Goal: Task Accomplishment & Management: Manage account settings

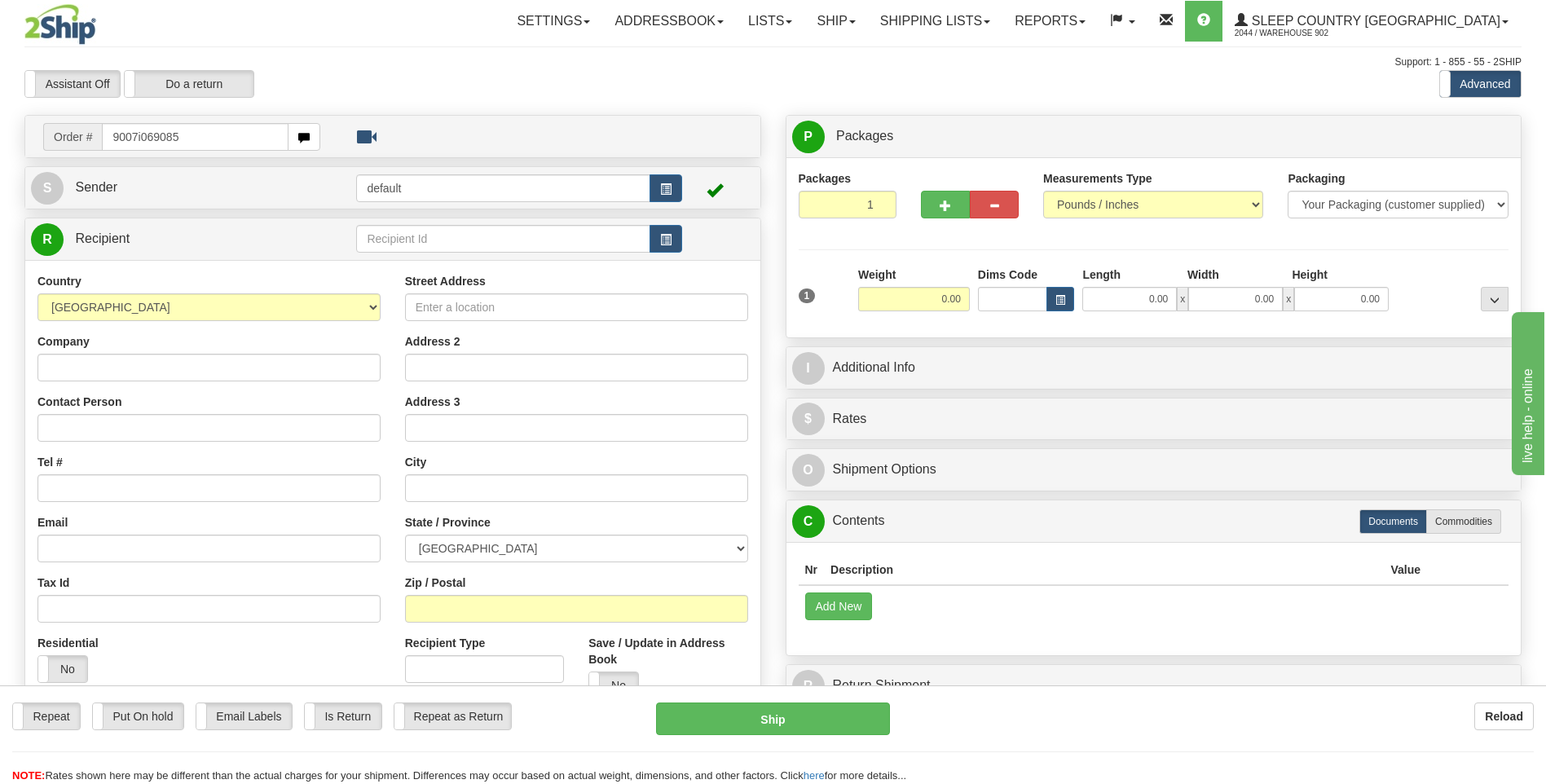
type input "9007i069085"
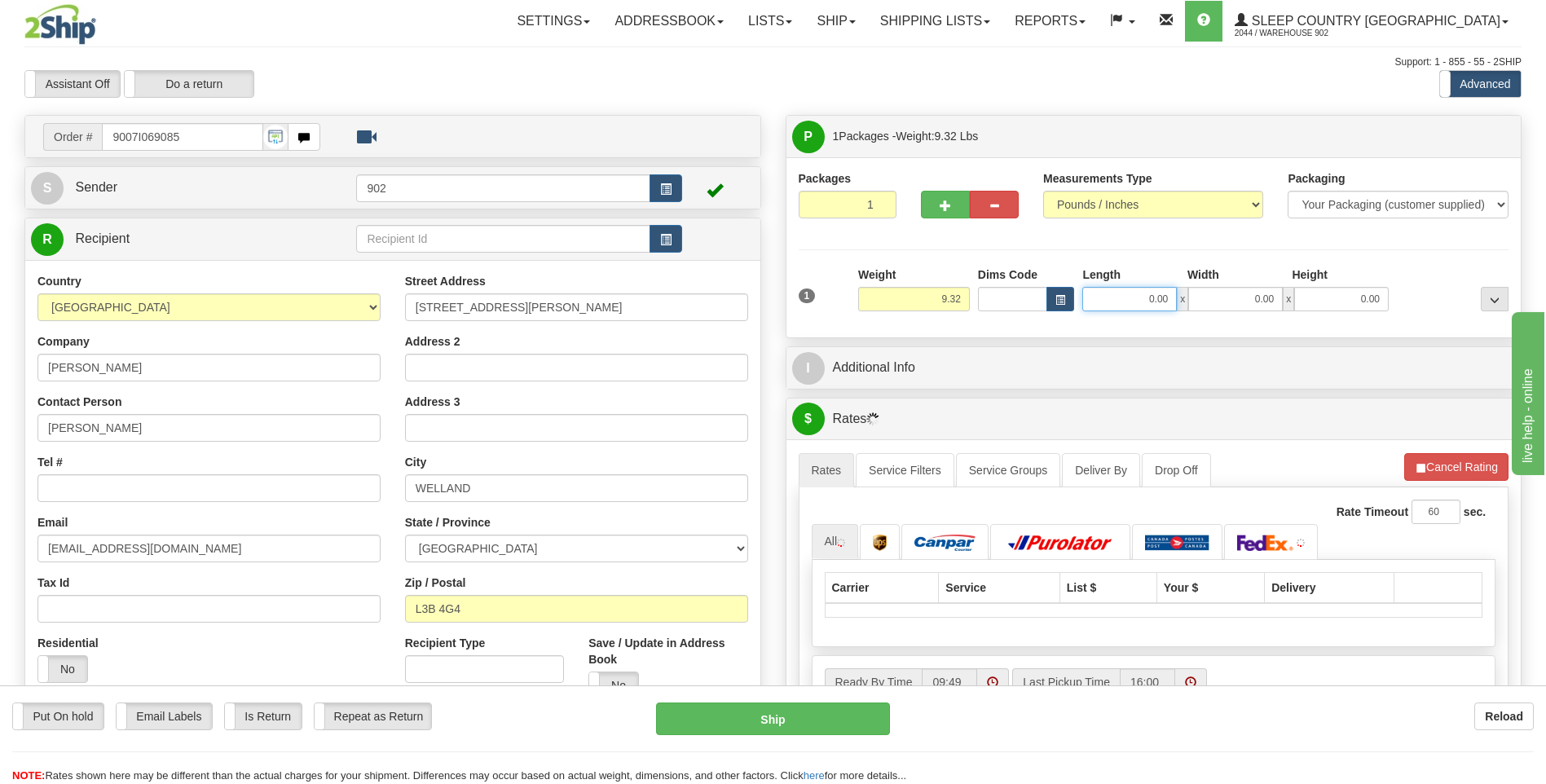
click at [1133, 291] on input "0.00" at bounding box center [1129, 299] width 95 height 24
type input "13.00"
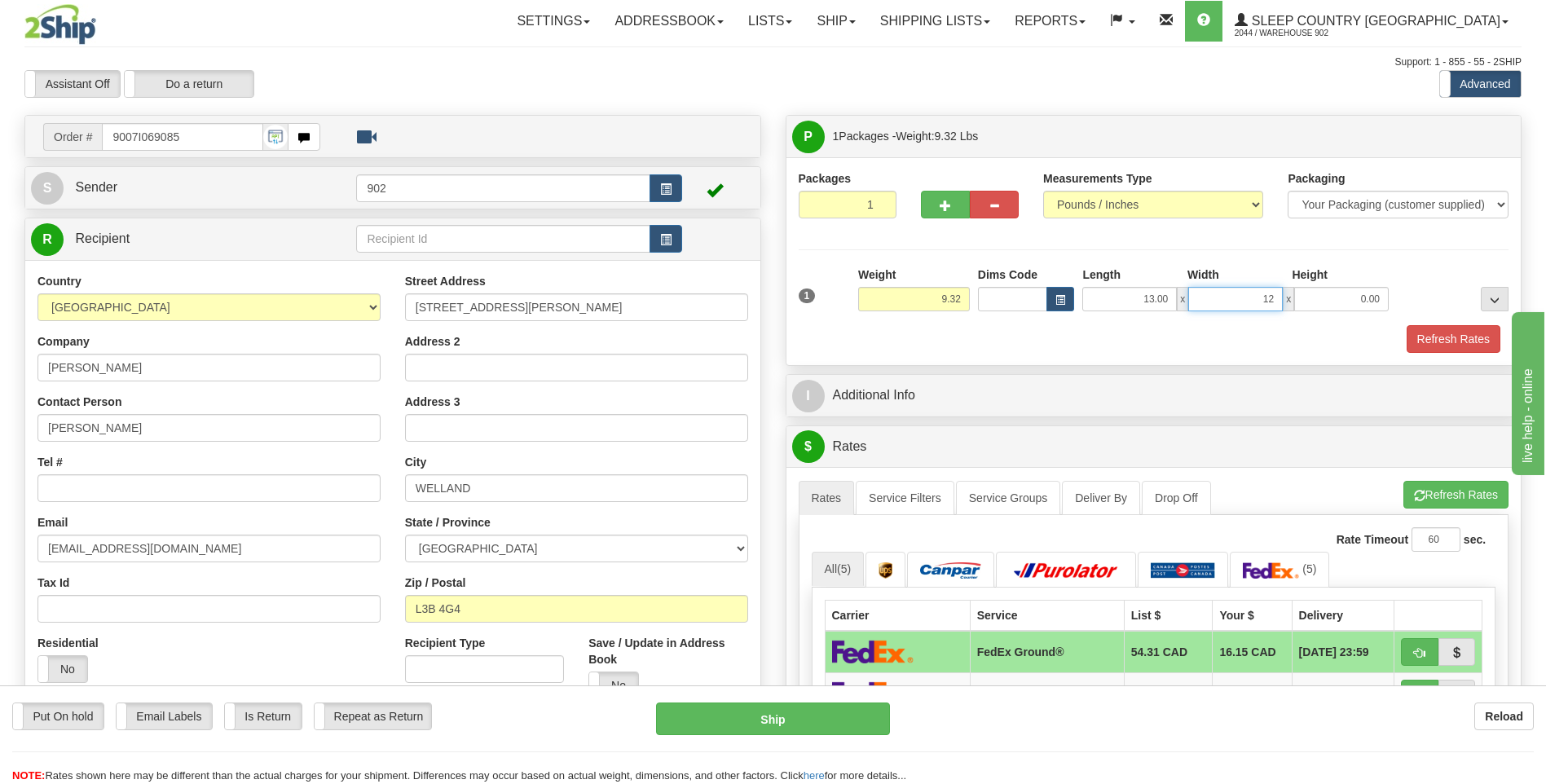
type input "12.00"
type input "11.00"
click at [1440, 330] on button "Refresh Rates" at bounding box center [1454, 338] width 94 height 28
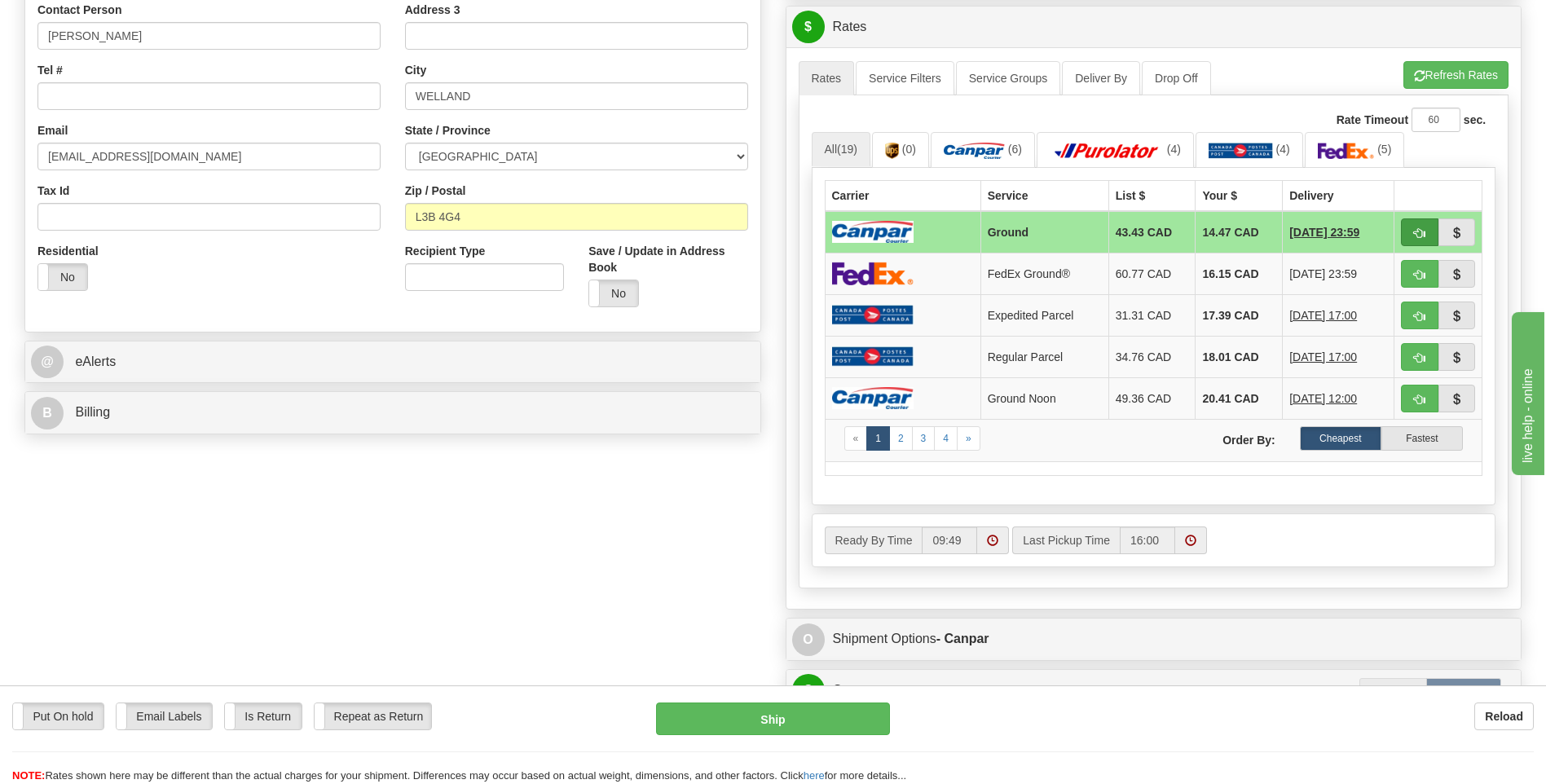
scroll to position [652, 0]
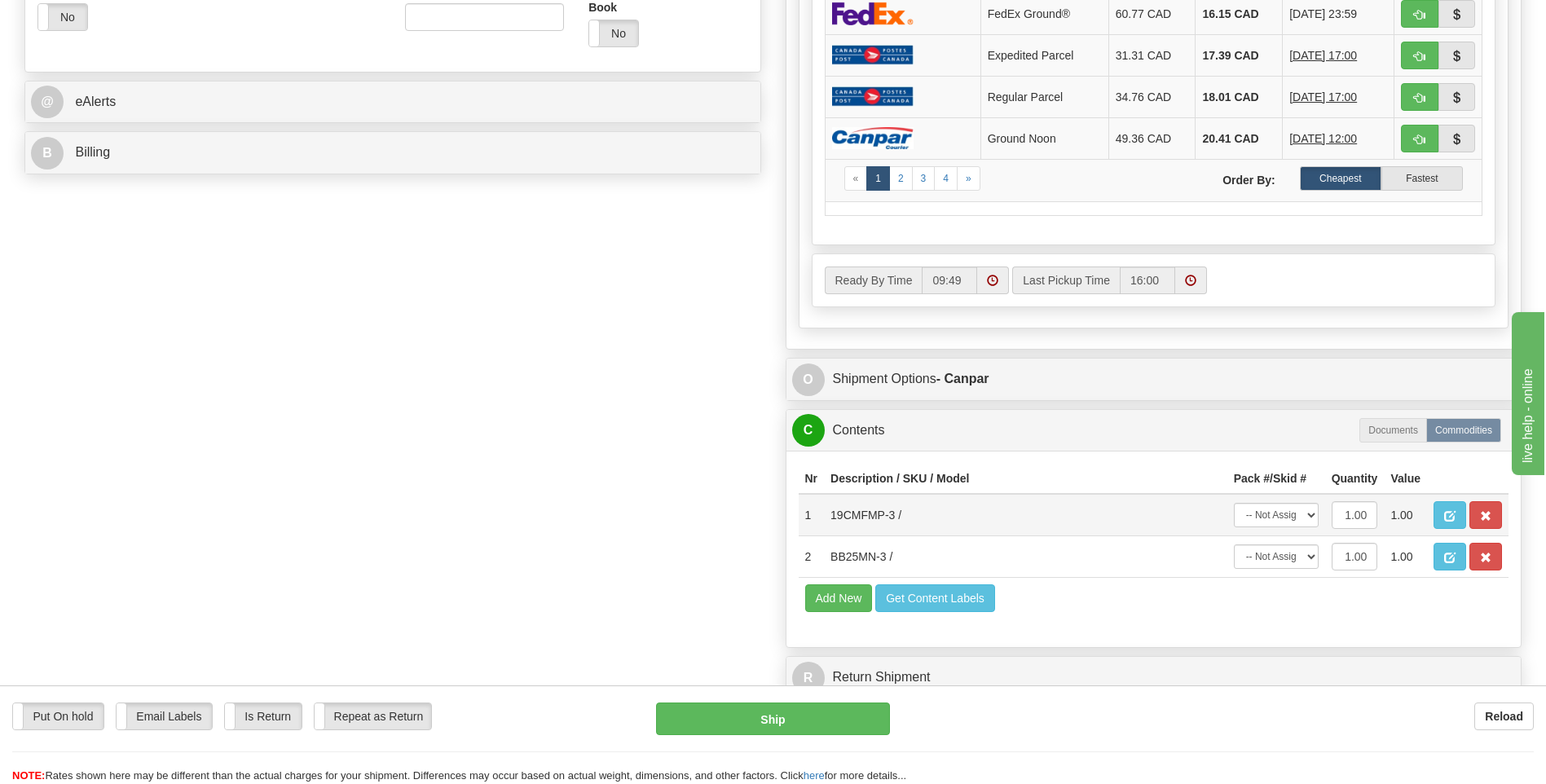
click at [1289, 530] on td "-- Not Assigned -- Package 1" at bounding box center [1276, 514] width 97 height 42
click at [1293, 514] on select "-- Not Assigned -- Package 1" at bounding box center [1276, 514] width 85 height 24
click at [1234, 503] on select "-- Not Assigned -- Package 1" at bounding box center [1276, 514] width 85 height 24
click at [1307, 520] on select "-- Not Assigned -- Package 1" at bounding box center [1276, 514] width 85 height 24
select select "0"
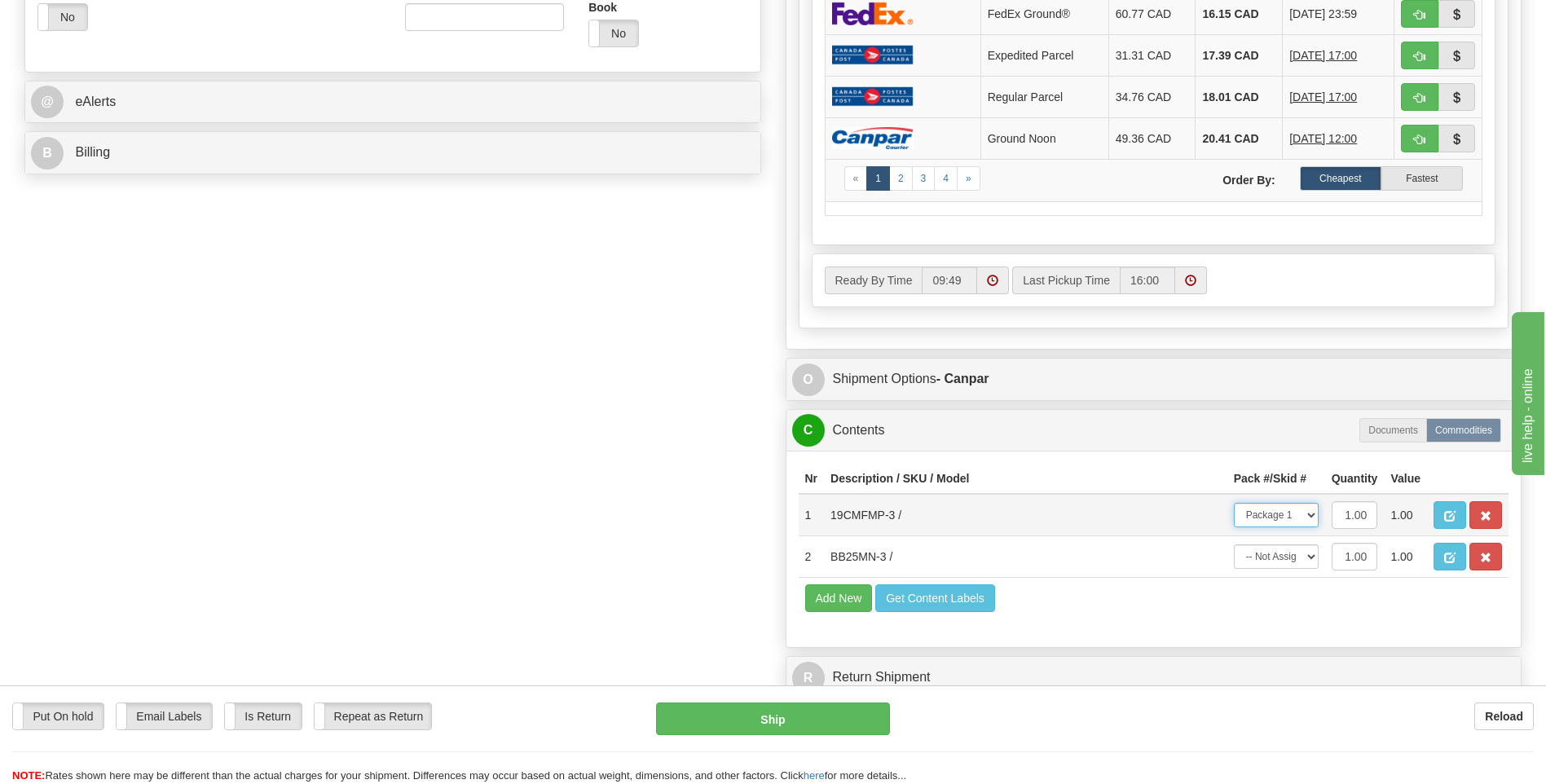
click at [1234, 503] on select "-- Not Assigned -- Package 1" at bounding box center [1276, 514] width 85 height 24
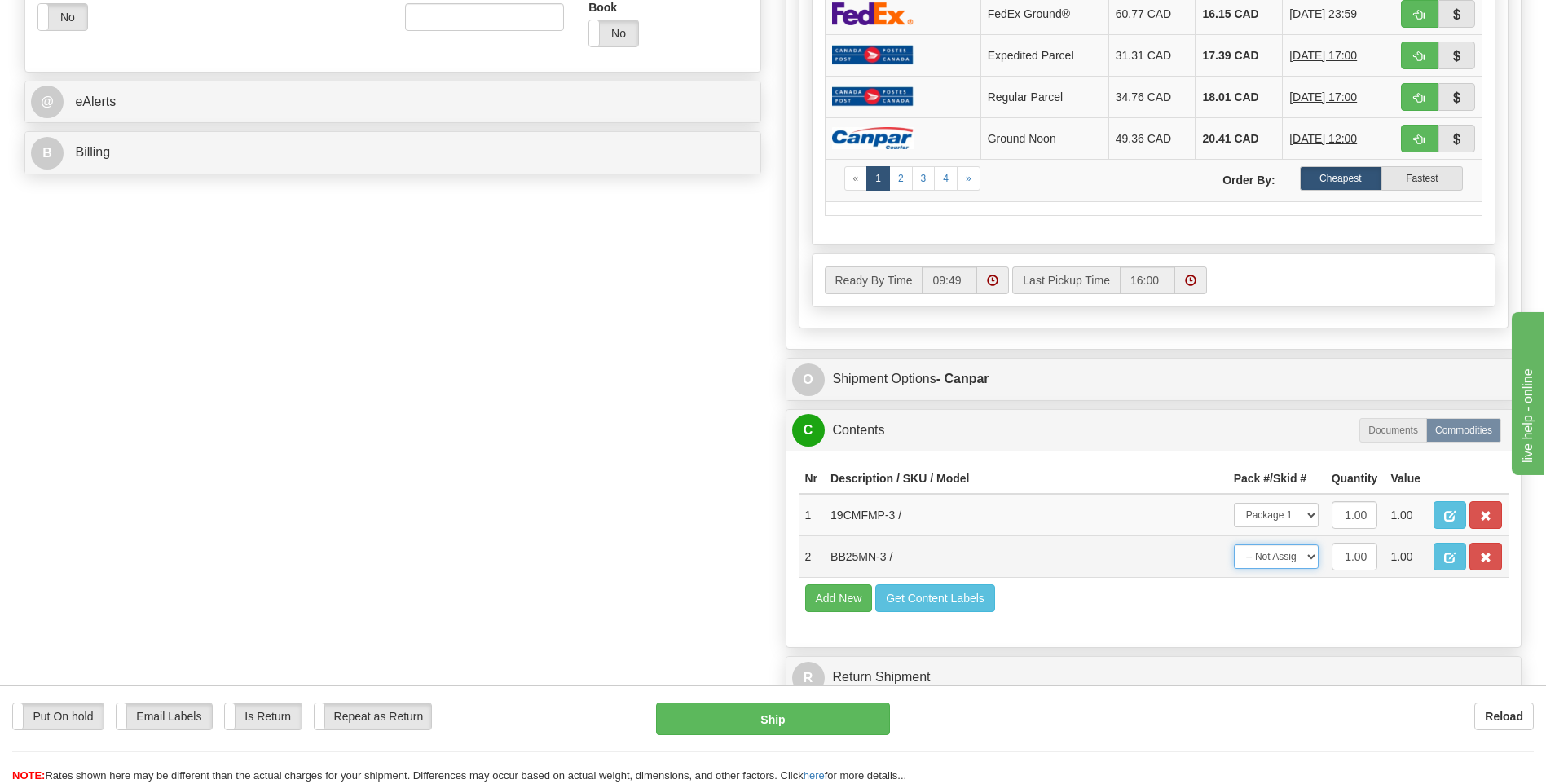
click at [1301, 553] on select "-- Not Assigned -- Package 1" at bounding box center [1276, 556] width 85 height 24
select select "0"
click at [1234, 544] on select "-- Not Assigned -- Package 1" at bounding box center [1276, 556] width 85 height 24
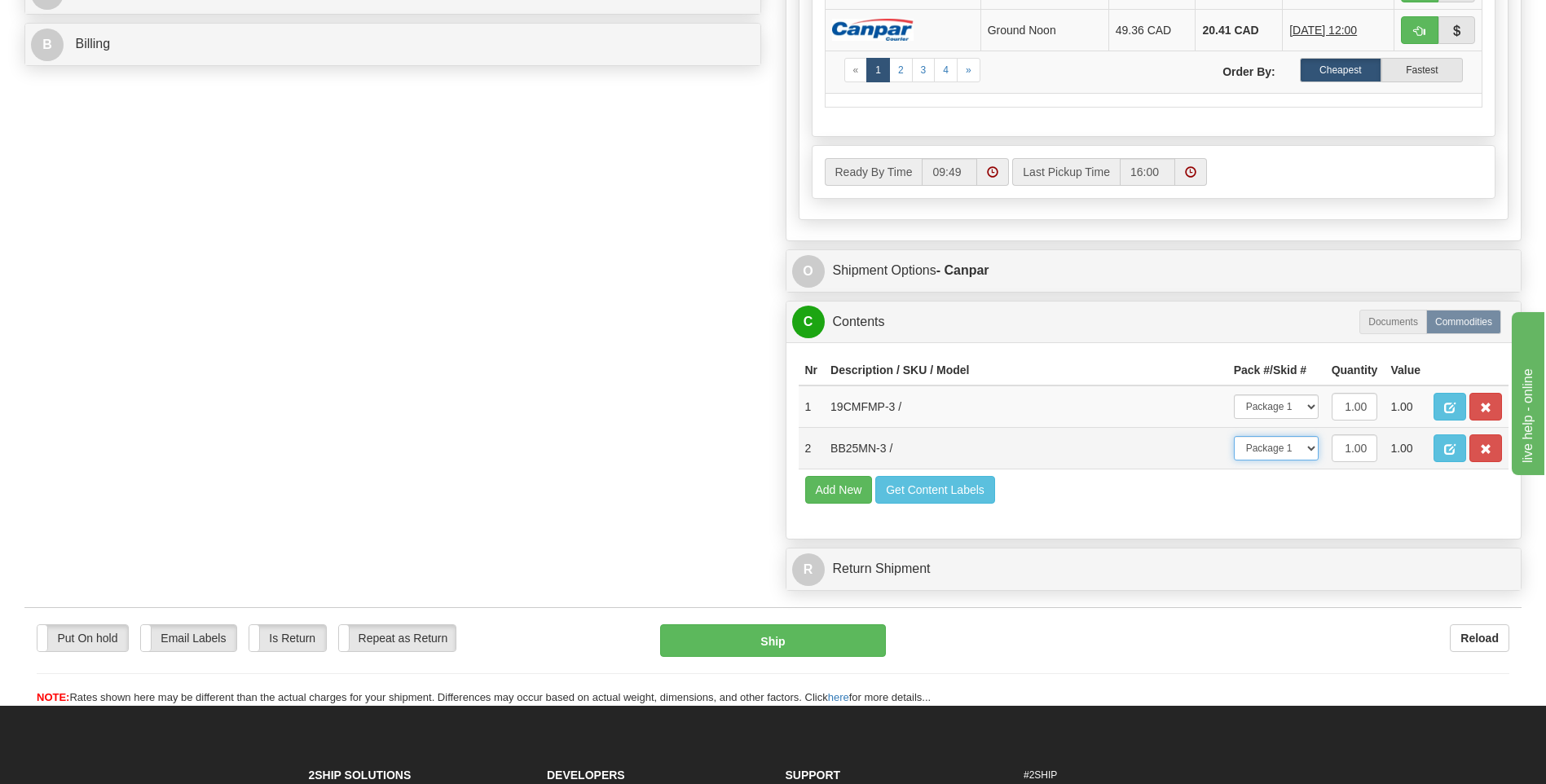
scroll to position [897, 0]
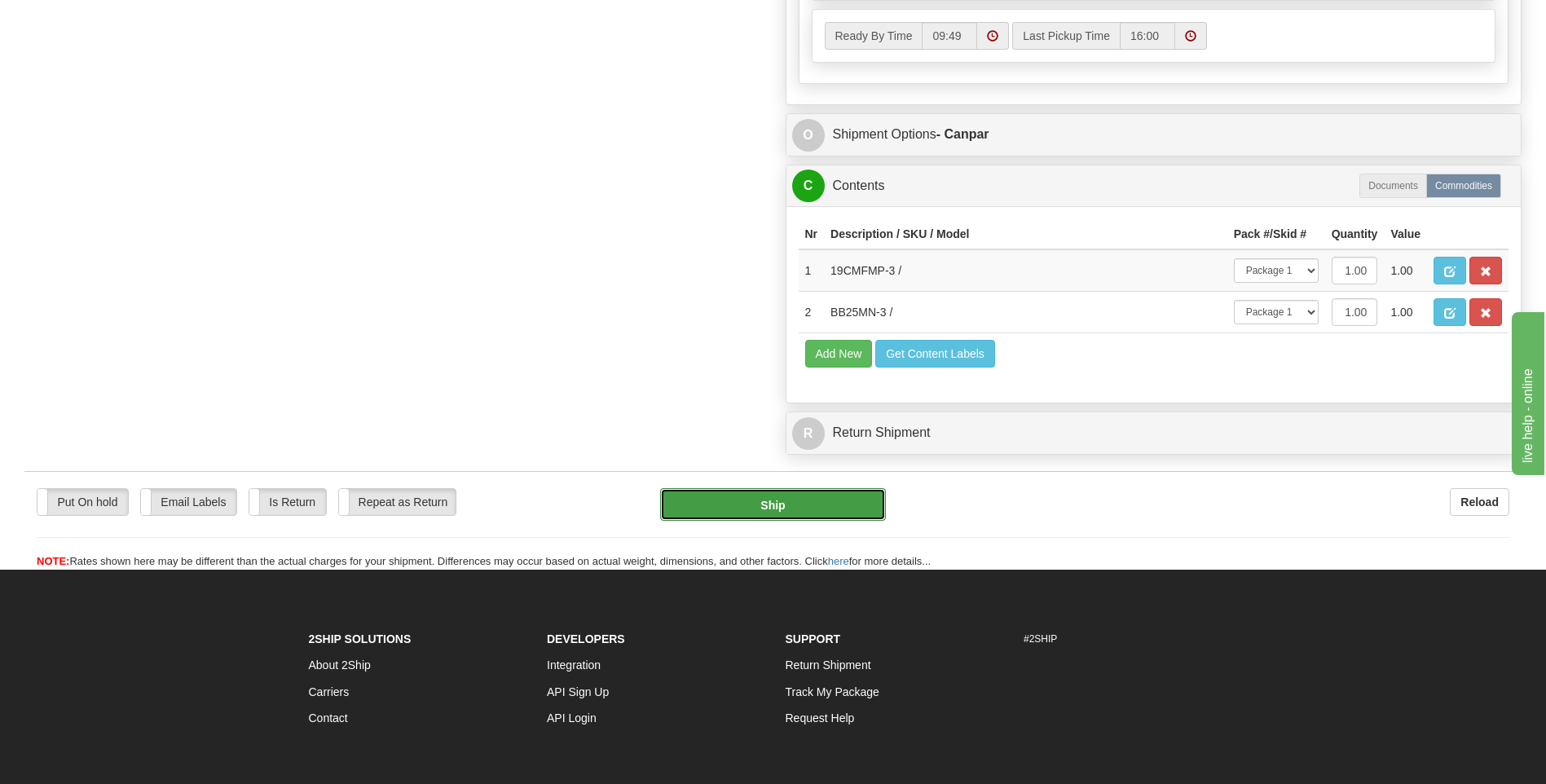
click at [852, 512] on button "Ship" at bounding box center [773, 504] width 225 height 32
type input "1"
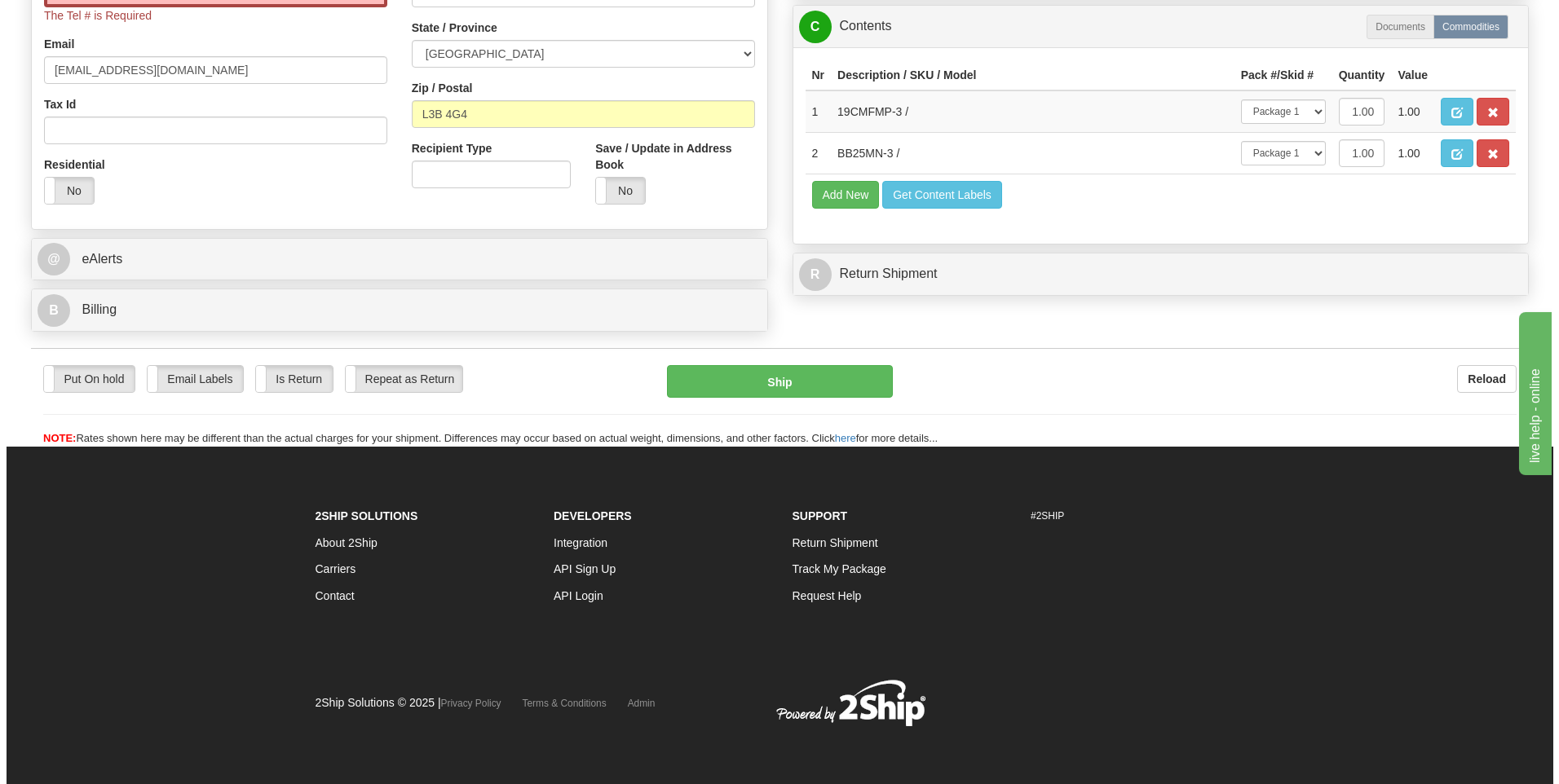
scroll to position [459, 0]
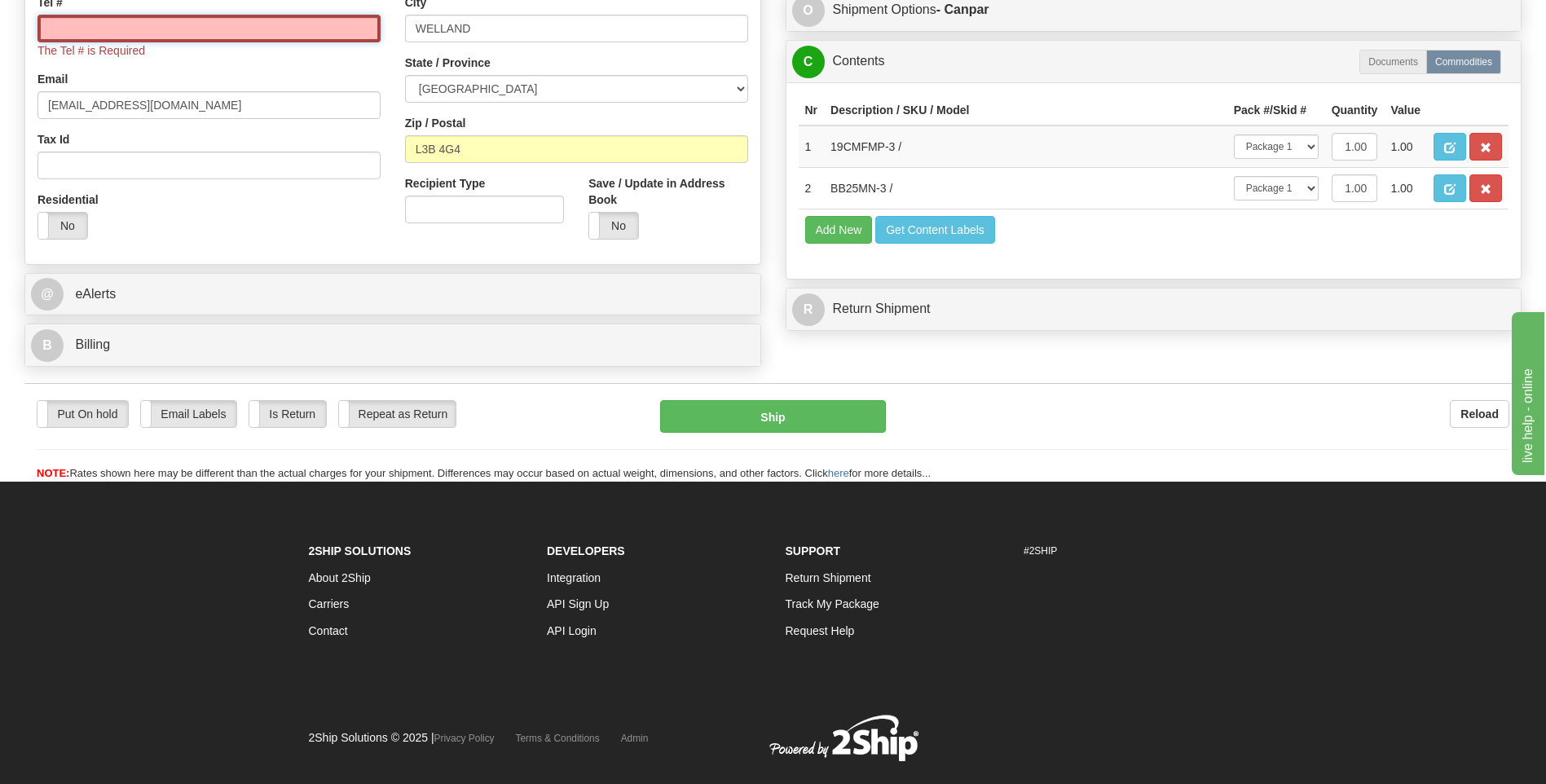
click at [225, 14] on input "Tel #" at bounding box center [209, 28] width 343 height 28
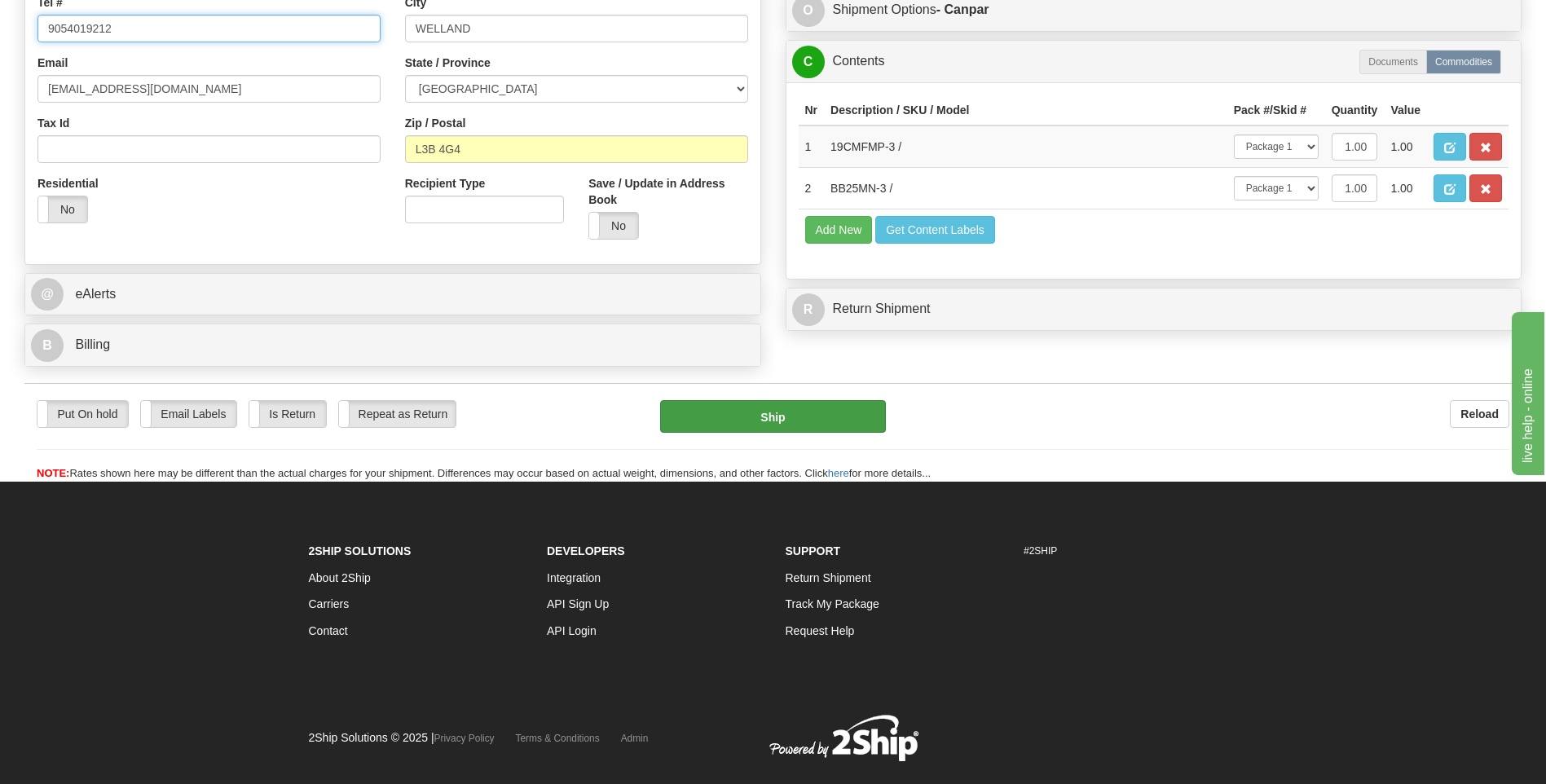
type input "9054019212"
click at [698, 406] on button "Ship" at bounding box center [773, 416] width 225 height 32
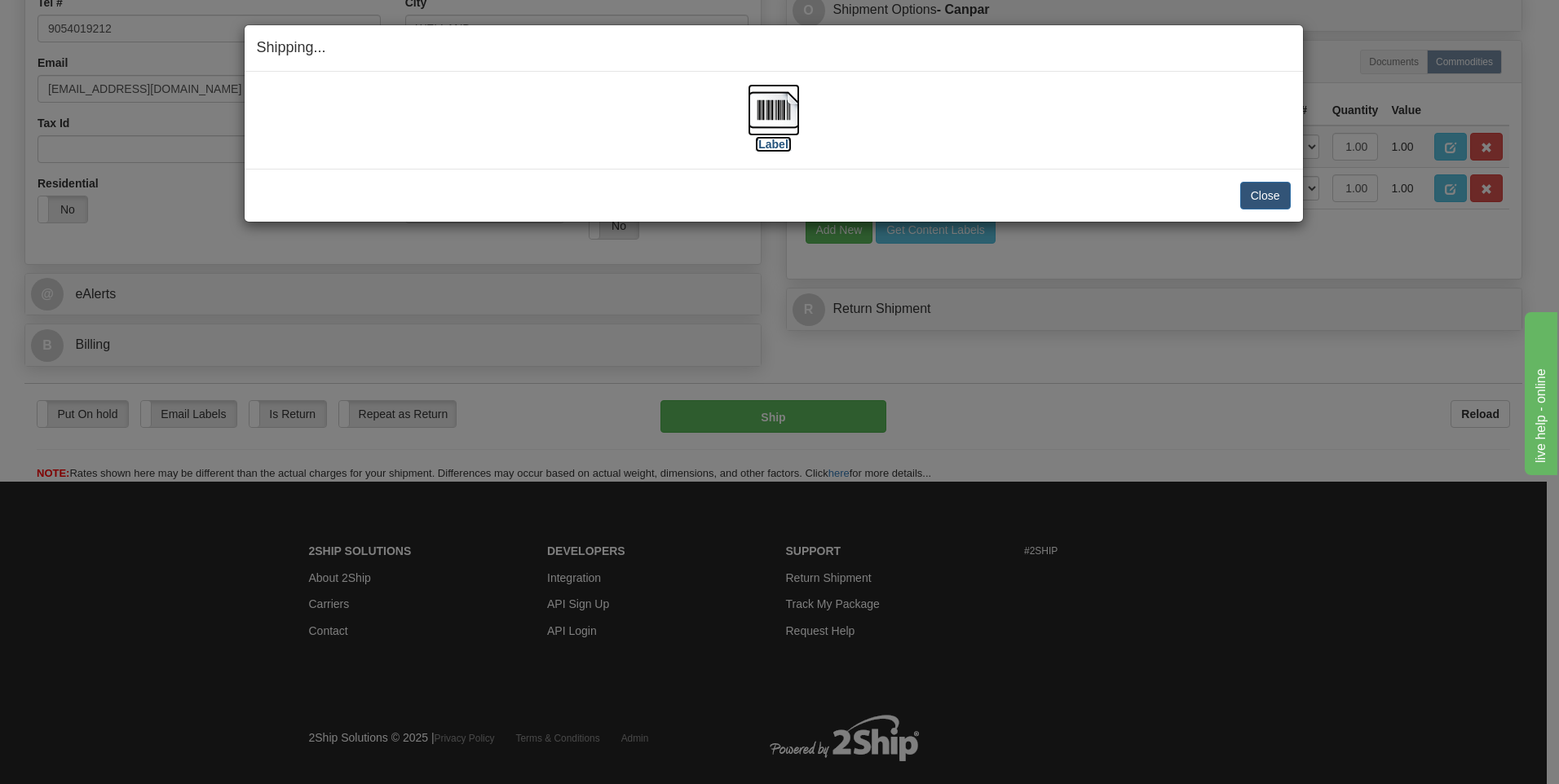
click at [782, 93] on img at bounding box center [774, 110] width 52 height 52
click at [1268, 198] on button "Close" at bounding box center [1266, 195] width 51 height 28
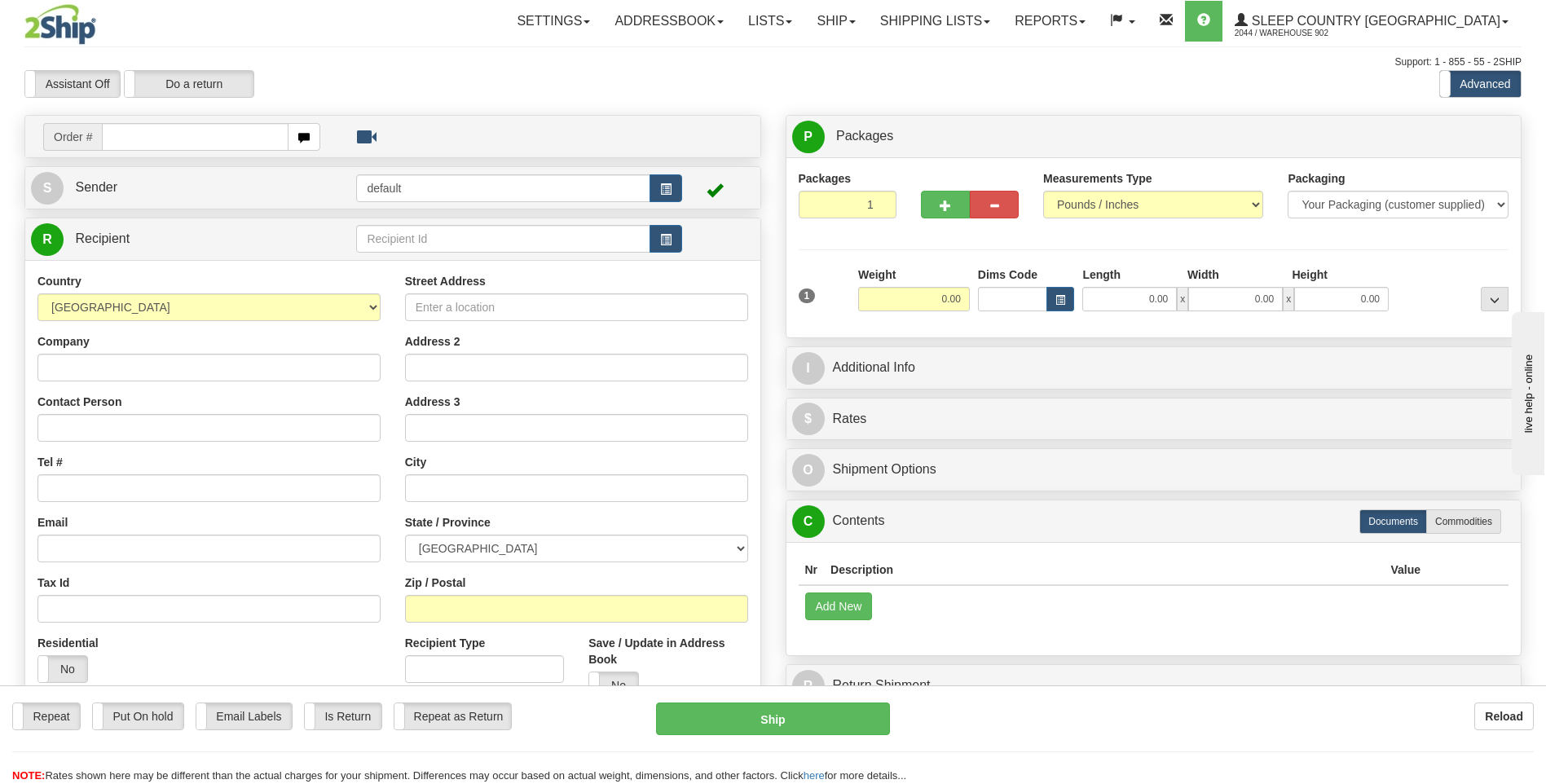
click at [235, 137] on input "text" at bounding box center [195, 136] width 186 height 28
type input "9000i070996"
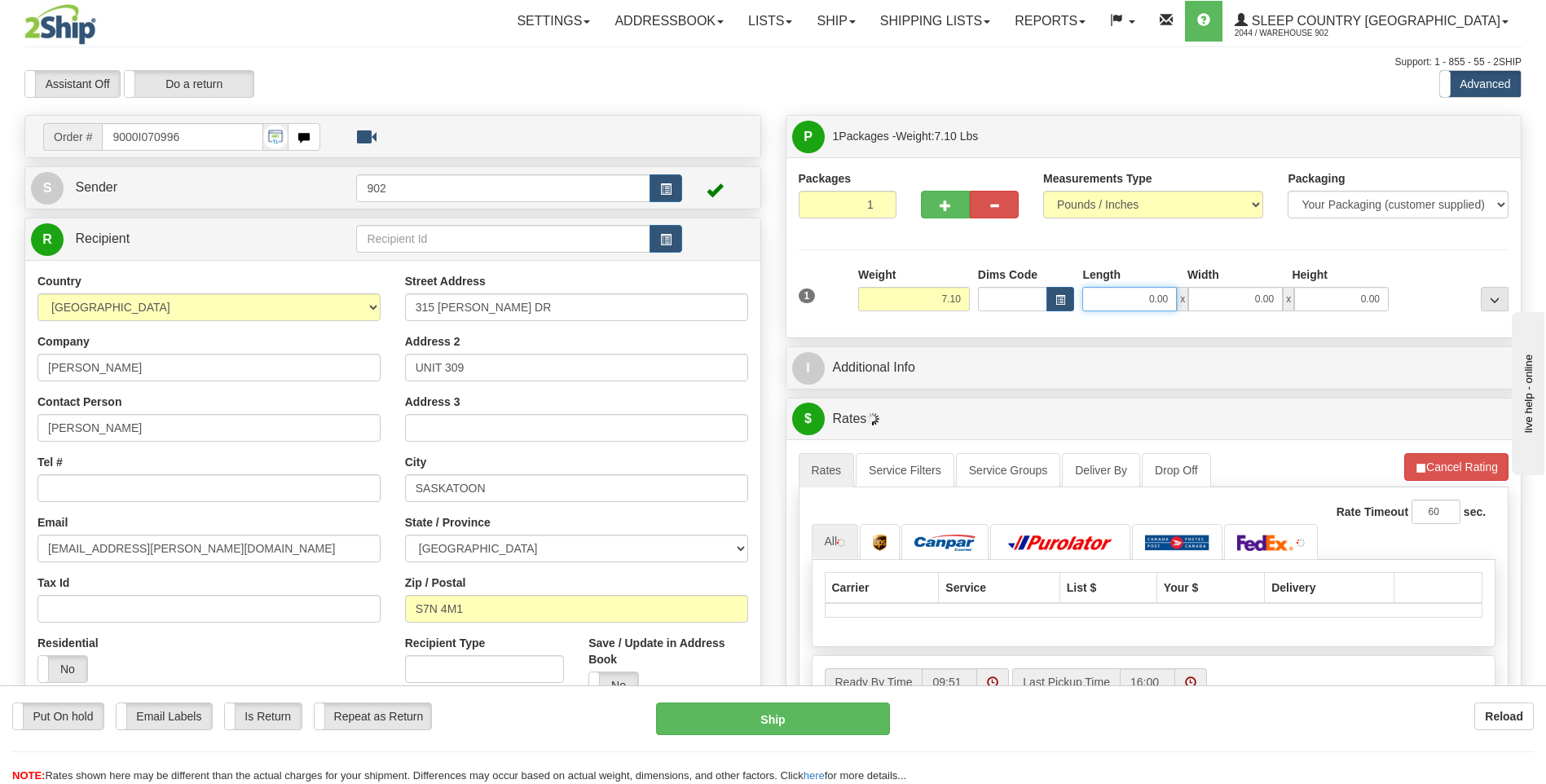
click at [1141, 301] on input "0.00" at bounding box center [1129, 299] width 95 height 24
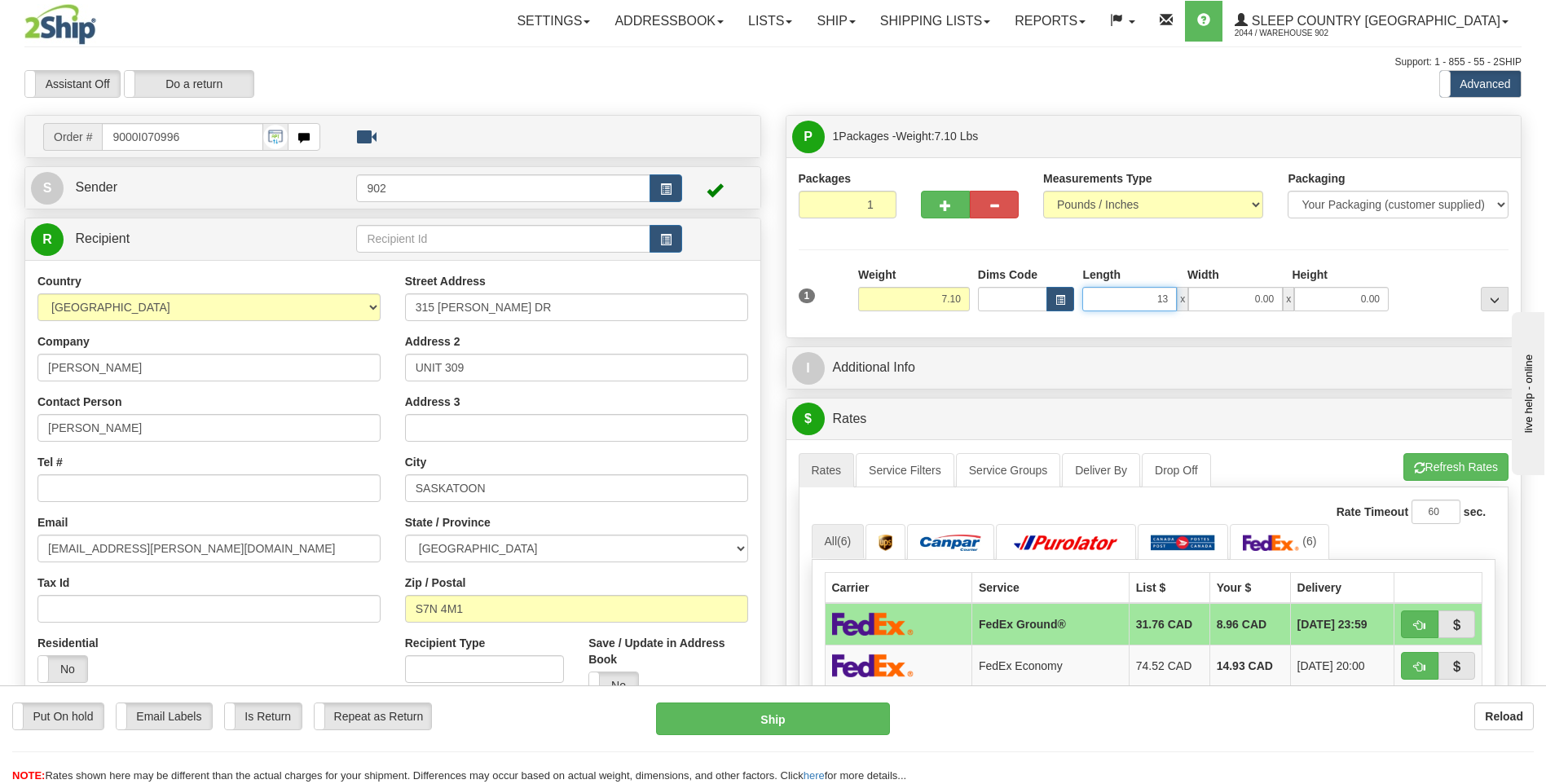
type input "13.00"
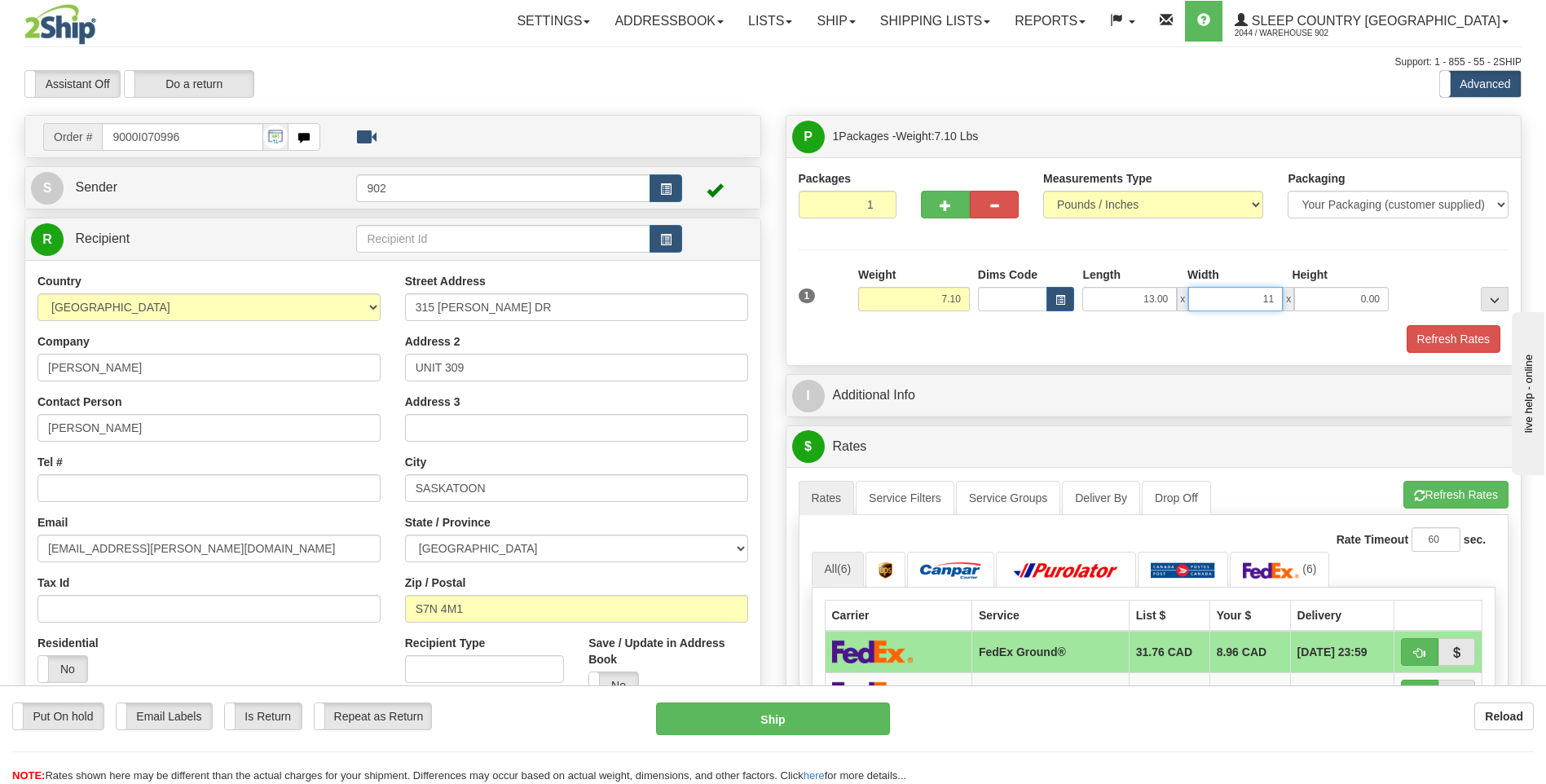
type input "11.00"
click button "Delete" at bounding box center [0, 0] width 0 height 0
type input "13.00"
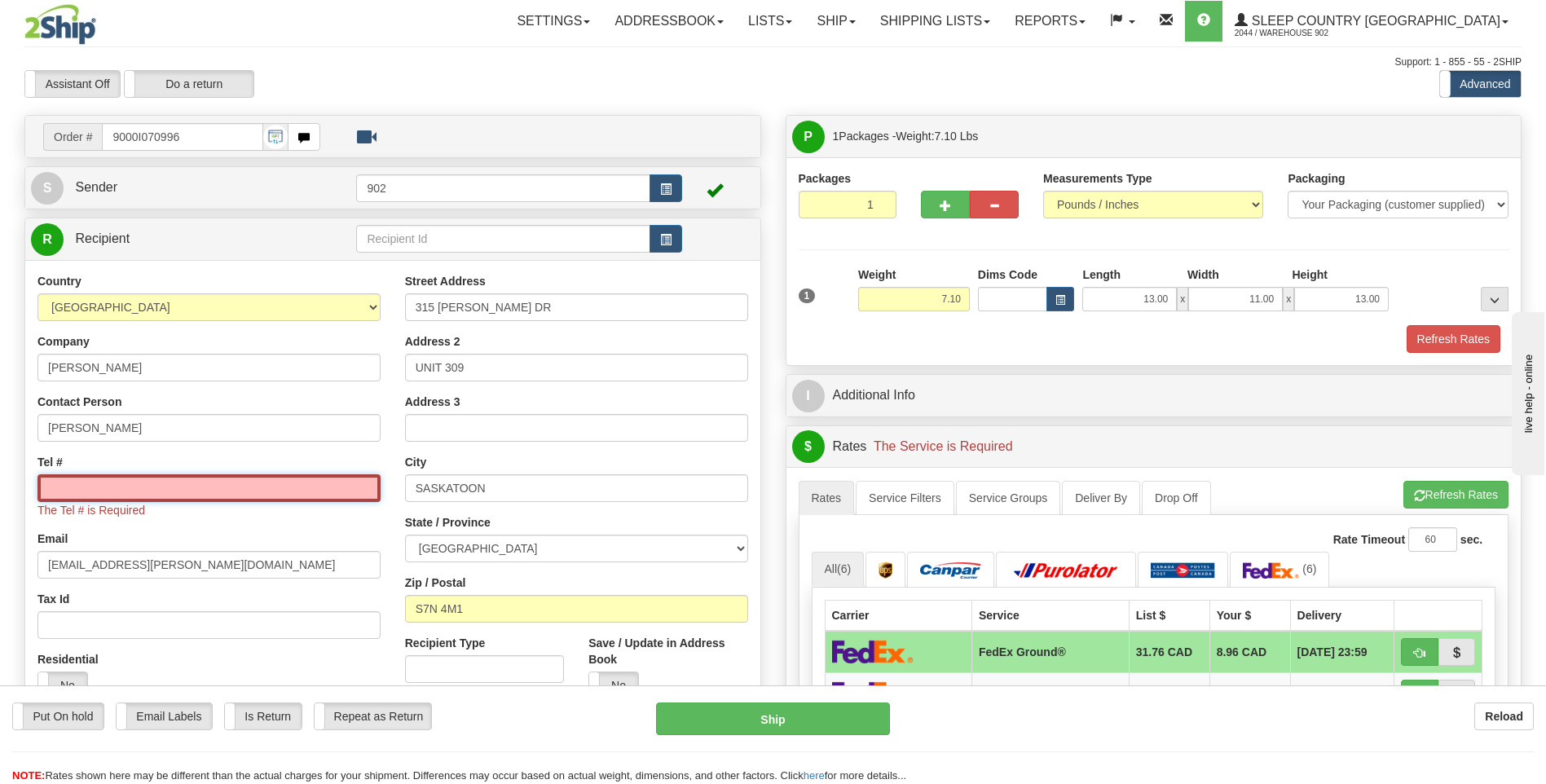
click at [278, 489] on input "Tel #" at bounding box center [209, 488] width 343 height 28
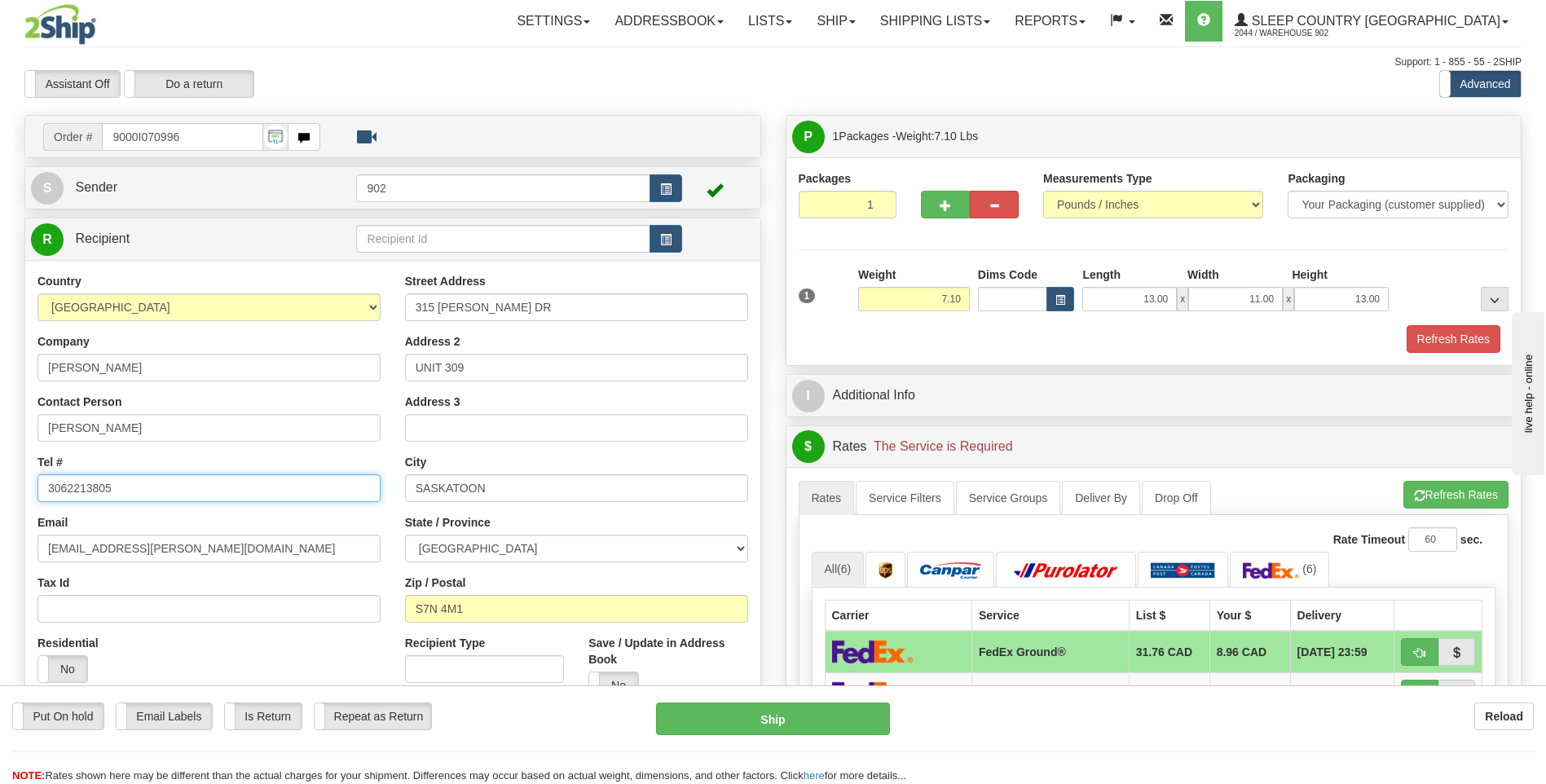
type input "3062213805"
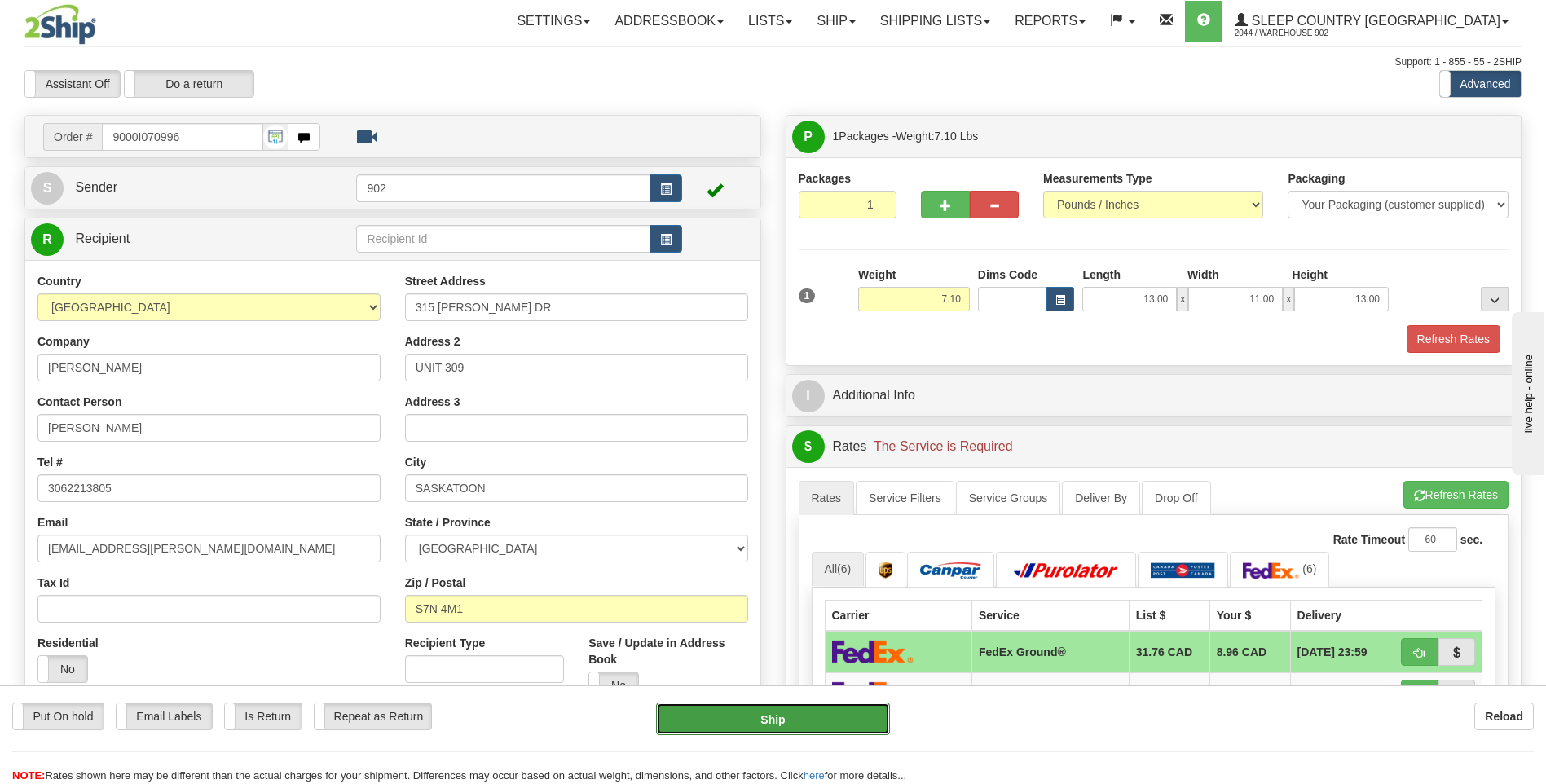
click at [728, 708] on button "Ship" at bounding box center [773, 719] width 233 height 32
type input "92"
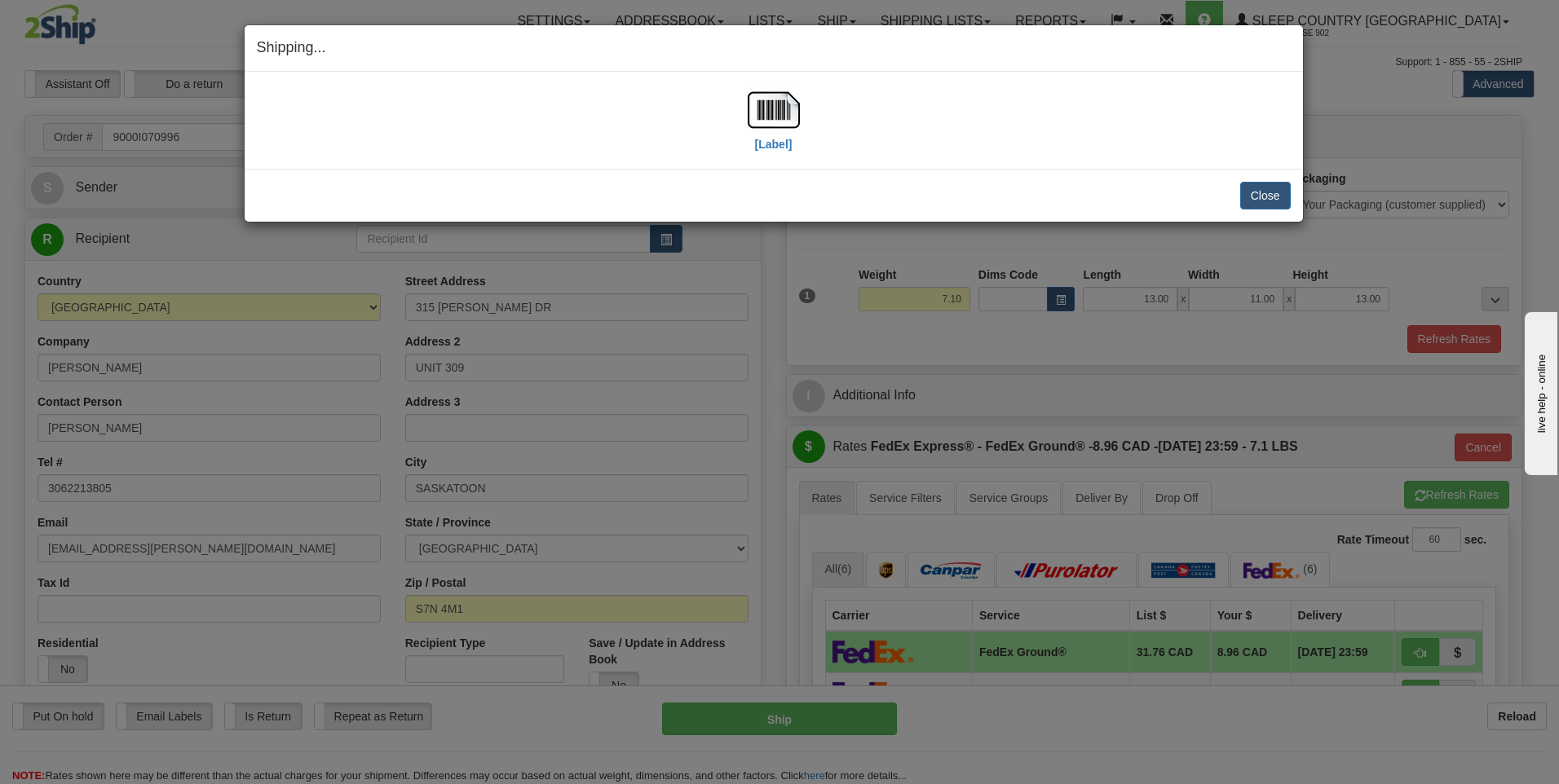
drag, startPoint x: 882, startPoint y: 337, endPoint x: 900, endPoint y: 342, distance: 18.7
drag, startPoint x: 900, startPoint y: 342, endPoint x: 787, endPoint y: 81, distance: 284.4
click at [787, 81] on div "[Label] IMPORTANT NOTICE Embassy / Consulate / Government Building / Hospital C…" at bounding box center [774, 119] width 1058 height 97
click at [777, 134] on img at bounding box center [774, 110] width 52 height 52
click at [1289, 196] on button "Close" at bounding box center [1266, 195] width 51 height 28
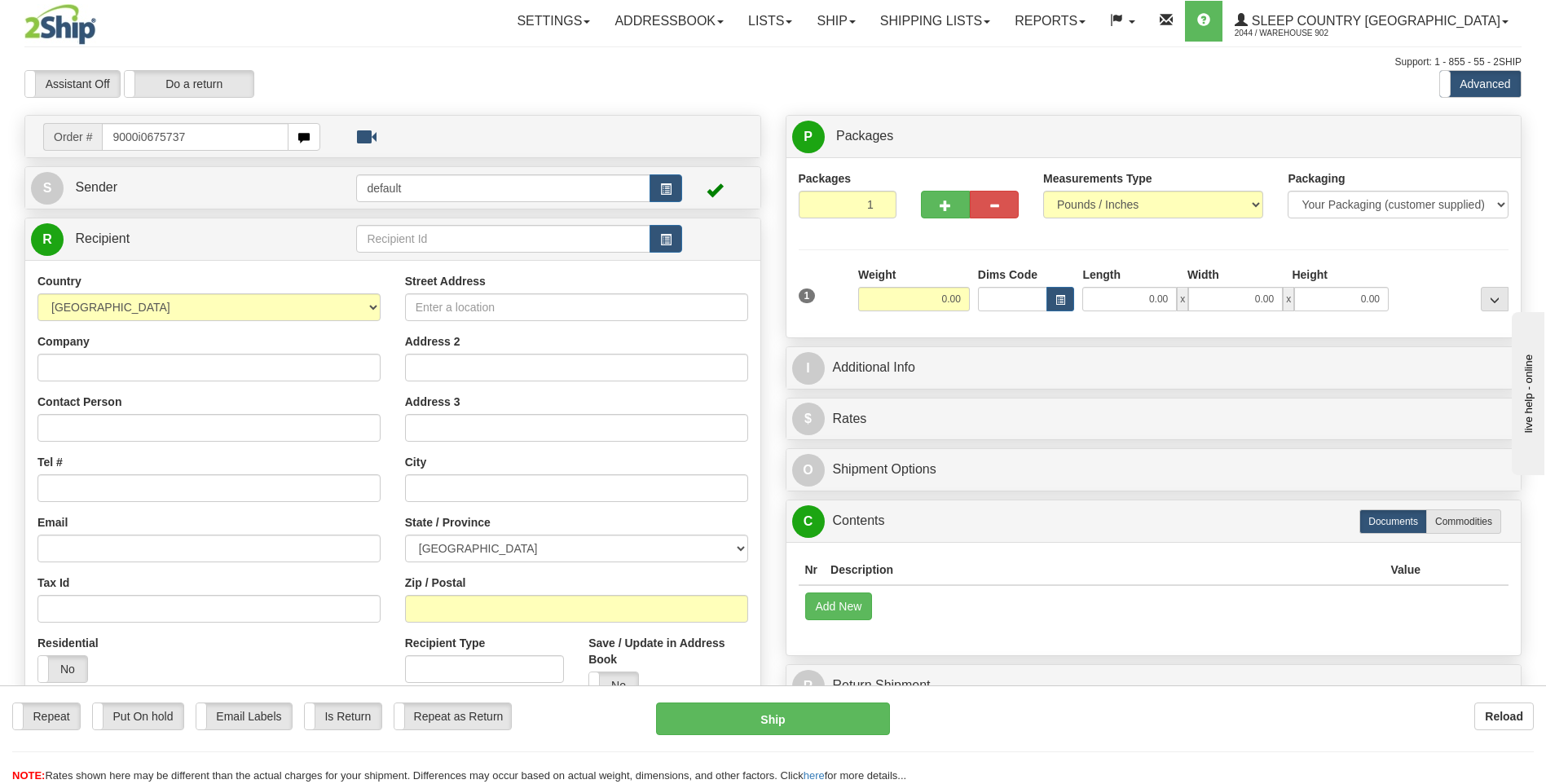
type input "9000i0675737"
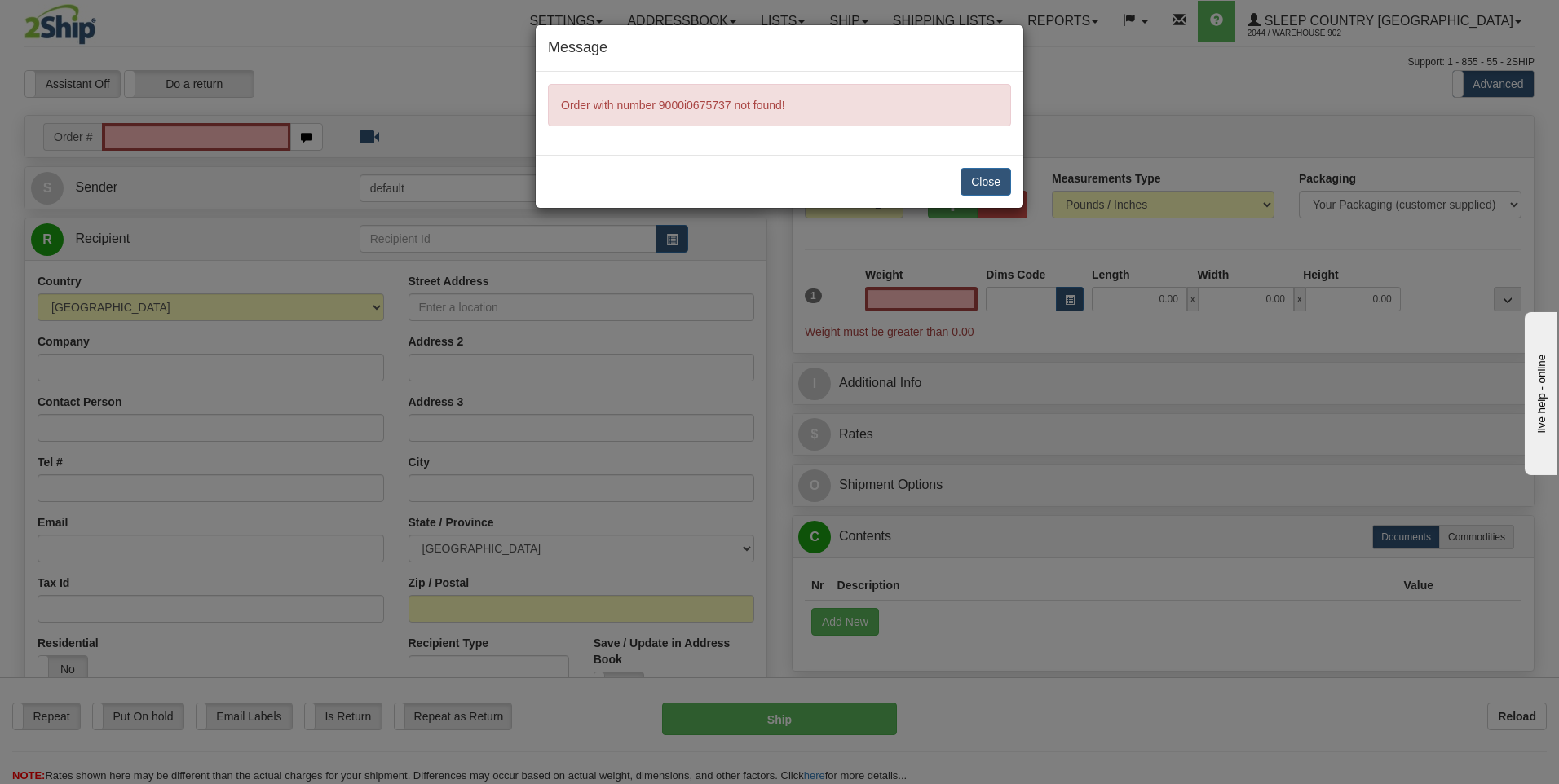
type input "0.00"
click at [988, 191] on button "Close" at bounding box center [986, 181] width 51 height 28
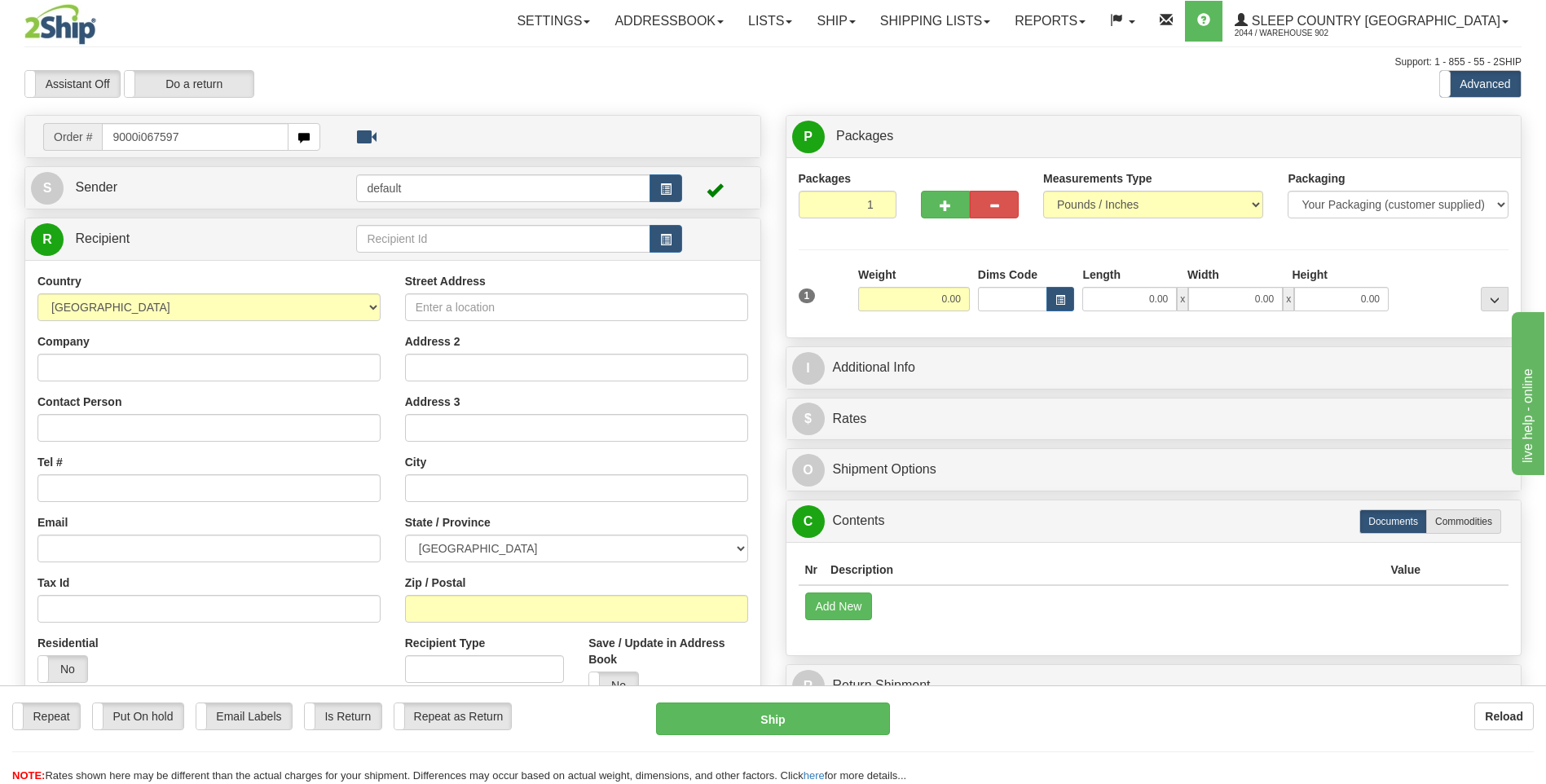
type input "9000i067597"
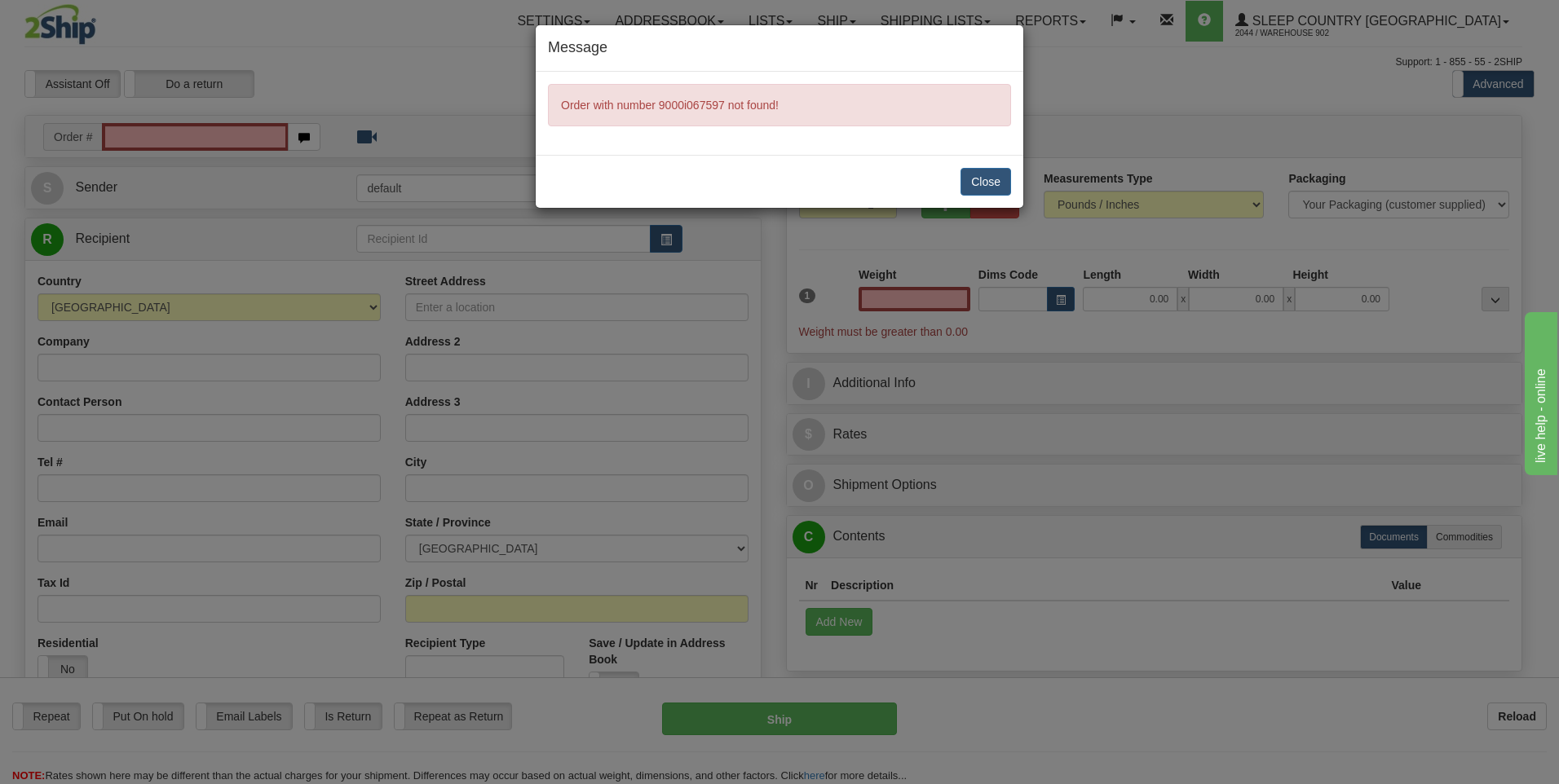
type input "0.00"
click at [981, 171] on button "Close" at bounding box center [986, 181] width 51 height 28
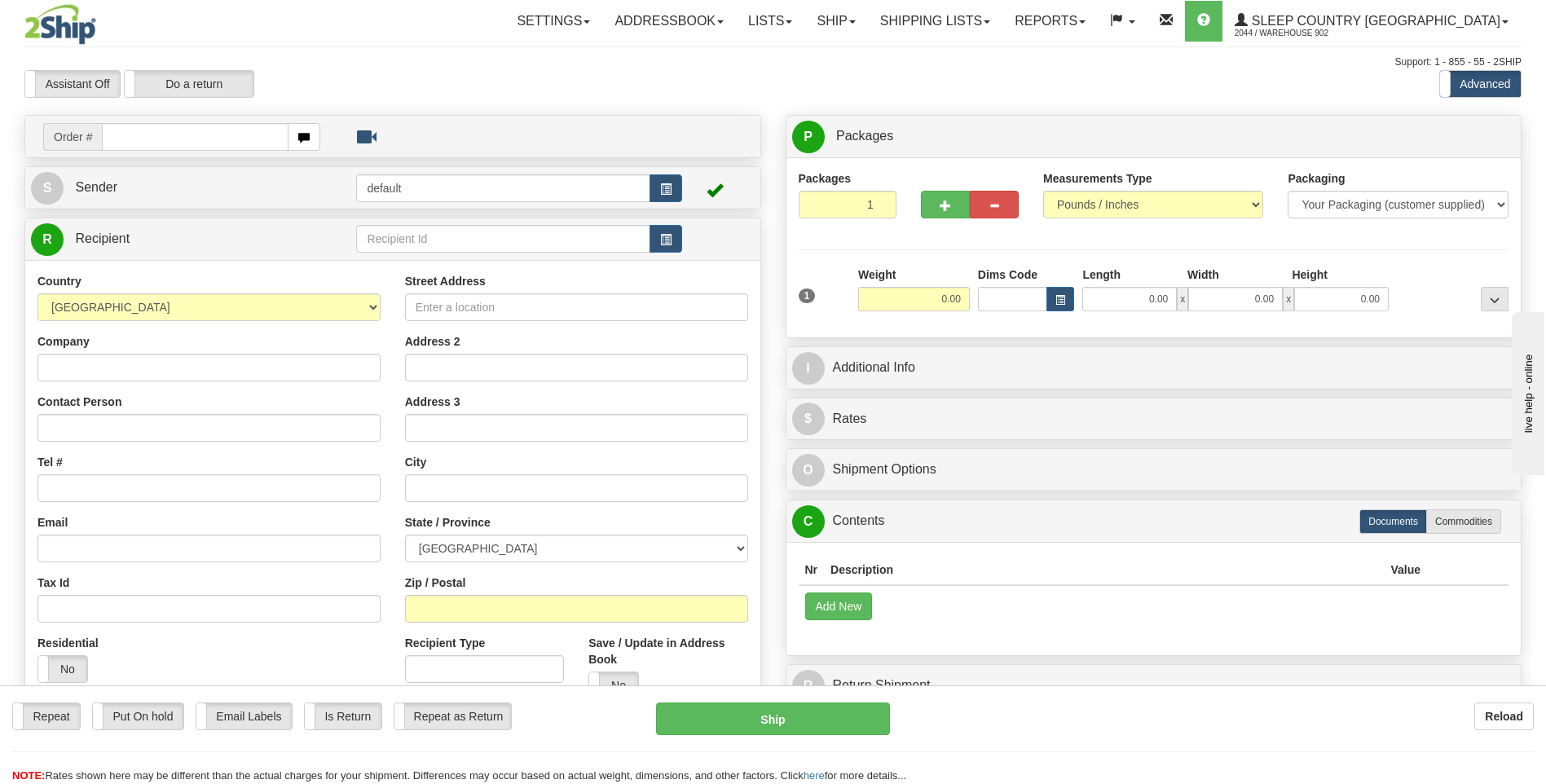
click at [265, 131] on input "text" at bounding box center [195, 136] width 186 height 28
type input "9000I067537"
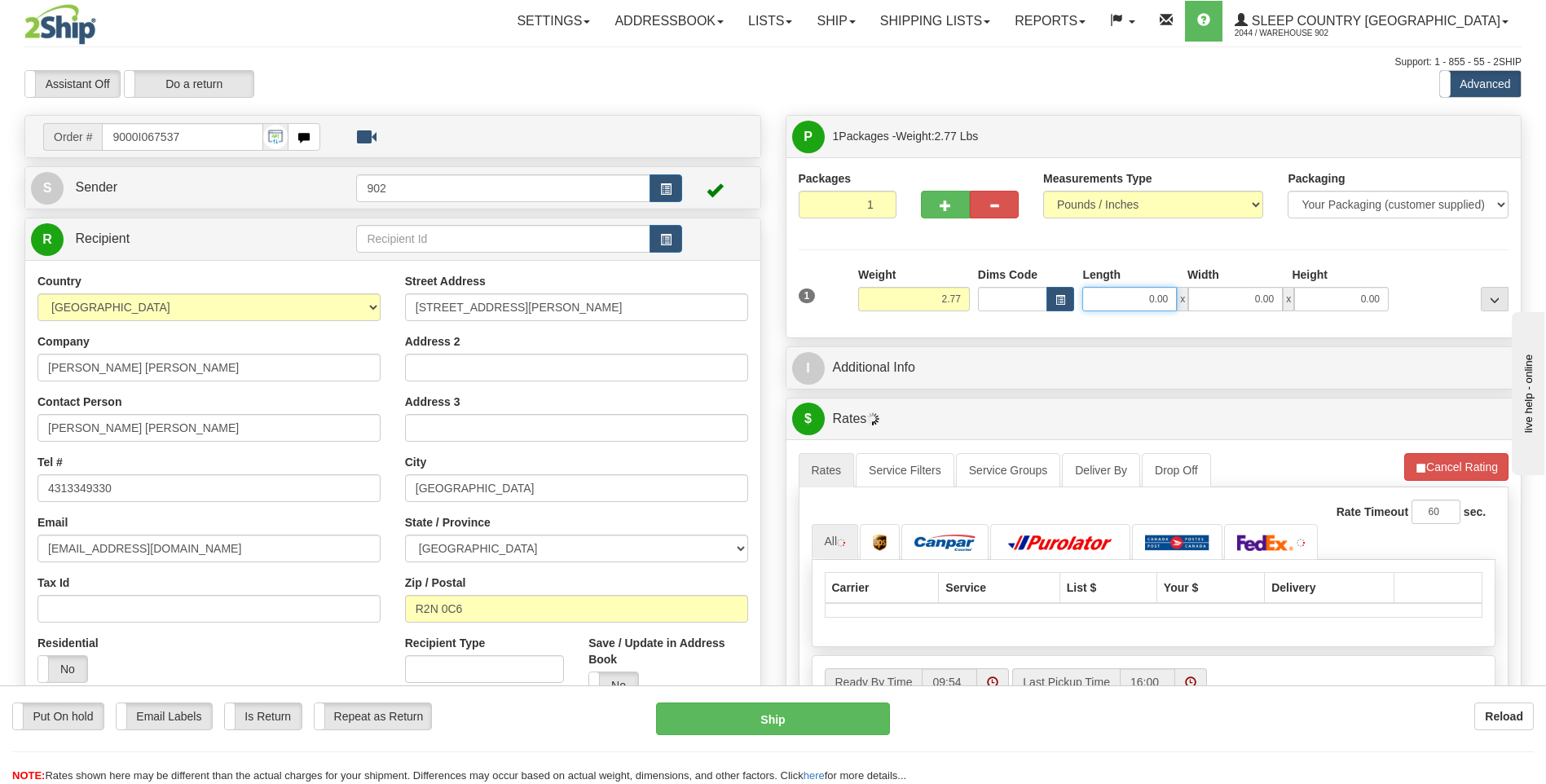
click at [1135, 291] on input "0.00" at bounding box center [1129, 299] width 95 height 24
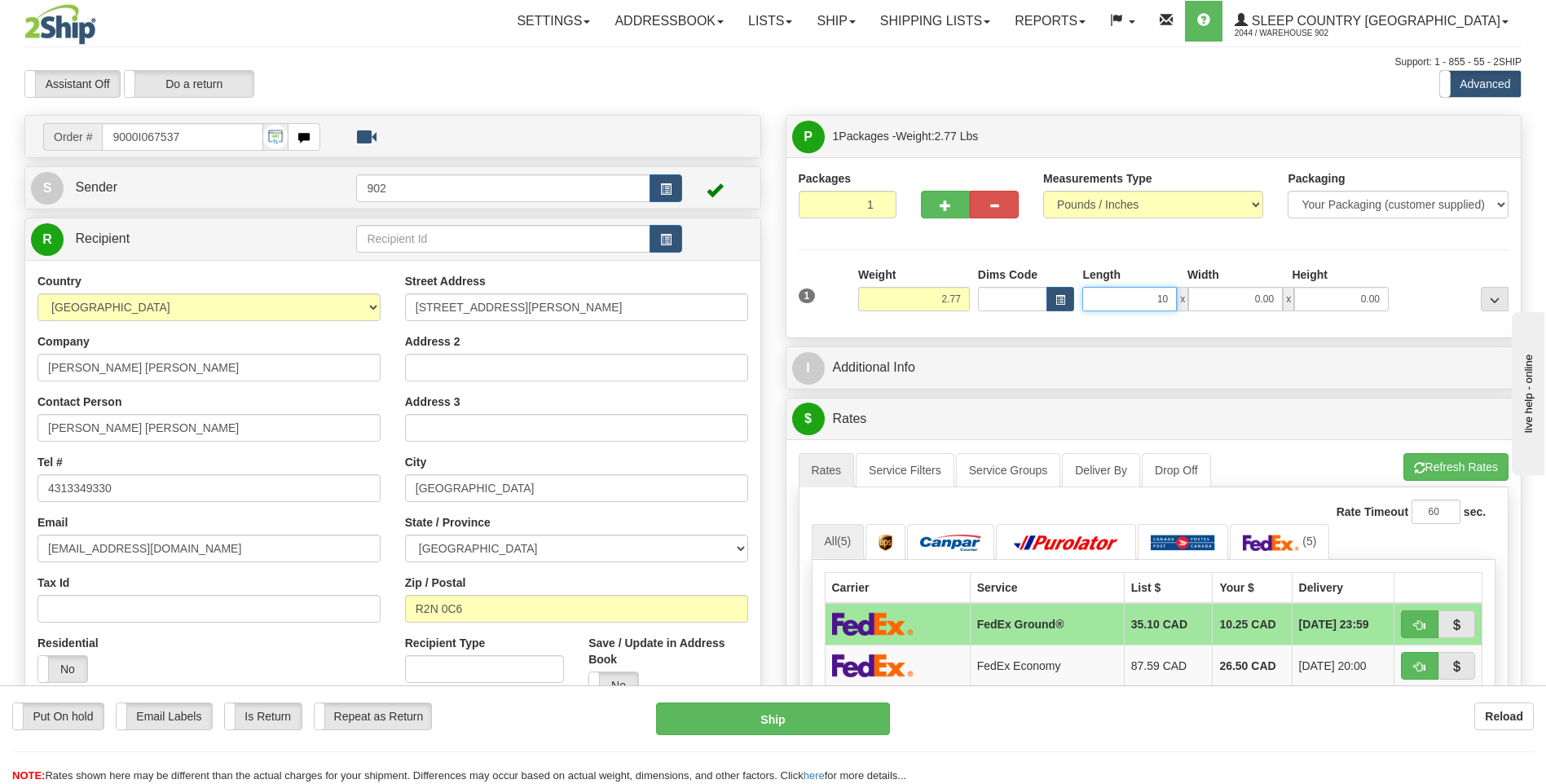
type input "10.00"
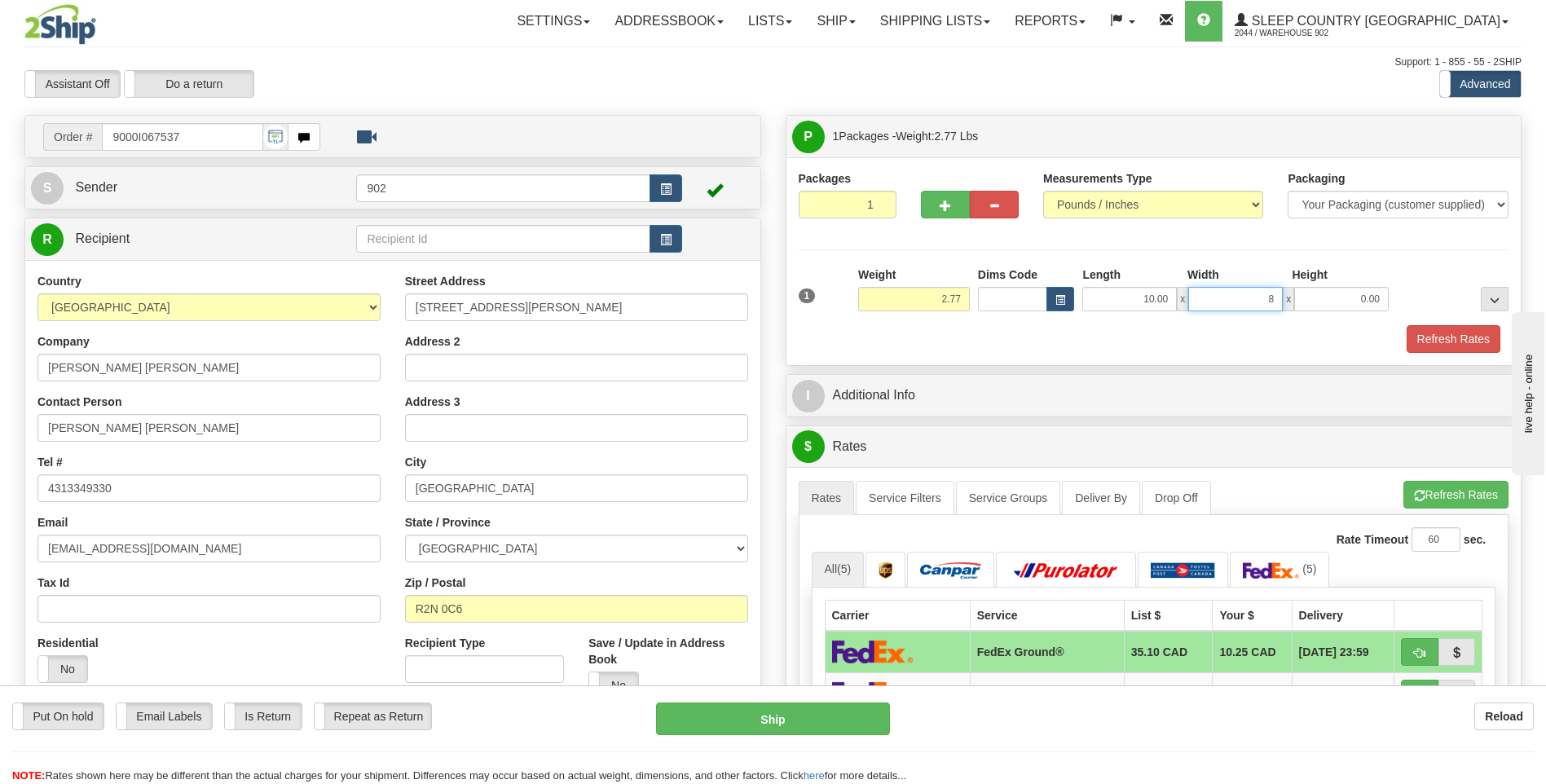
type input "8.00"
click at [1467, 318] on div "1 Weight 2.77 Dims Code x x" at bounding box center [1154, 295] width 719 height 58
click at [1467, 319] on div "1 Weight 2.77 Dims Code x x" at bounding box center [1154, 295] width 719 height 58
drag, startPoint x: 1467, startPoint y: 319, endPoint x: 1467, endPoint y: 348, distance: 29.0
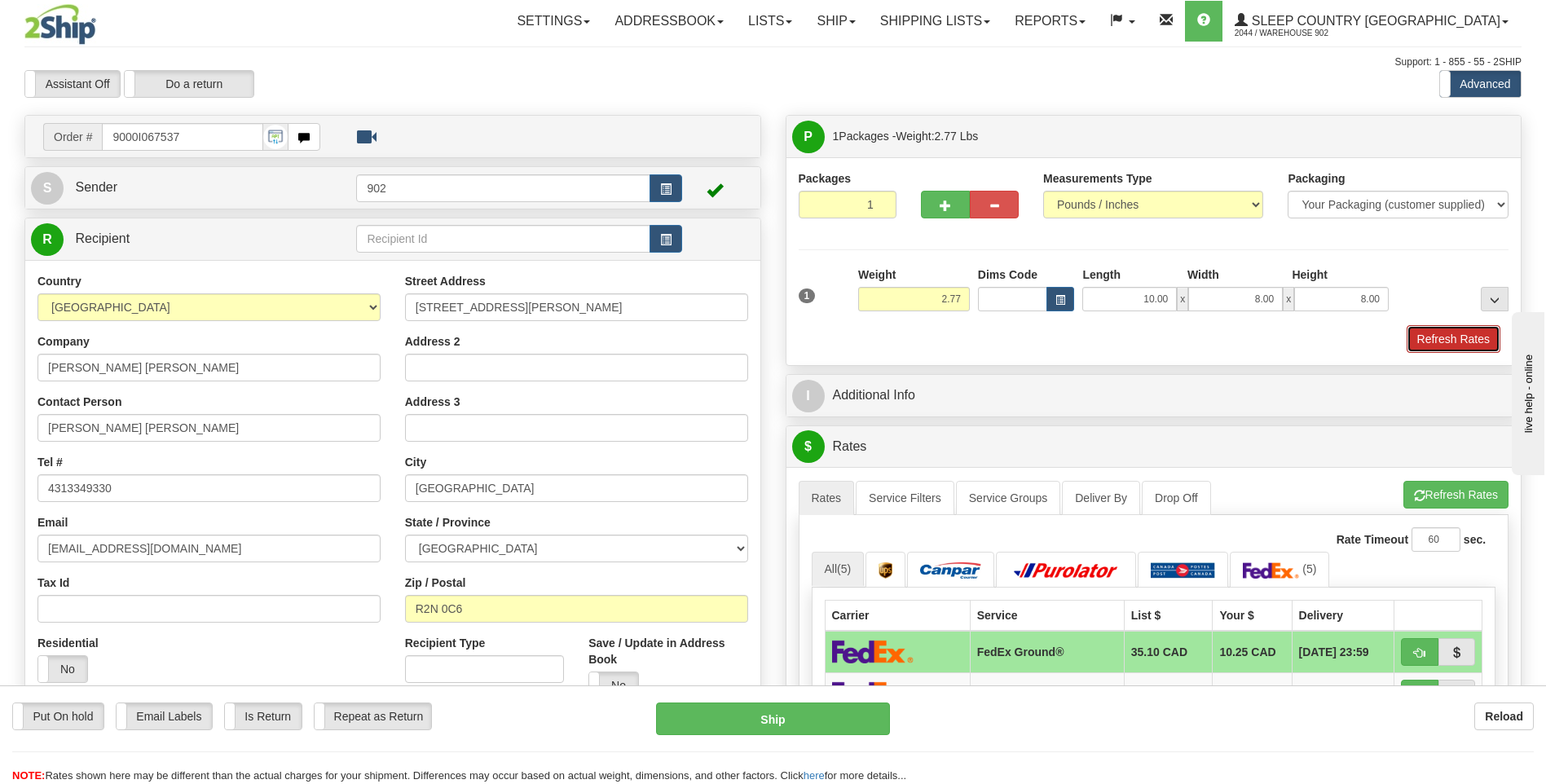
click at [1467, 348] on button "Refresh Rates" at bounding box center [1454, 338] width 94 height 28
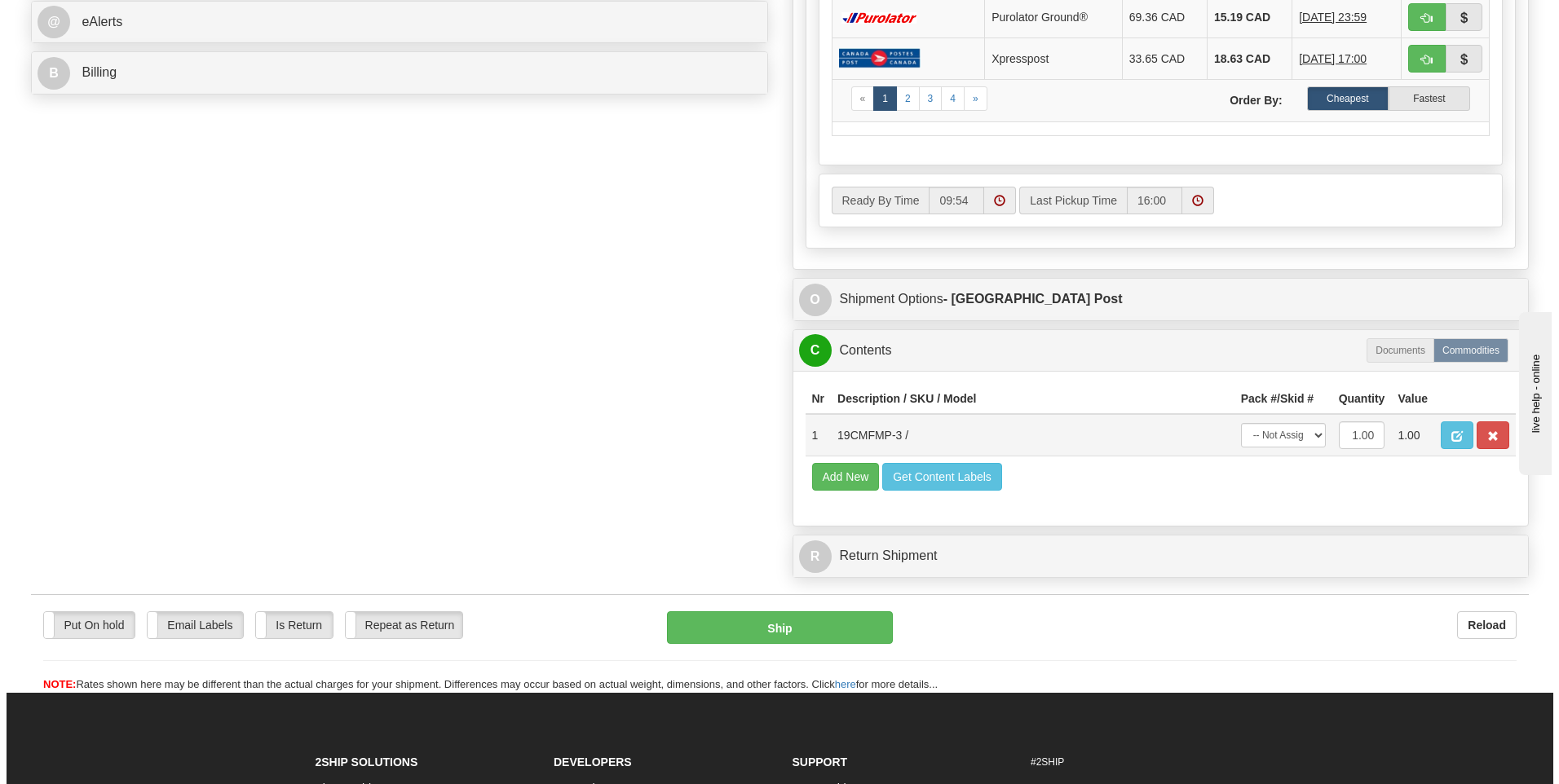
scroll to position [733, 0]
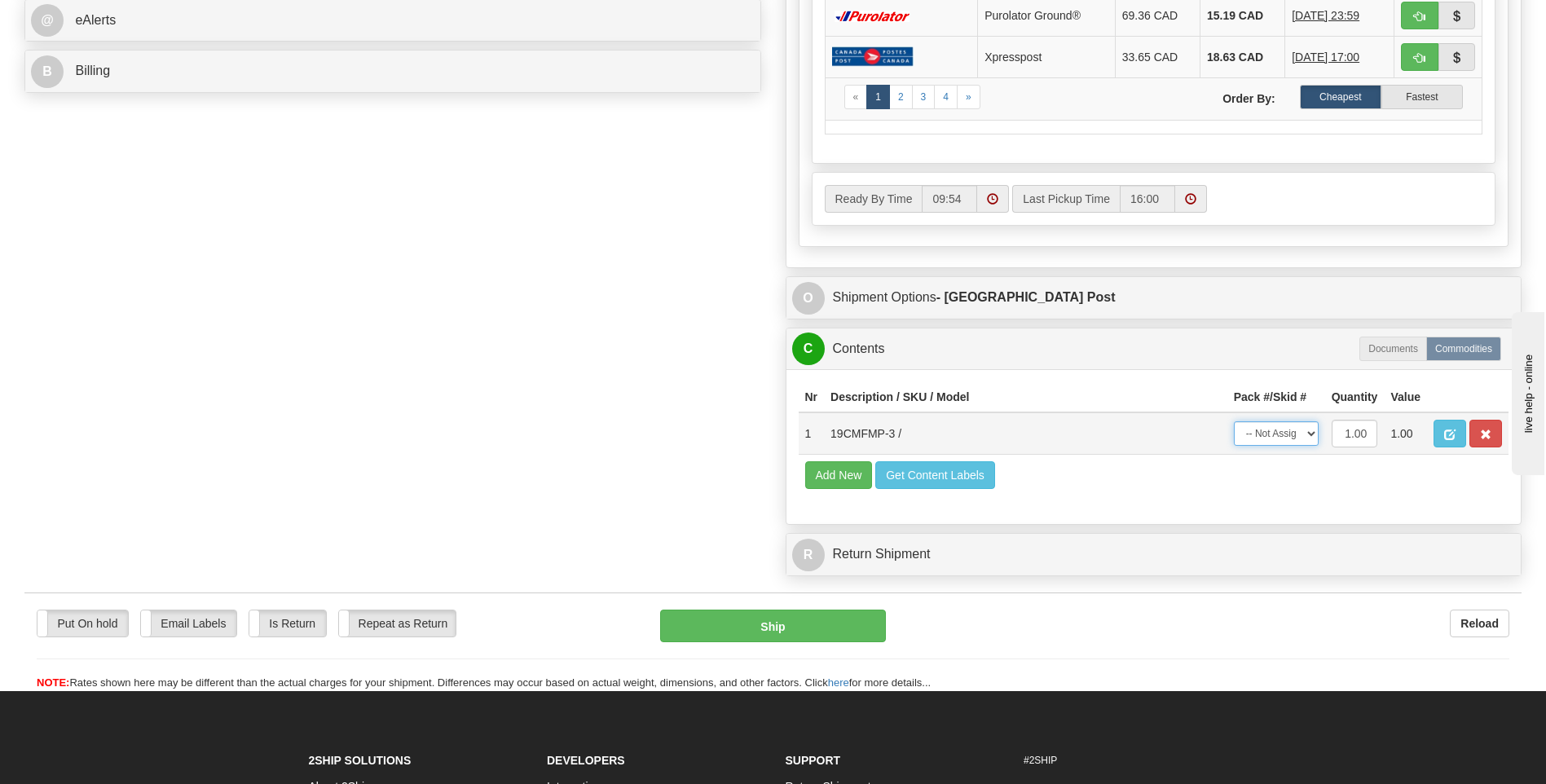
click at [1288, 432] on select "-- Not Assigned -- Package 1" at bounding box center [1276, 433] width 85 height 24
select select "0"
click at [1234, 421] on select "-- Not Assigned -- Package 1" at bounding box center [1276, 433] width 85 height 24
click at [861, 622] on button "Ship" at bounding box center [773, 626] width 225 height 32
type input "DOM.EP"
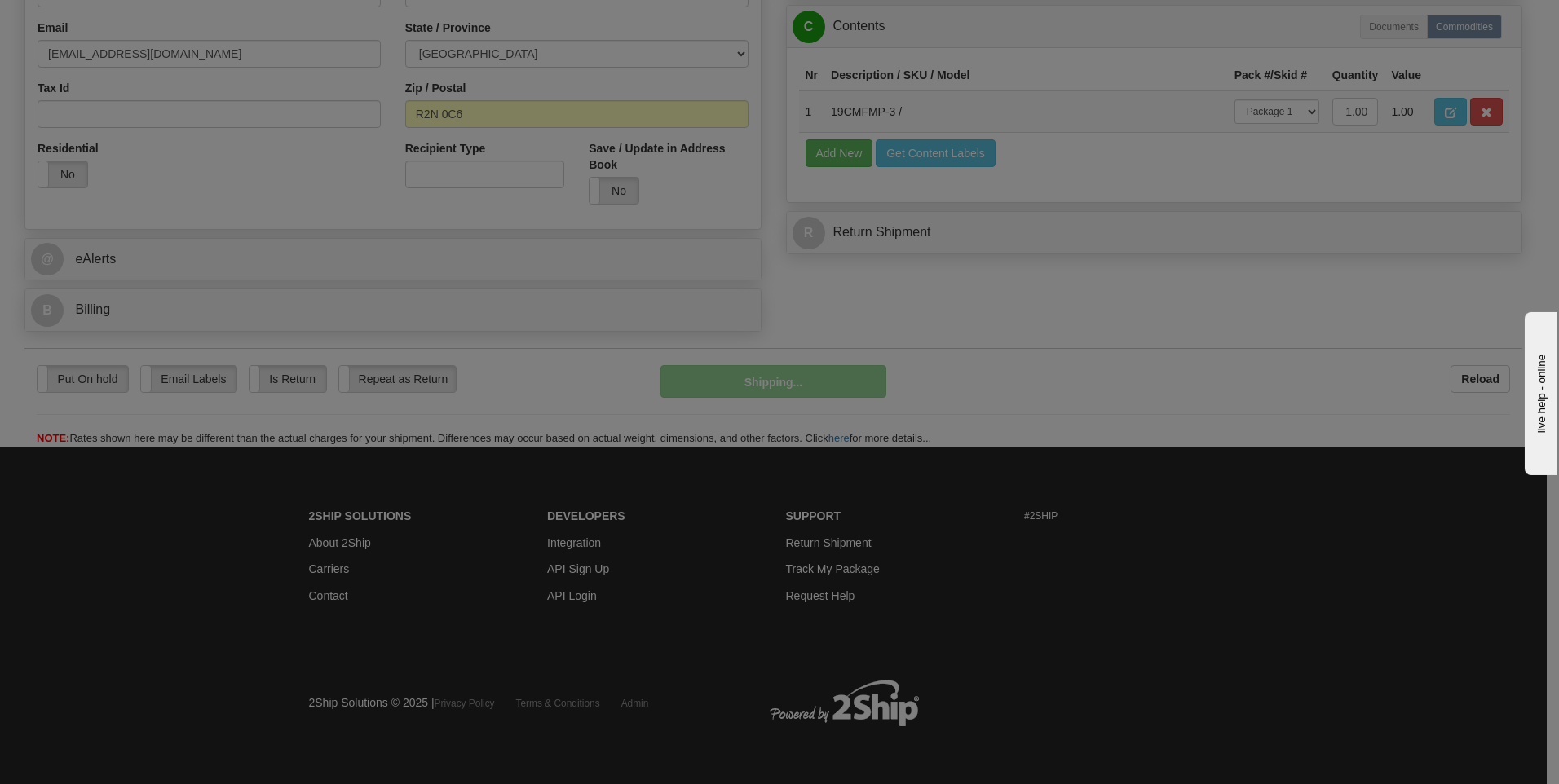
scroll to position [495, 0]
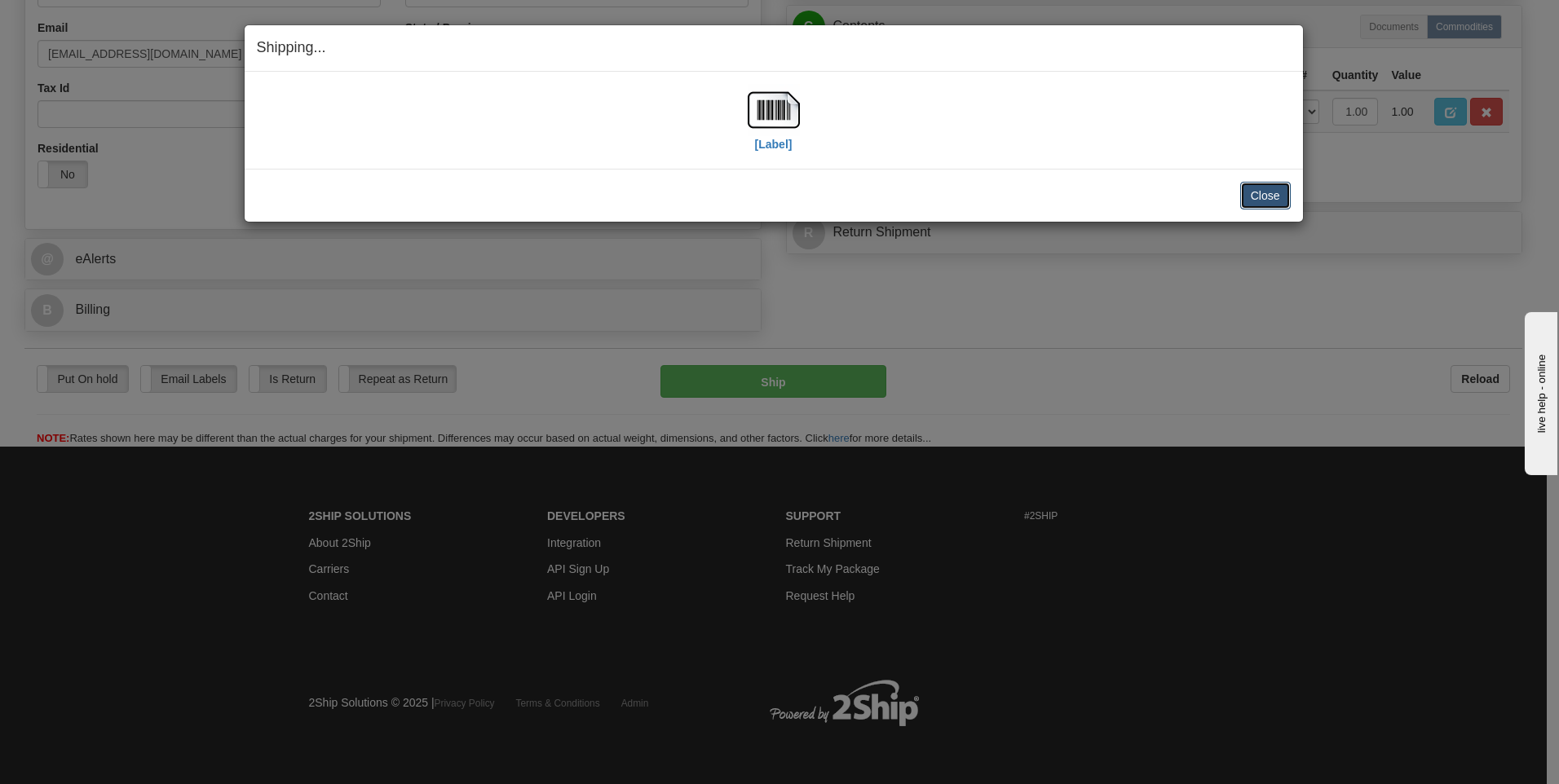
click at [1255, 194] on button "Close" at bounding box center [1266, 195] width 51 height 28
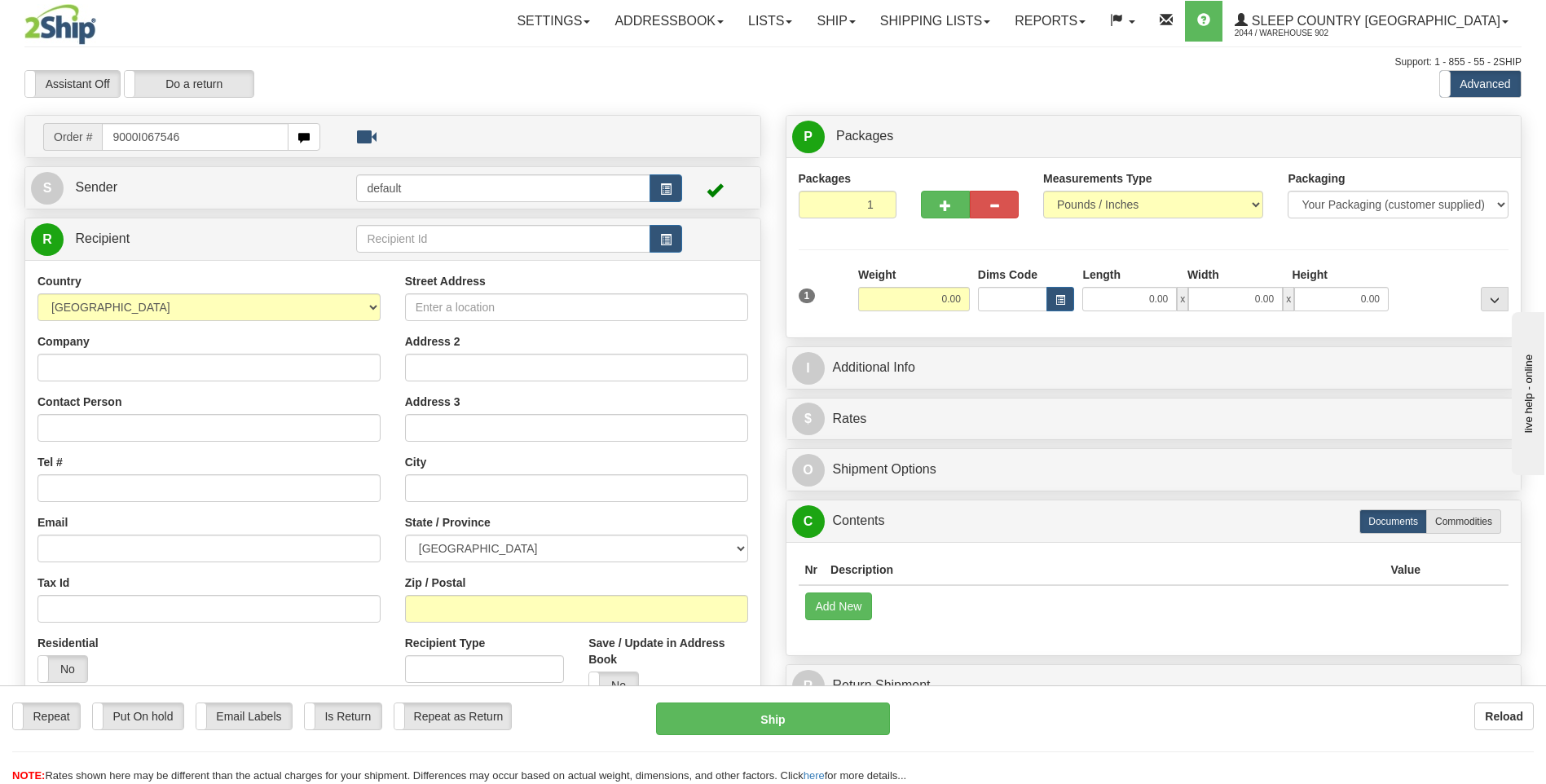
type input "9000I067546"
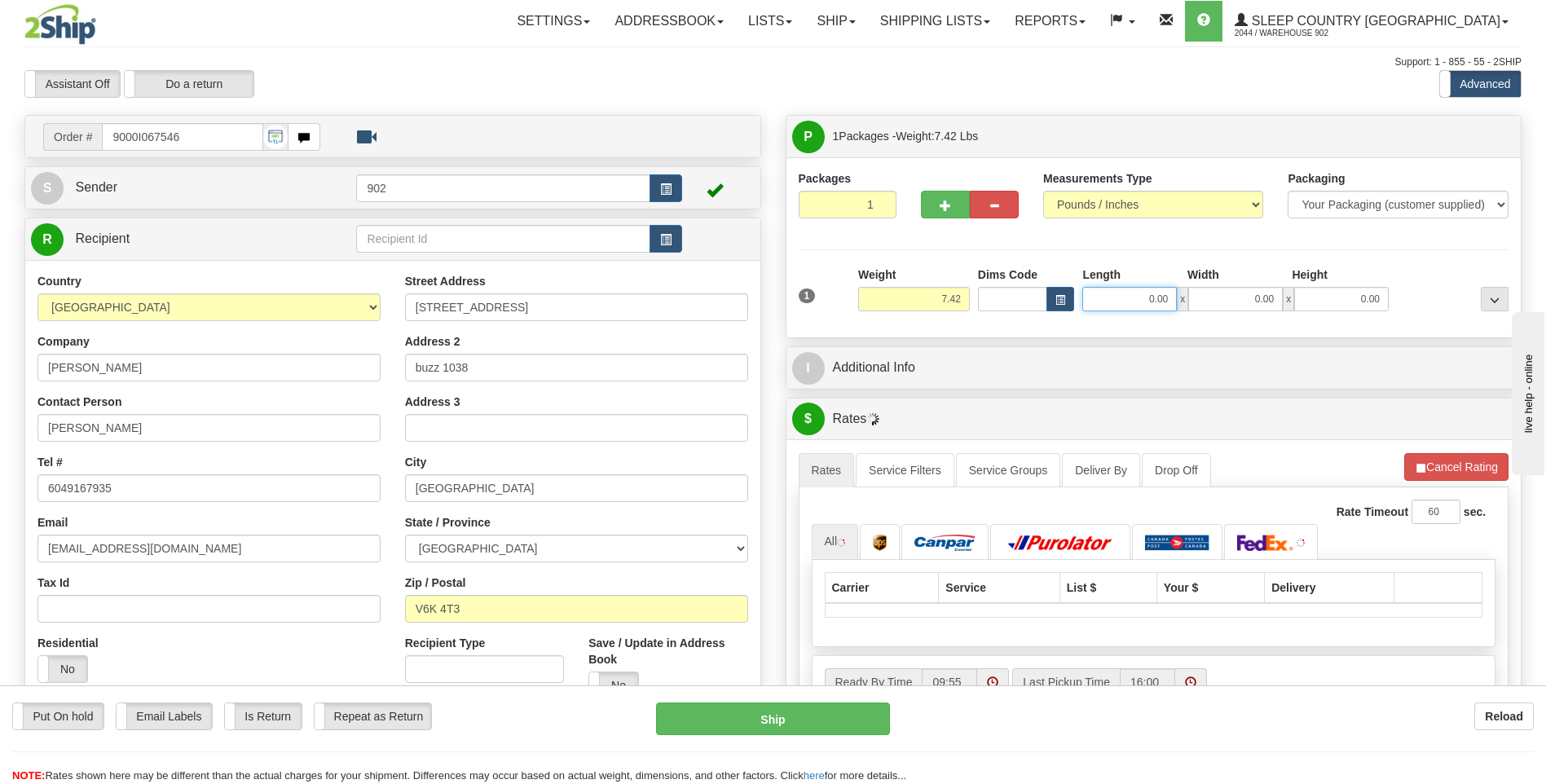
click at [1134, 304] on input "0.00" at bounding box center [1129, 299] width 95 height 24
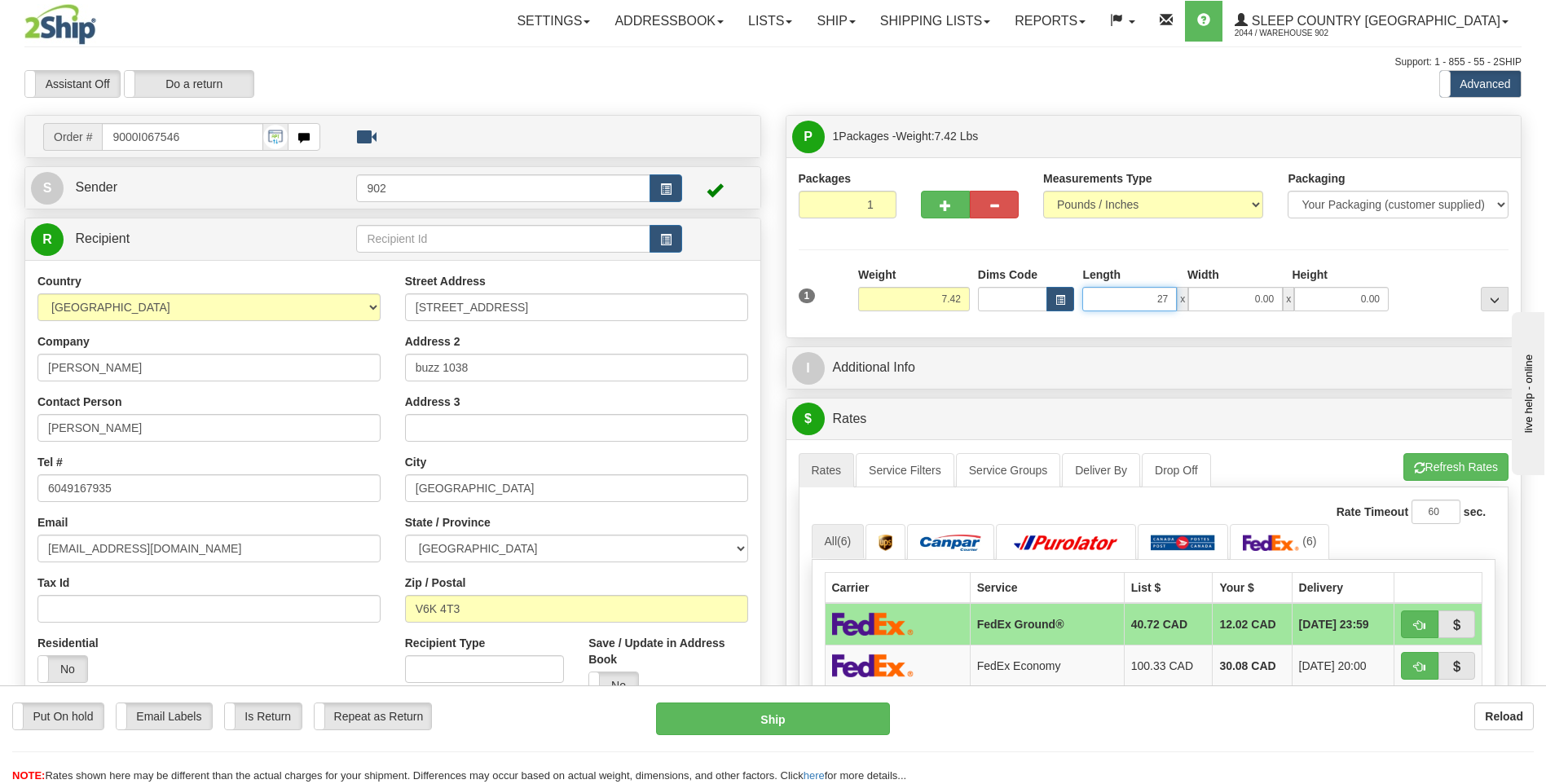
type input "27.00"
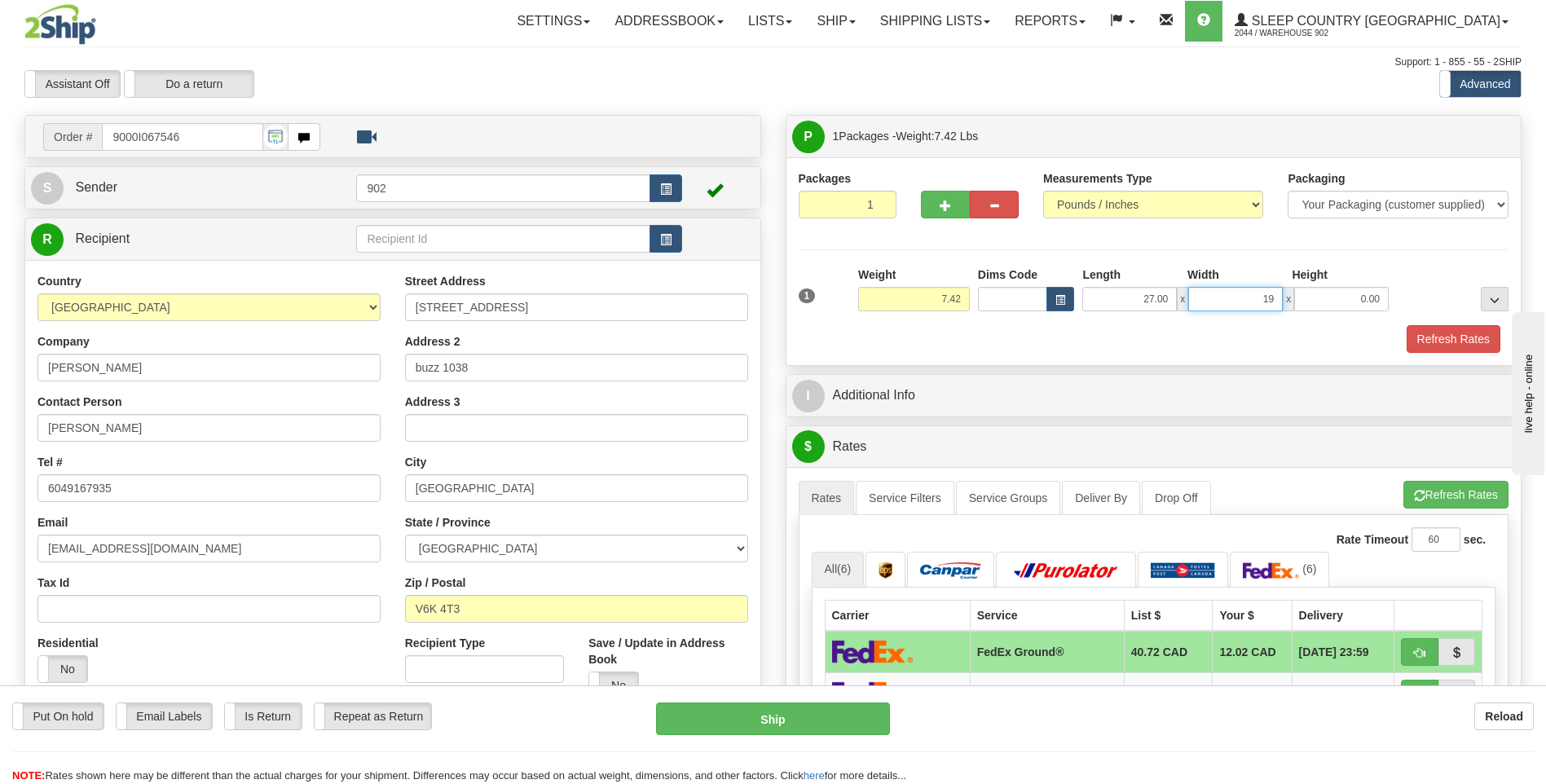
type input "19.00"
type input "12.00"
click at [1458, 342] on button "Refresh Rates" at bounding box center [1454, 338] width 94 height 28
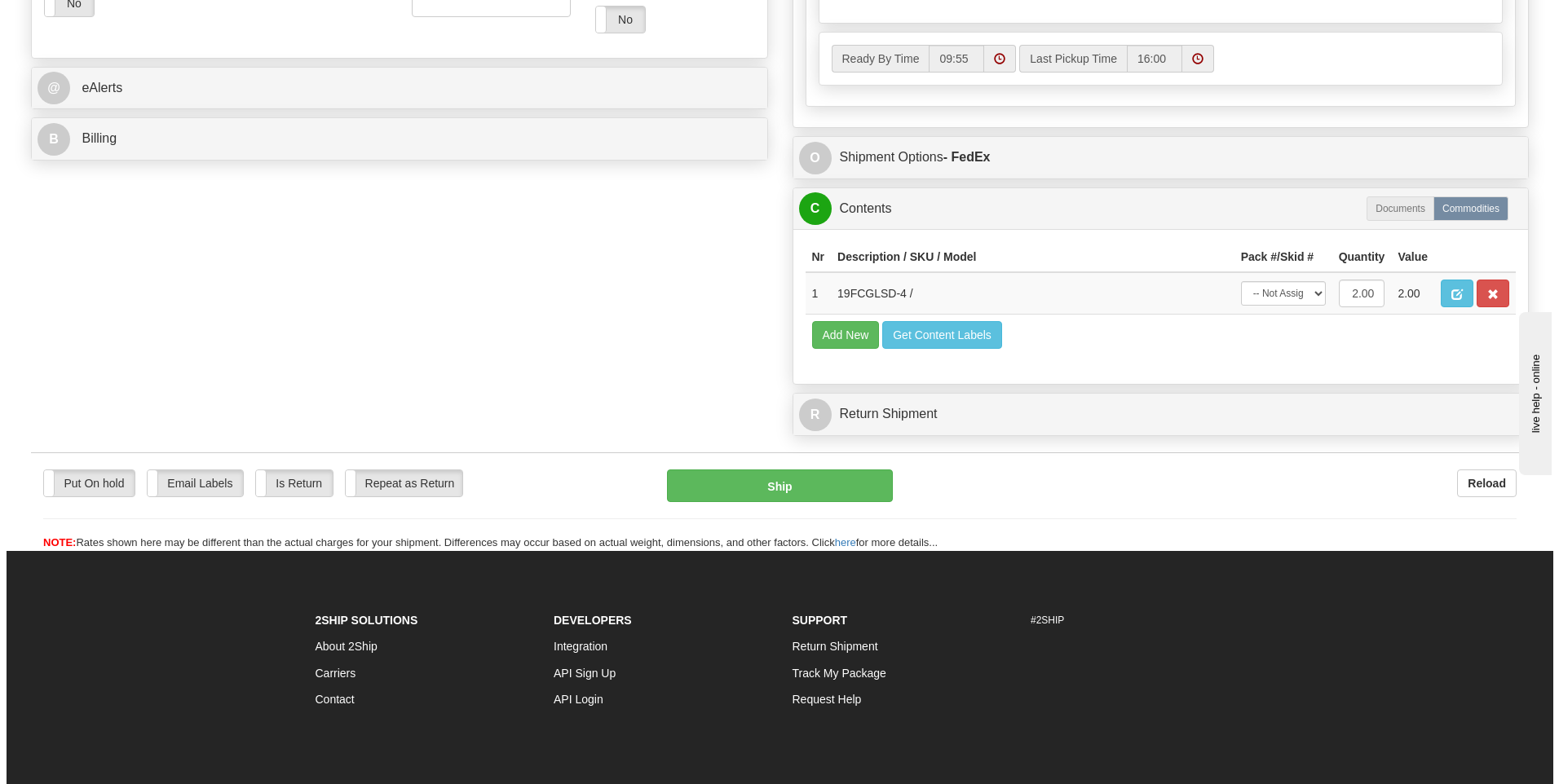
scroll to position [733, 0]
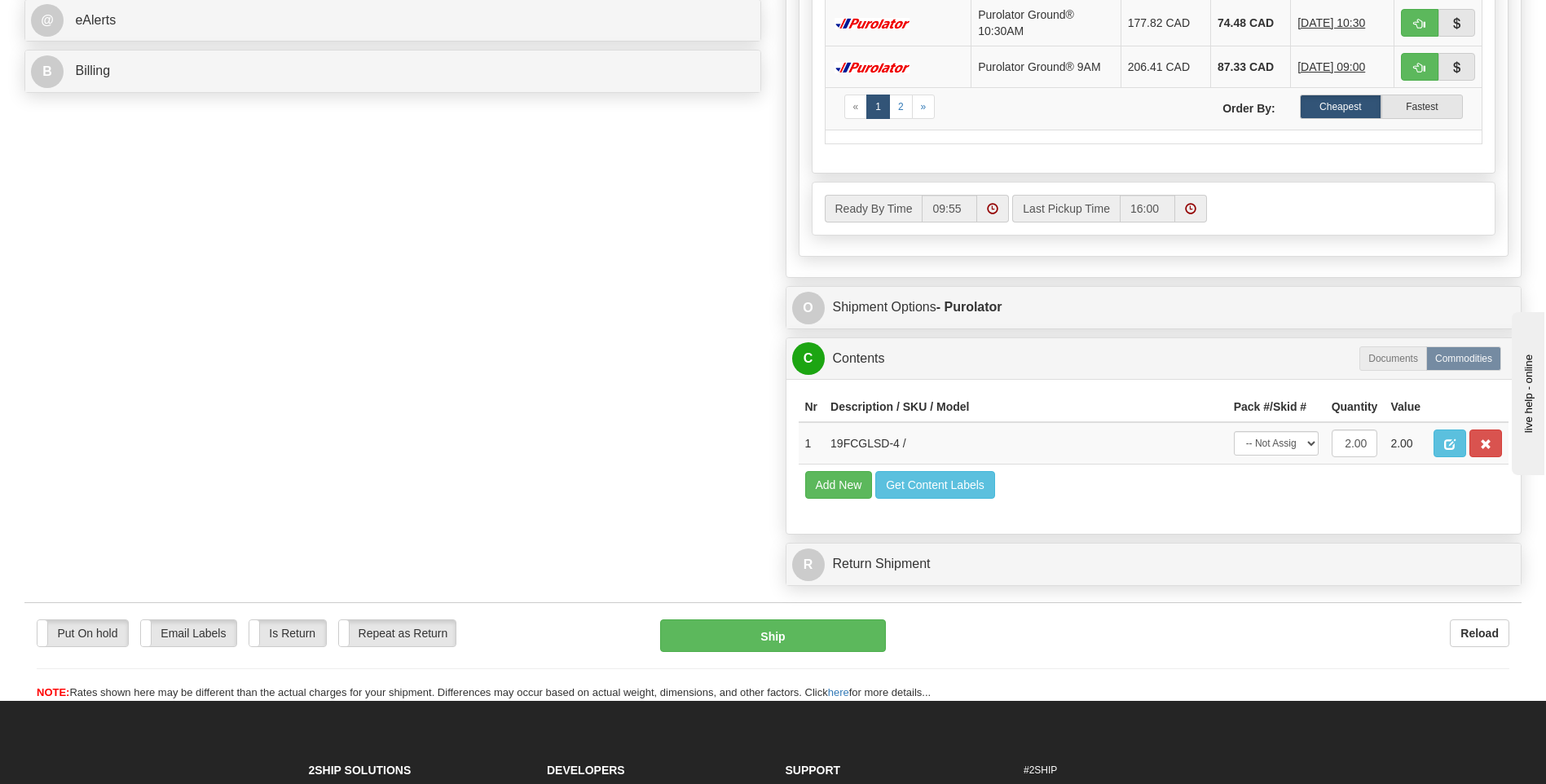
click at [1302, 226] on div "Ready By Time 09:55 Last Pickup Time 16:00" at bounding box center [1154, 208] width 683 height 52
click at [1292, 446] on select "-- Not Assigned -- Package 1" at bounding box center [1276, 443] width 85 height 24
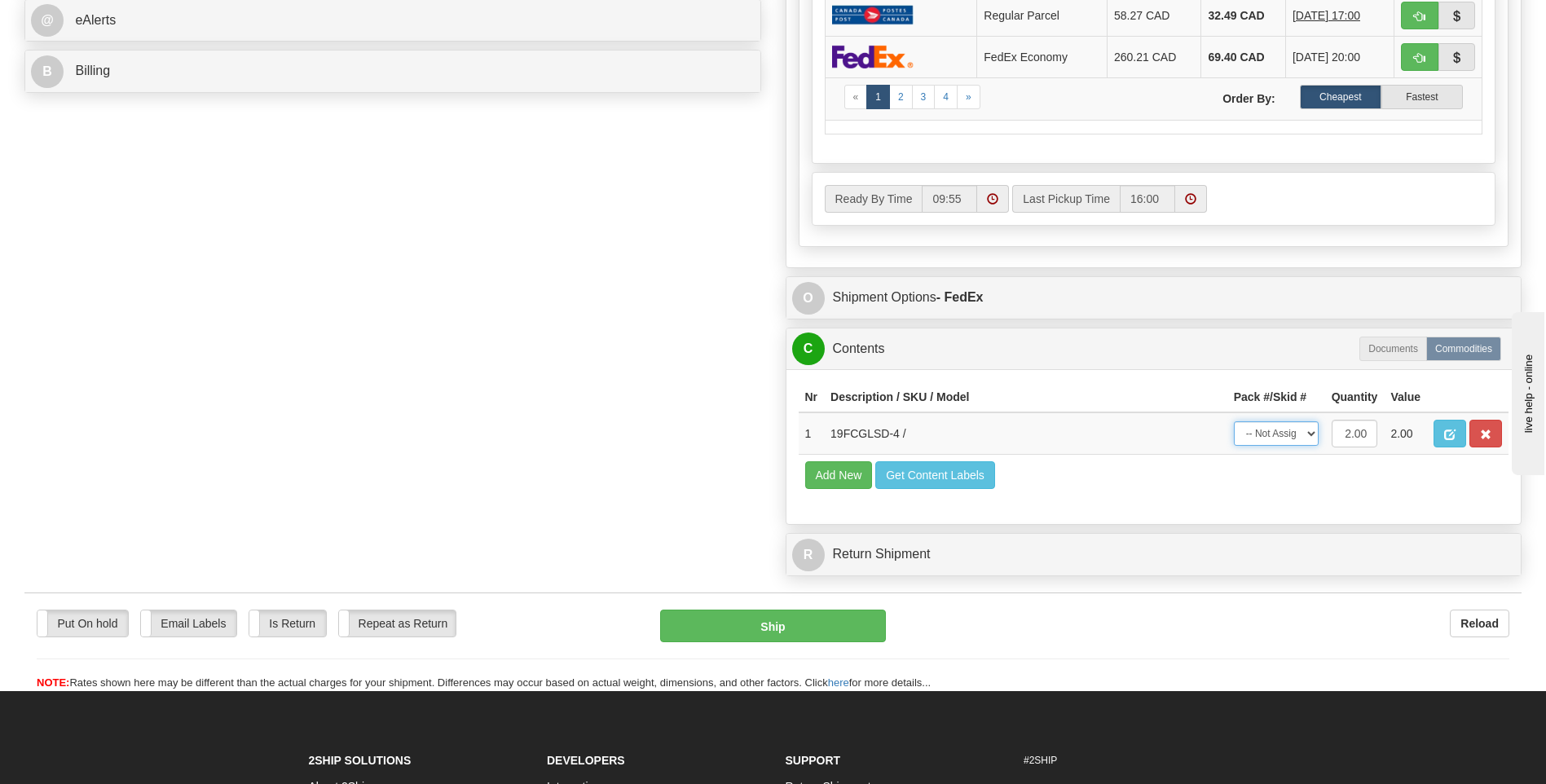
select select "0"
click at [1234, 421] on select "-- Not Assigned -- Package 1" at bounding box center [1276, 433] width 85 height 24
click at [791, 625] on button "Ship" at bounding box center [773, 626] width 225 height 32
type input "92"
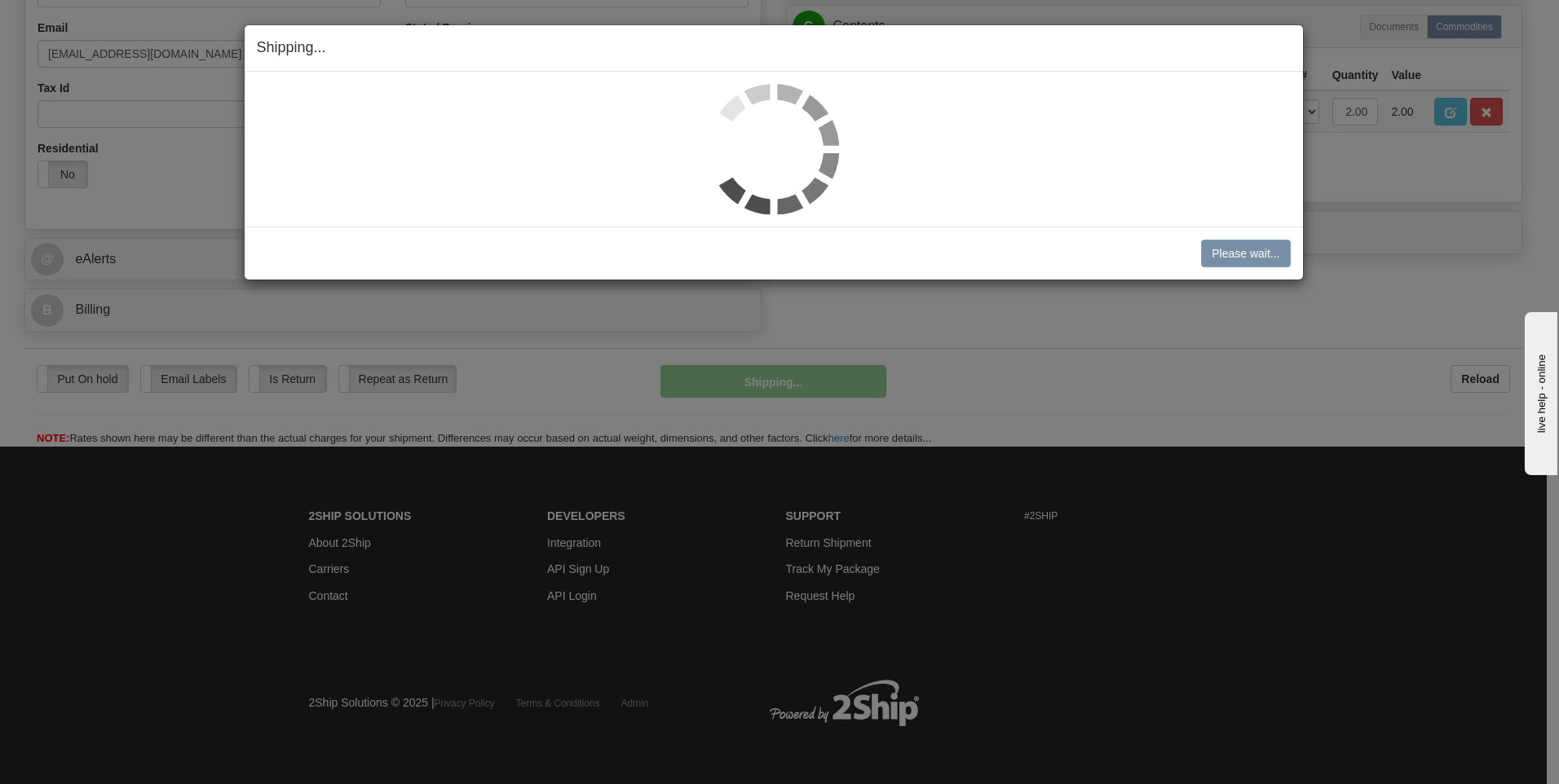
scroll to position [495, 0]
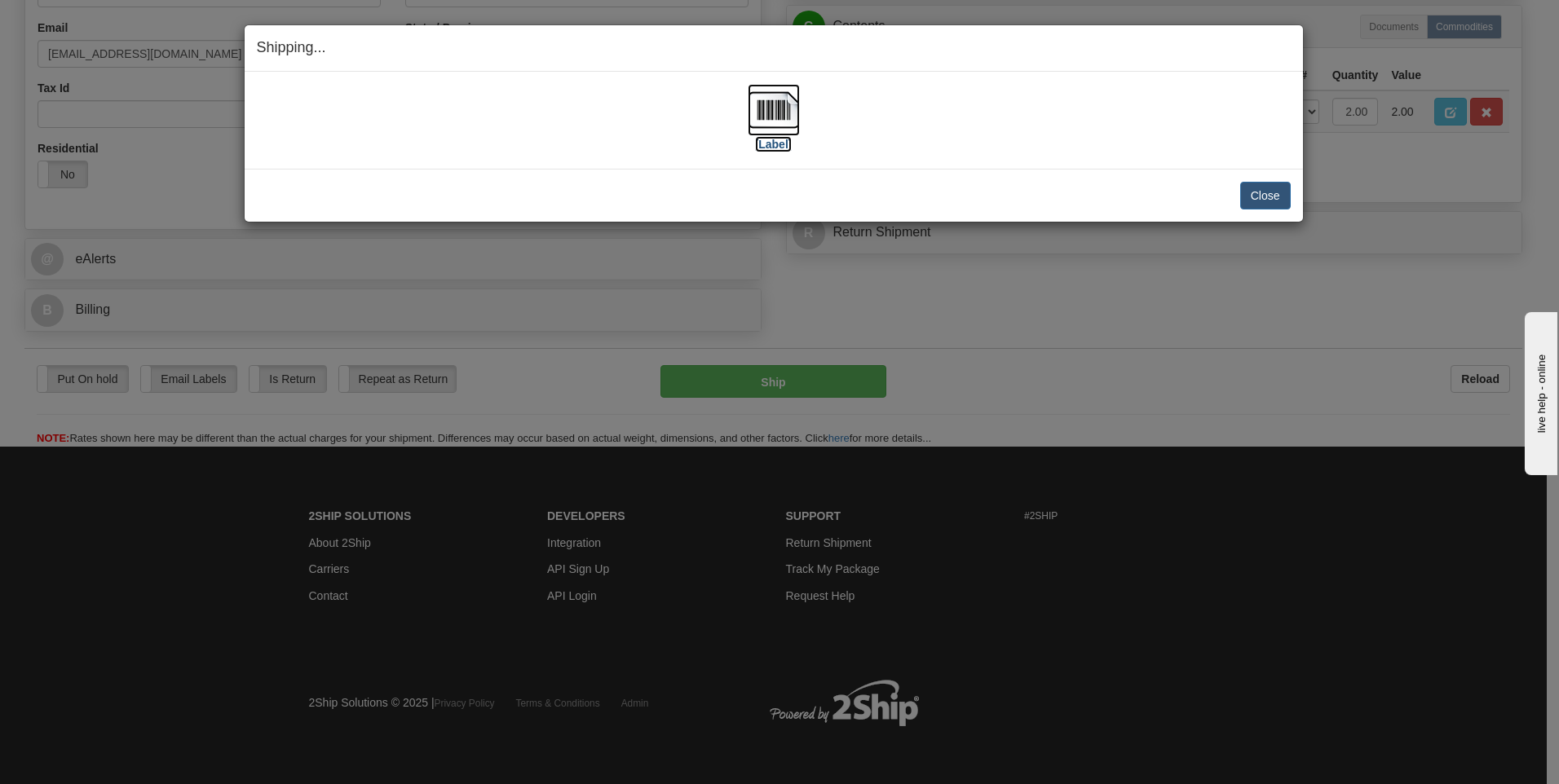
click at [747, 108] on img at bounding box center [774, 110] width 52 height 52
click at [1242, 200] on button "Close" at bounding box center [1266, 195] width 51 height 28
click at [1274, 198] on button "Close" at bounding box center [1266, 195] width 51 height 28
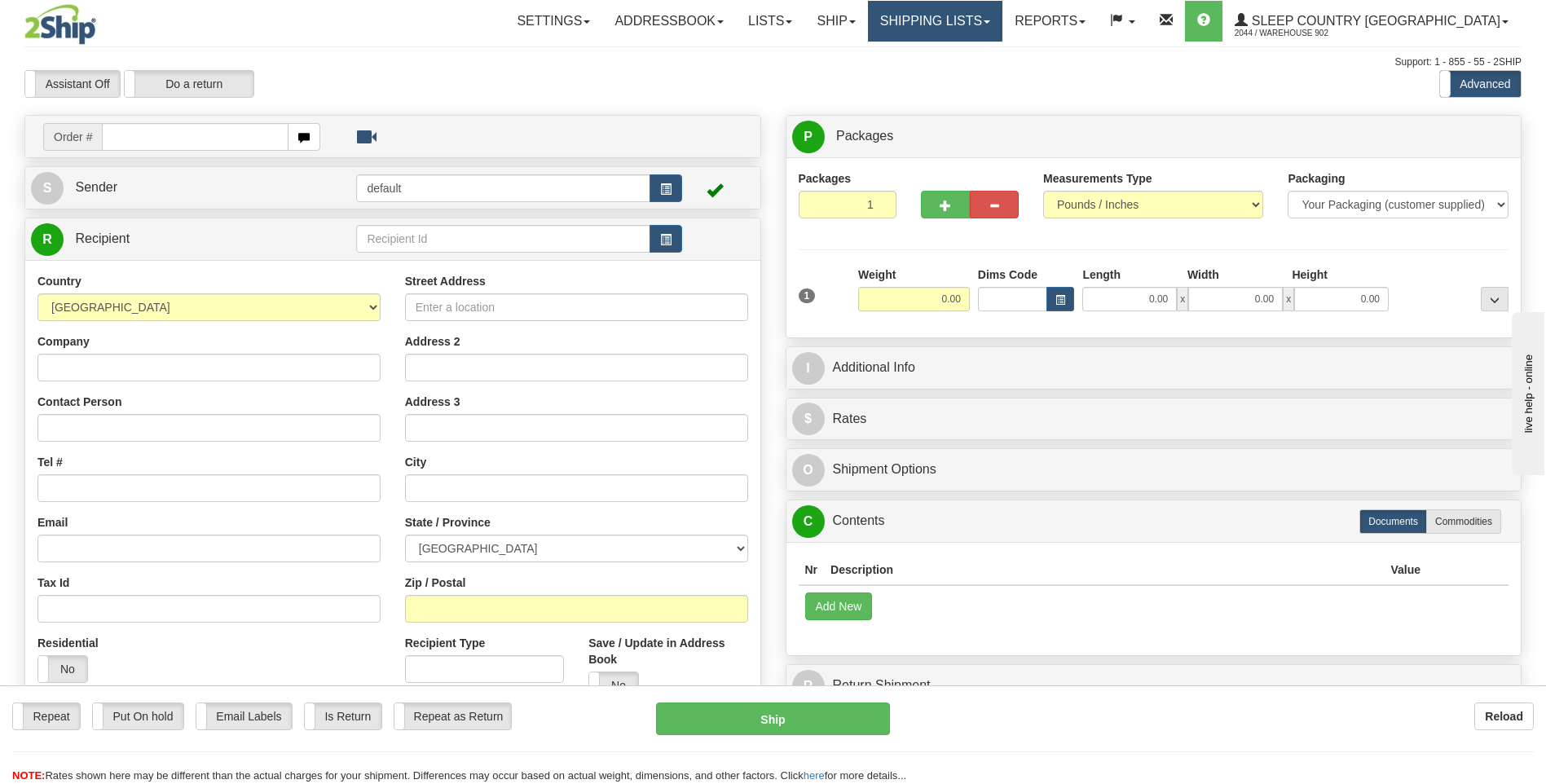
click at [1003, 35] on link "Shipping lists" at bounding box center [935, 21] width 134 height 41
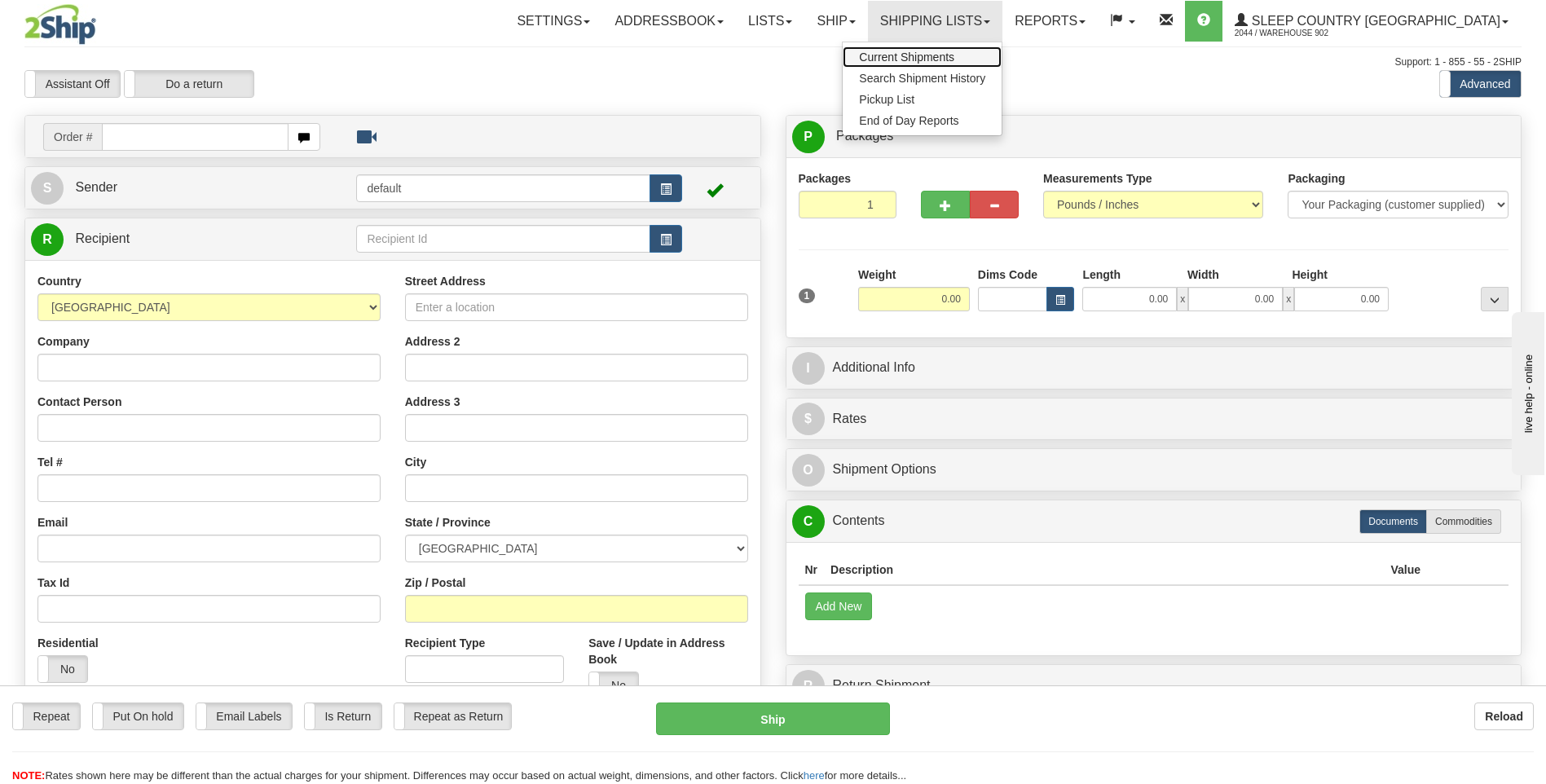
click at [1002, 51] on link "Current Shipments" at bounding box center [922, 56] width 159 height 21
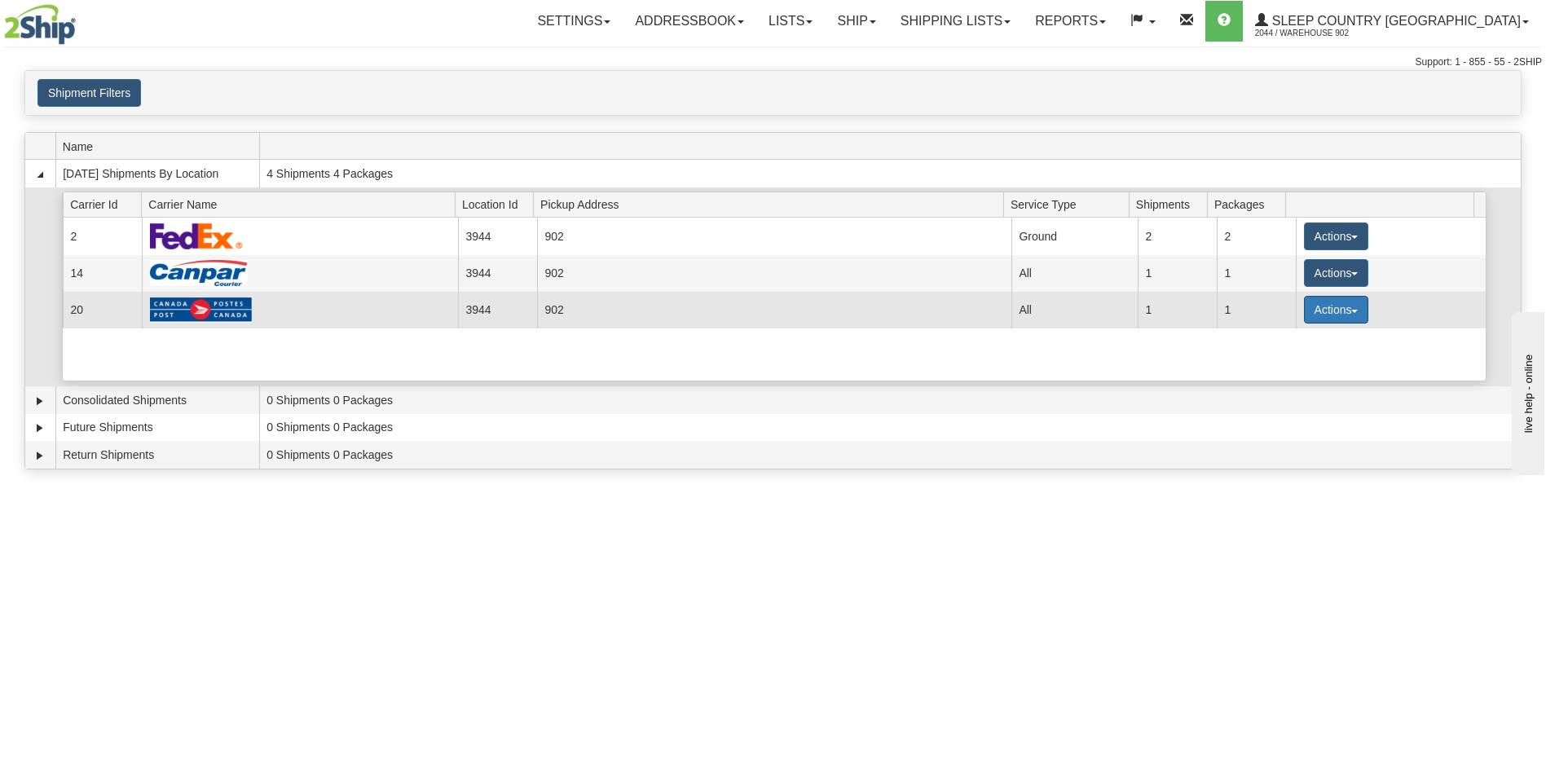
click at [1337, 298] on button "Actions" at bounding box center [1337, 309] width 65 height 28
click at [1315, 341] on link "Details" at bounding box center [1302, 340] width 131 height 21
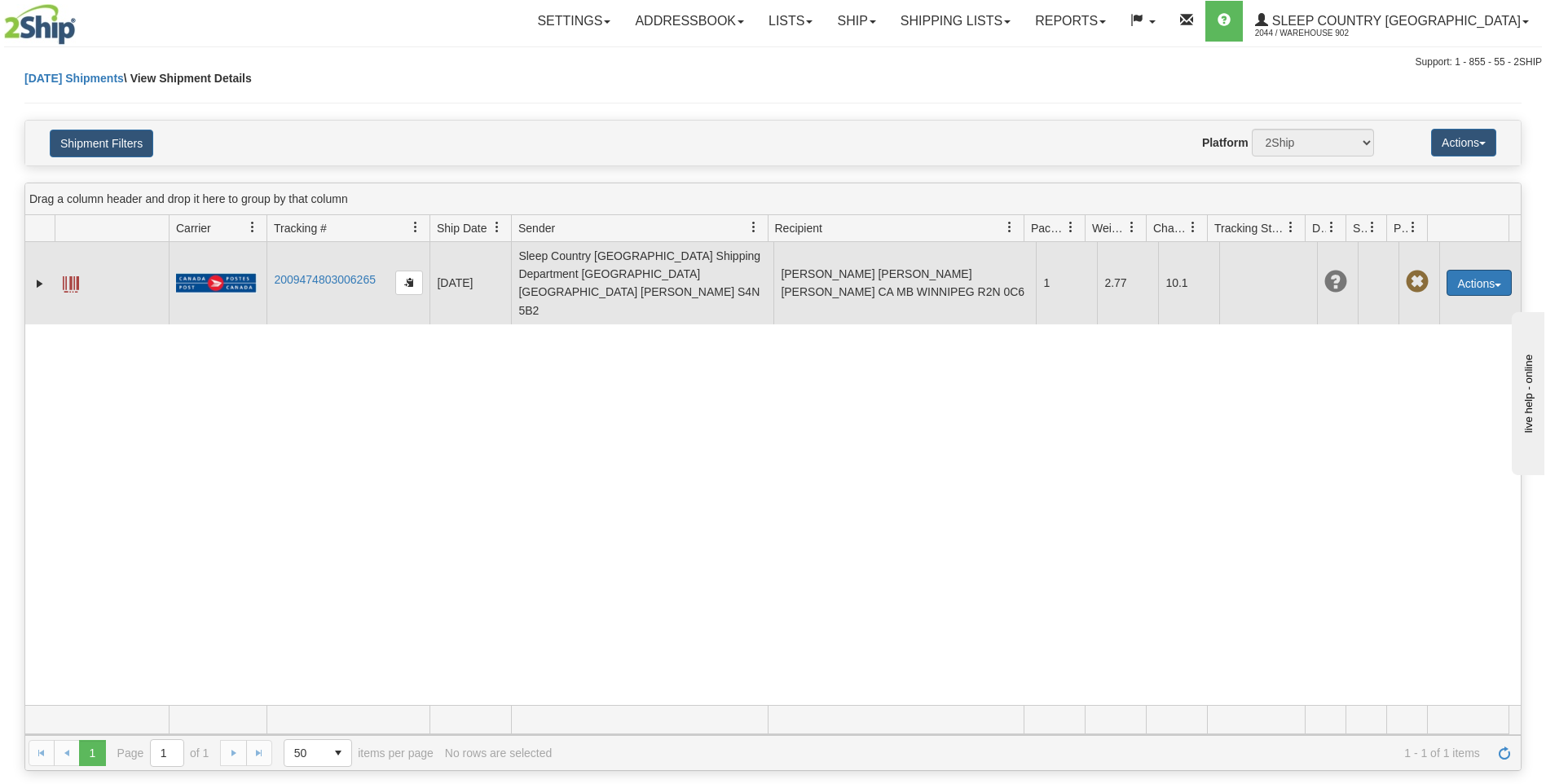
click at [1474, 270] on button "Actions" at bounding box center [1479, 282] width 65 height 26
click at [1436, 306] on link "Edit" at bounding box center [1446, 312] width 131 height 21
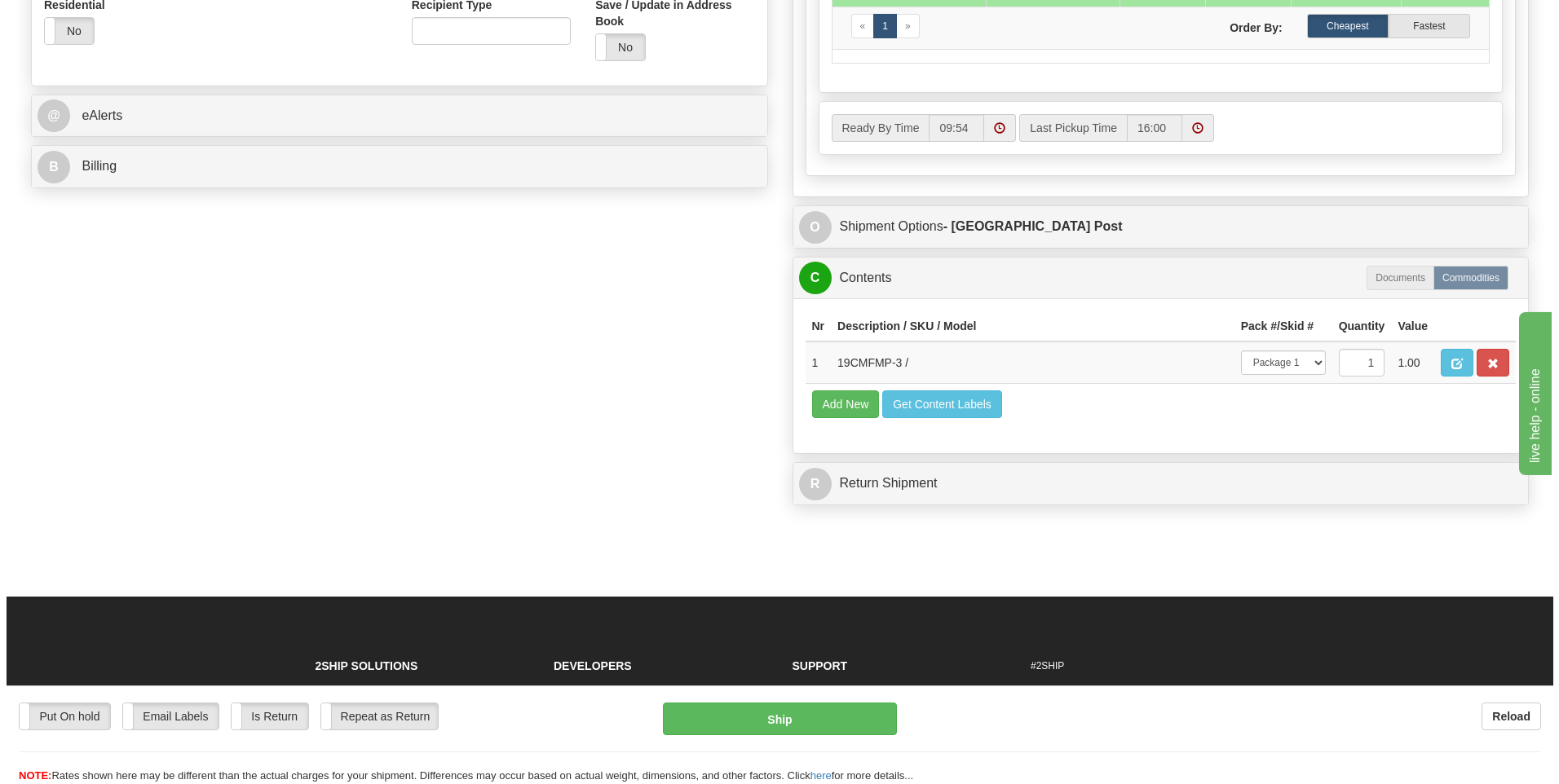
scroll to position [652, 0]
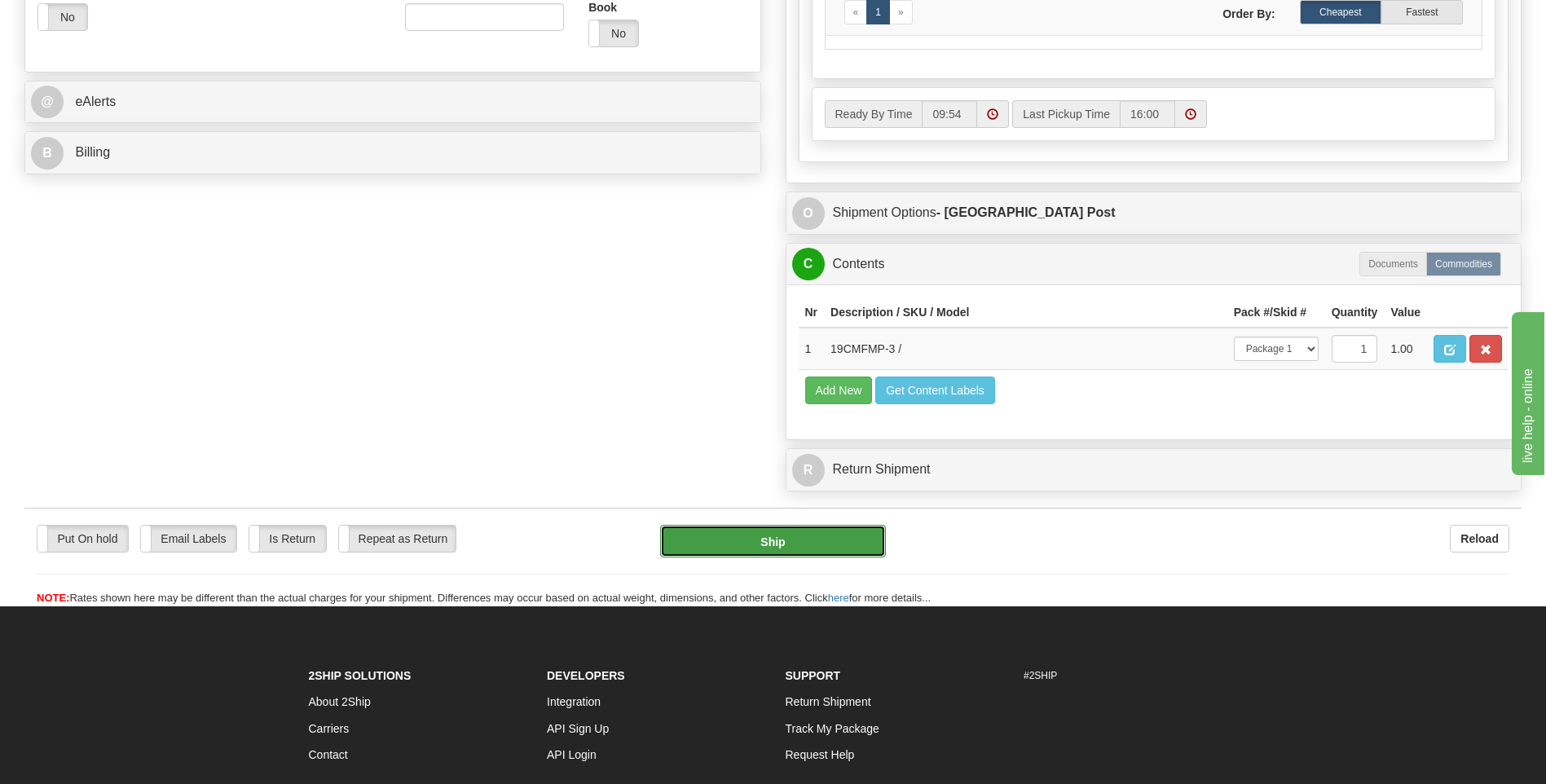
click at [743, 531] on button "Ship" at bounding box center [773, 541] width 225 height 32
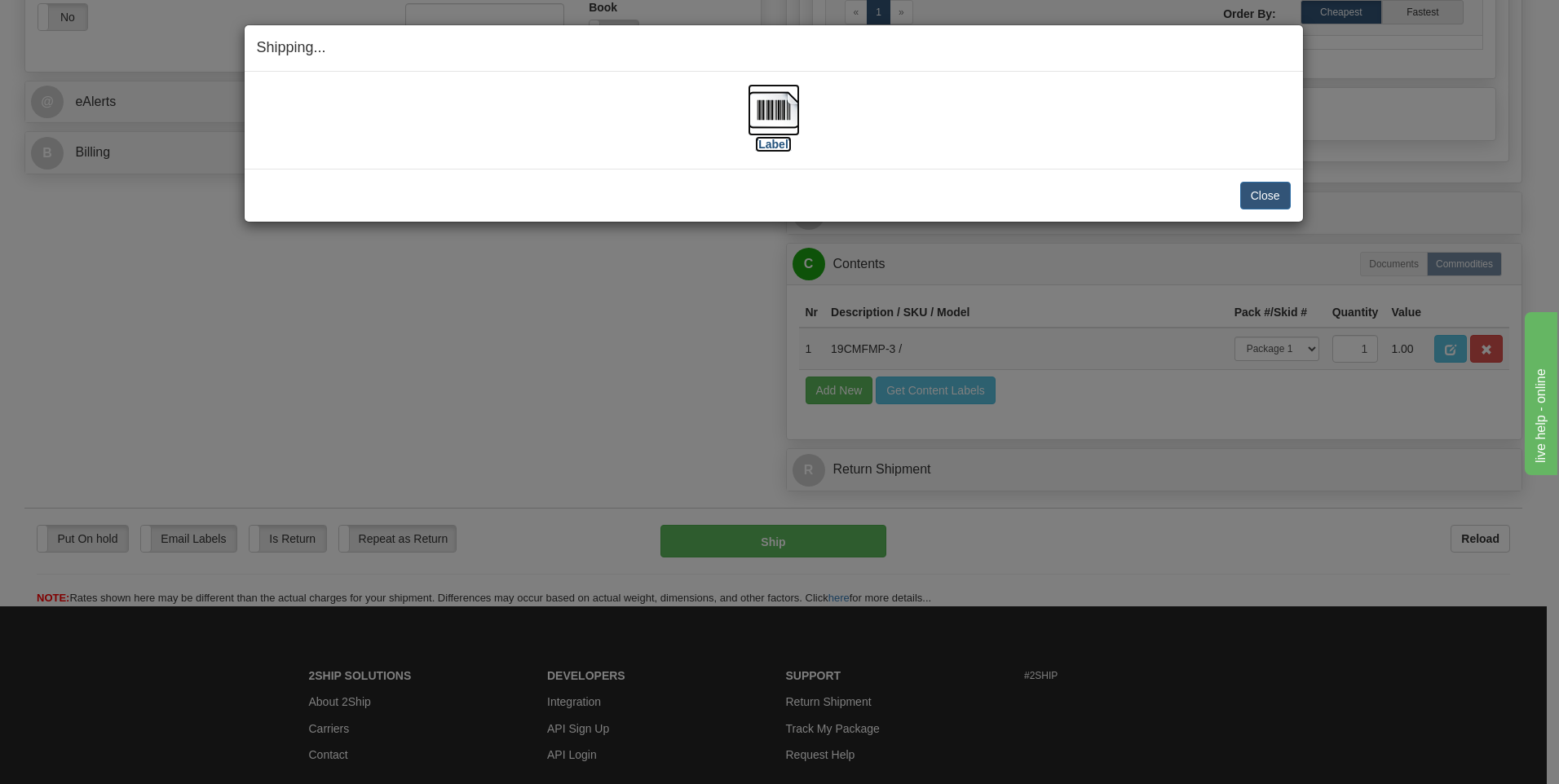
click at [790, 102] on img at bounding box center [774, 110] width 52 height 52
click at [1266, 195] on button "Close" at bounding box center [1266, 195] width 51 height 28
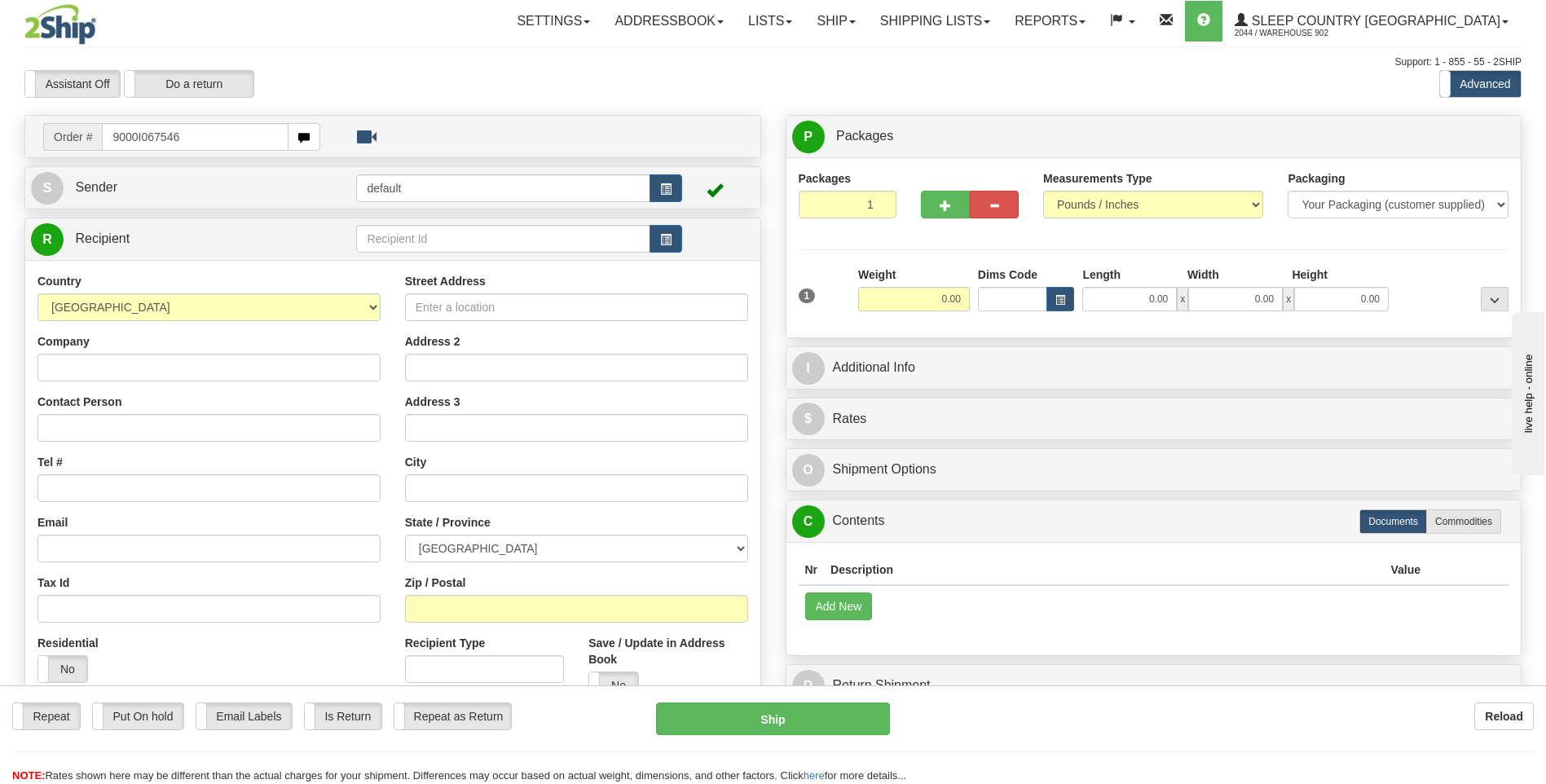
type input "9000I067546"
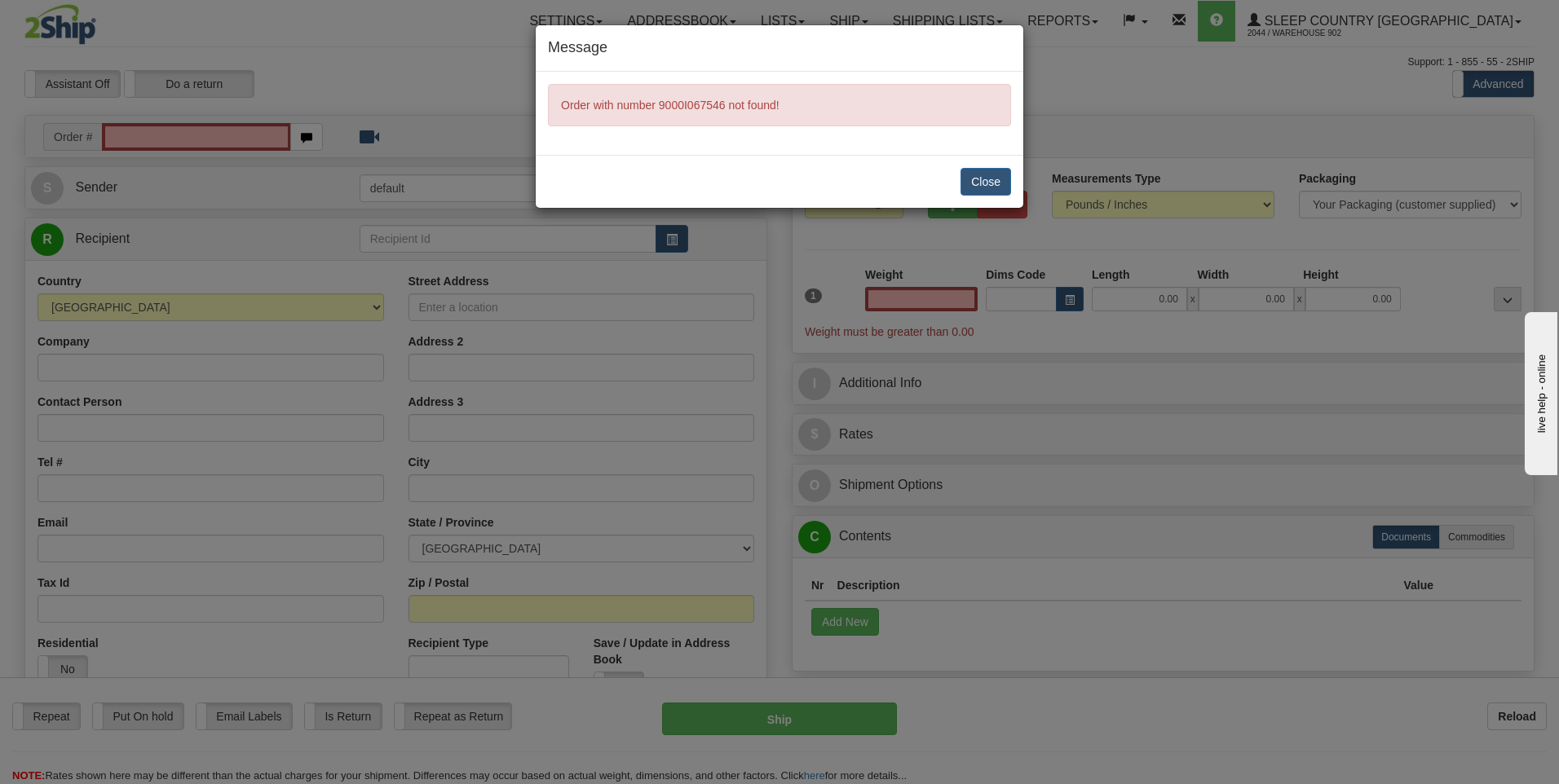
type input "0.00"
click at [970, 176] on button "Close" at bounding box center [986, 181] width 51 height 28
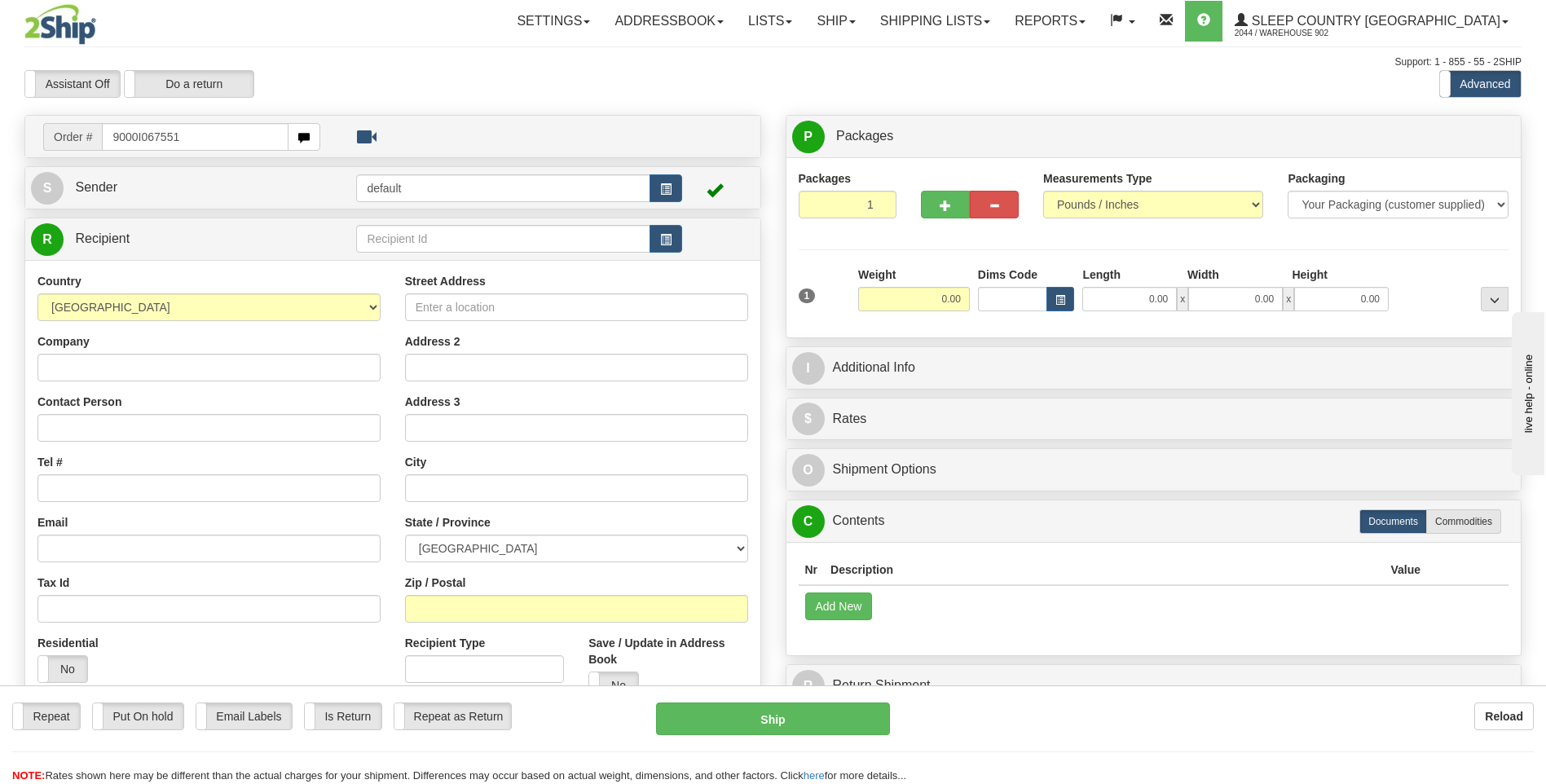
type input "9000I067551"
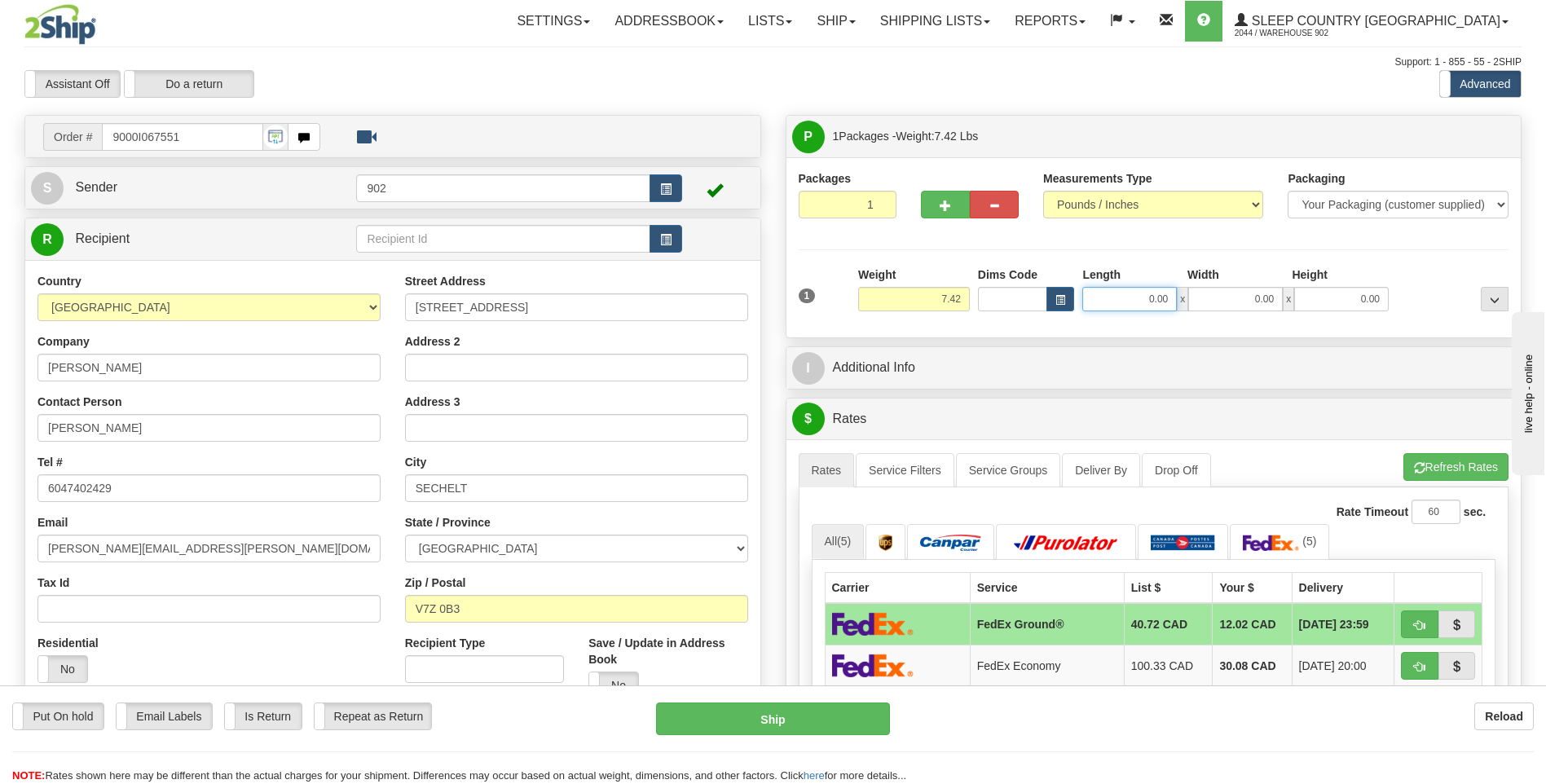
click at [1131, 301] on input "0.00" at bounding box center [1129, 299] width 95 height 24
type input "27.00"
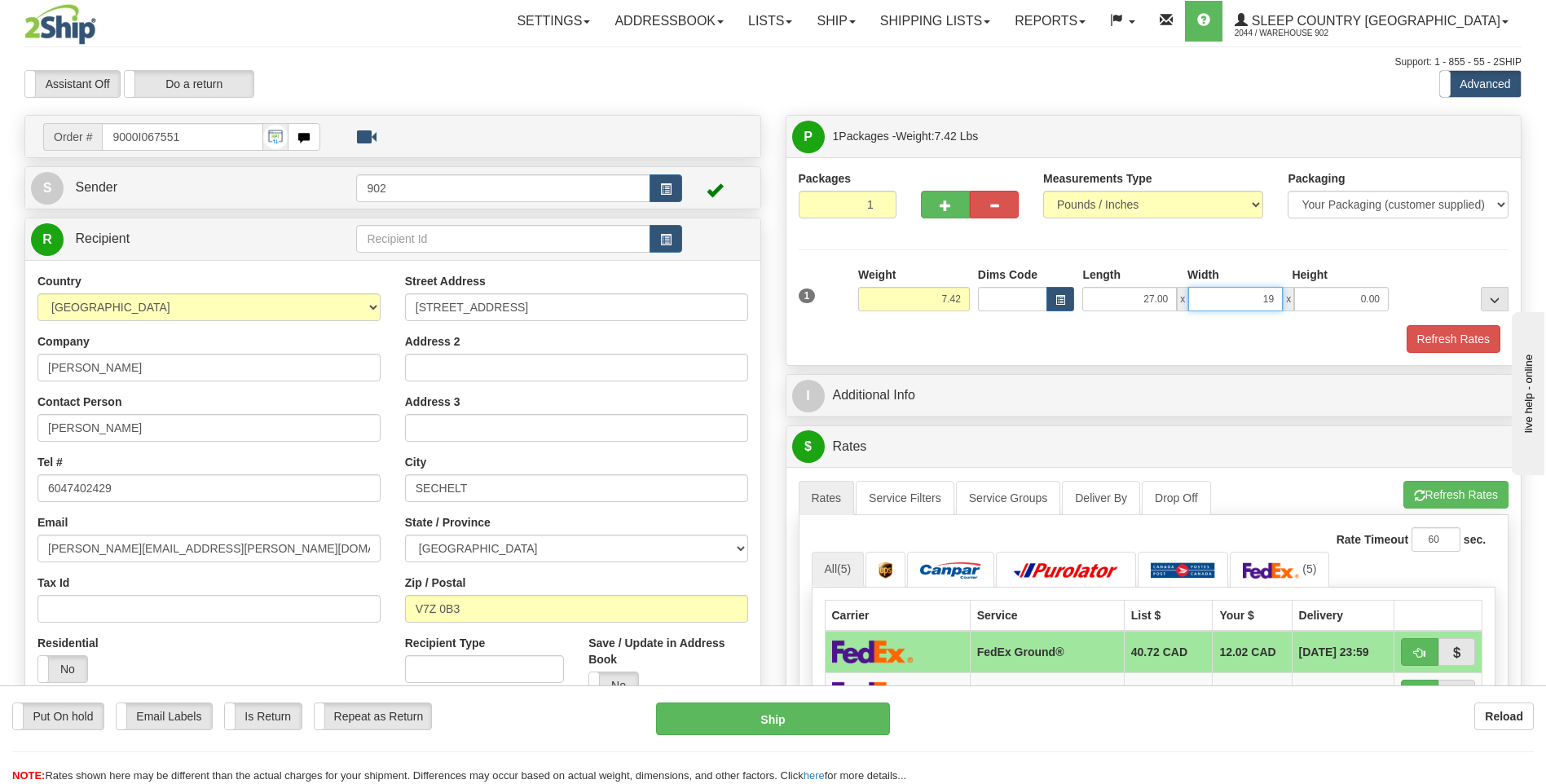
type input "19.00"
type input "12.00"
click at [1445, 344] on button "Refresh Rates" at bounding box center [1454, 338] width 94 height 28
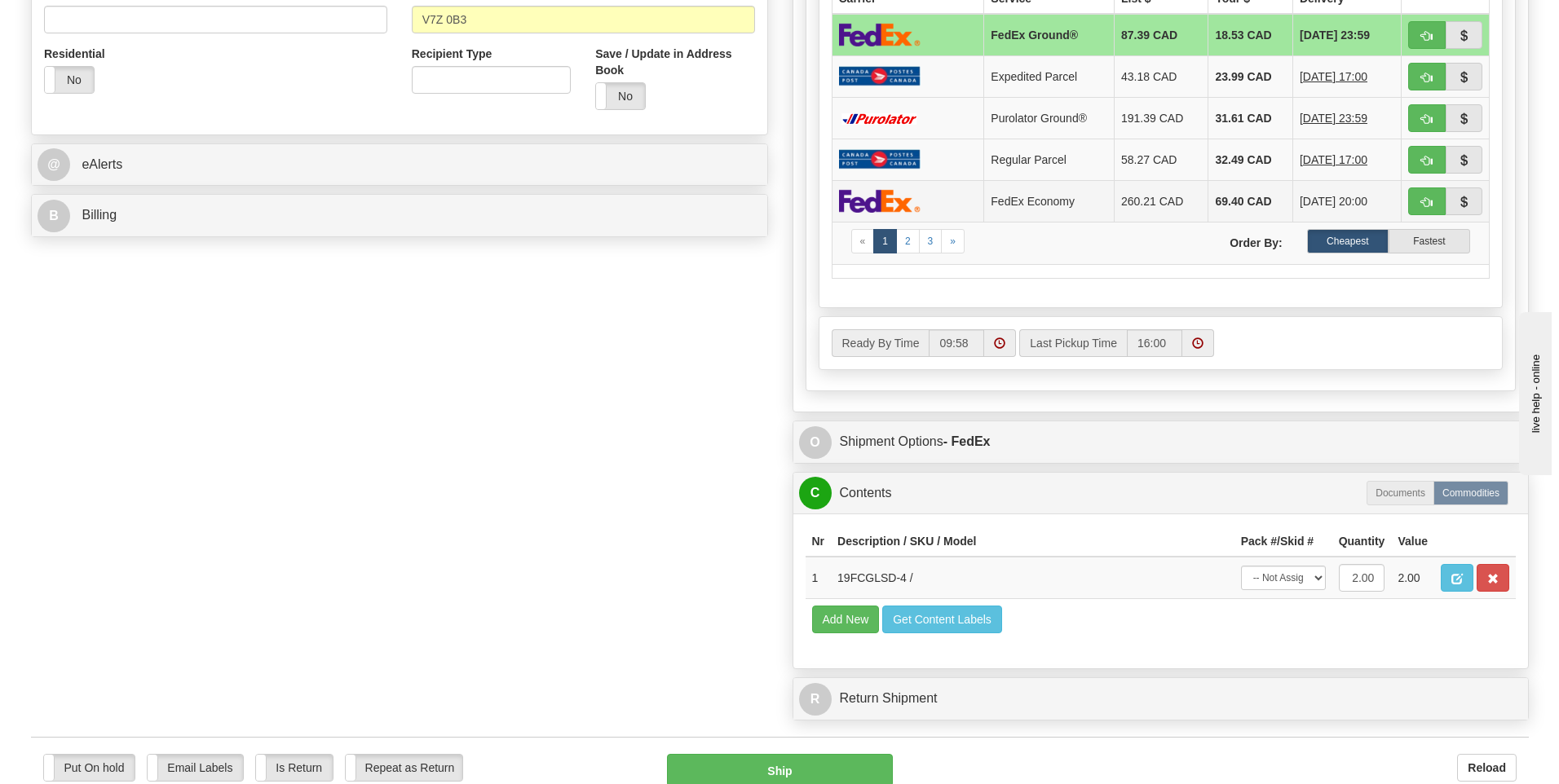
scroll to position [897, 0]
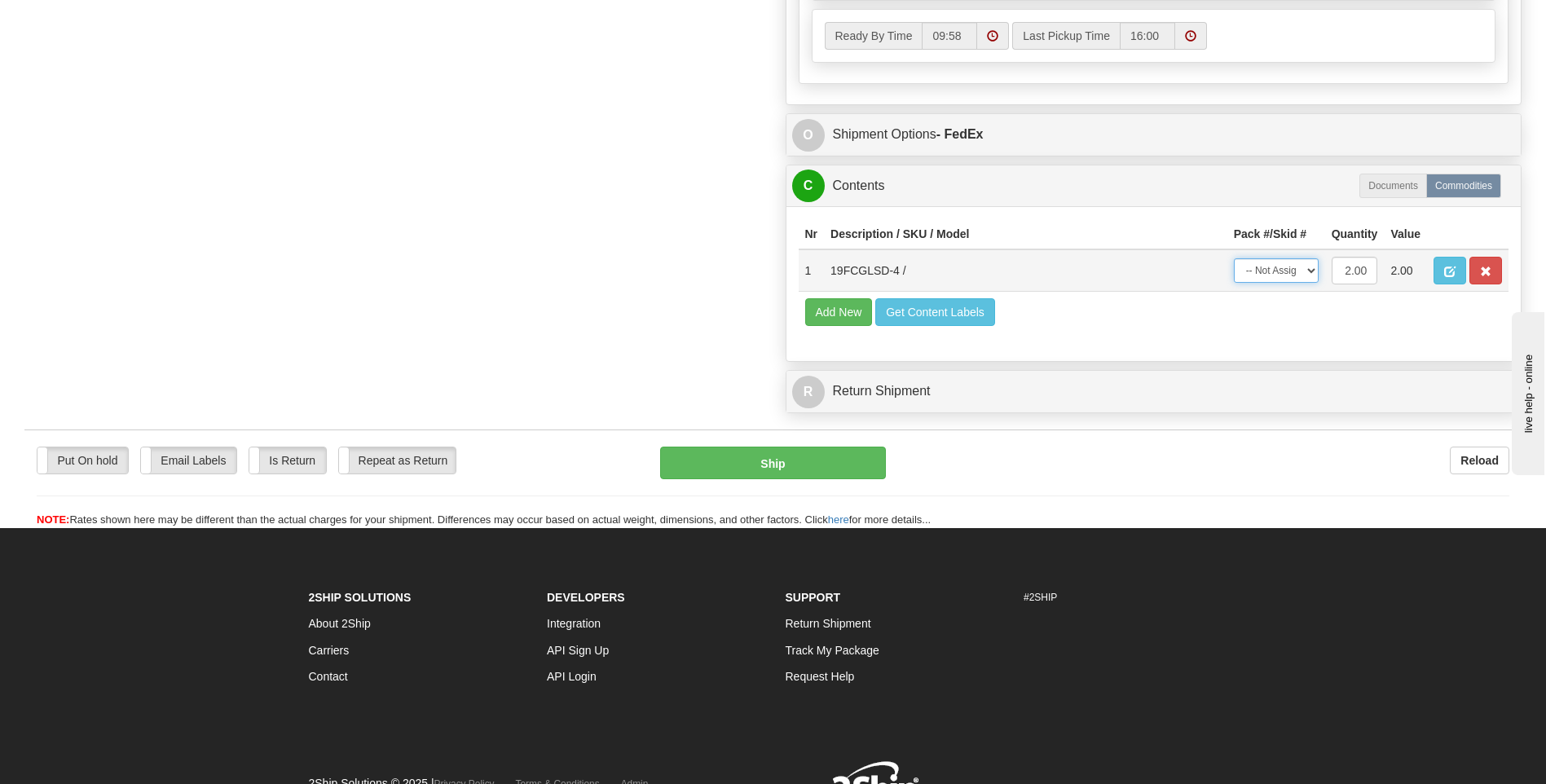
click at [1305, 271] on select "-- Not Assigned -- Package 1" at bounding box center [1276, 270] width 85 height 24
select select "0"
click at [1234, 258] on select "-- Not Assigned -- Package 1" at bounding box center [1276, 270] width 85 height 24
click at [810, 464] on button "Ship" at bounding box center [773, 463] width 225 height 32
type input "92"
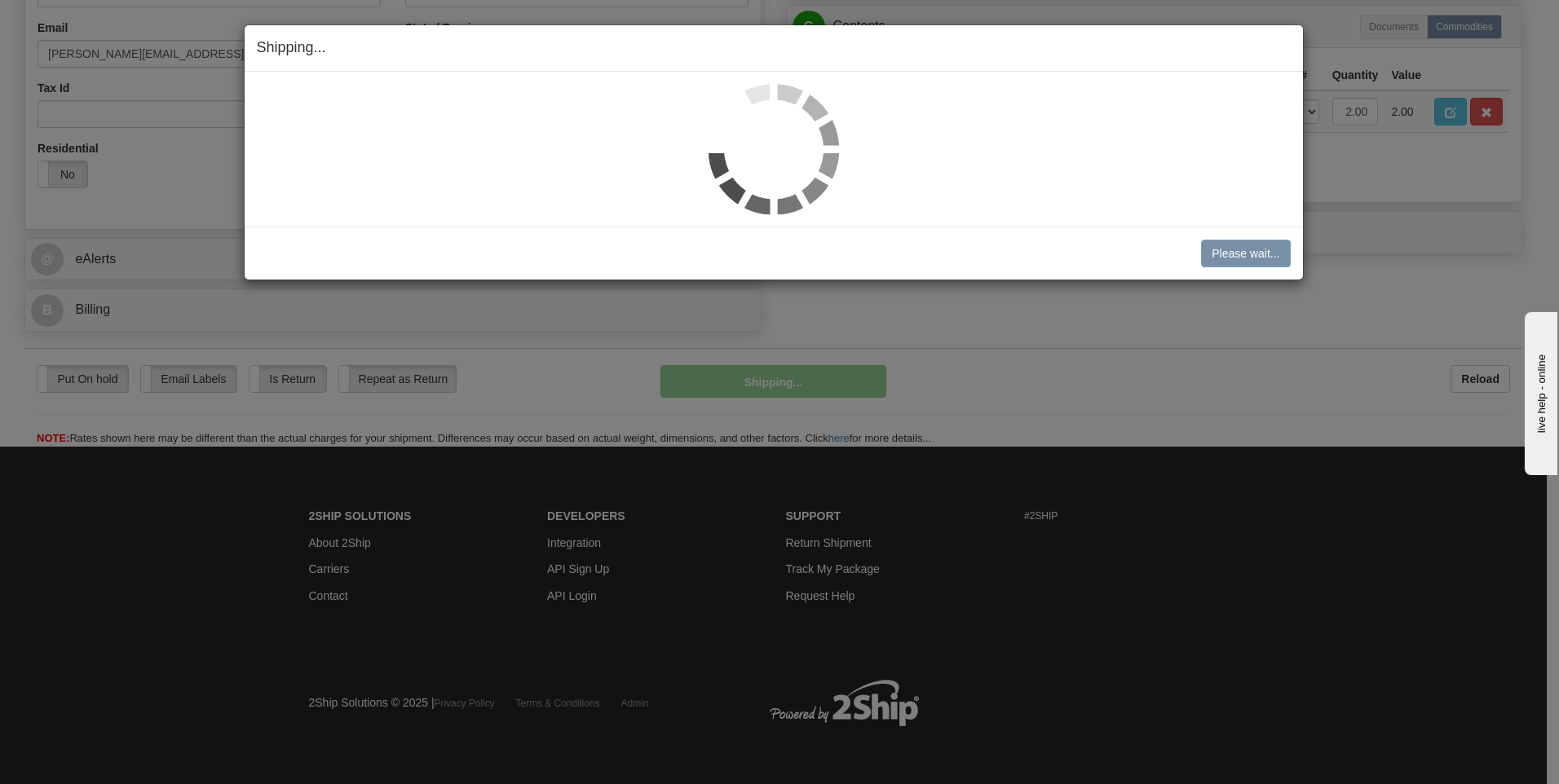
scroll to position [495, 0]
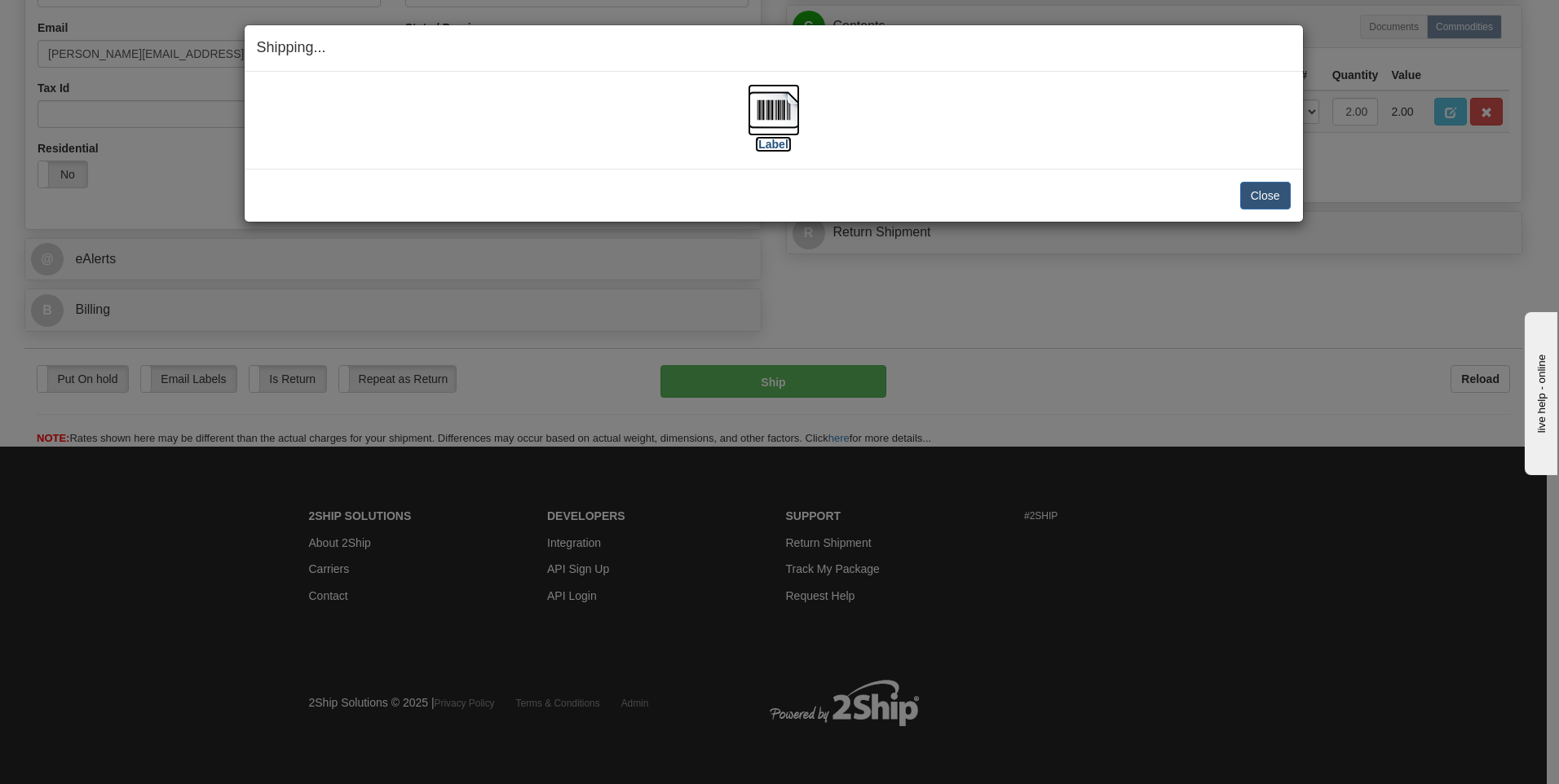
click at [771, 108] on img at bounding box center [774, 110] width 52 height 52
click at [1281, 203] on button "Close" at bounding box center [1266, 195] width 51 height 28
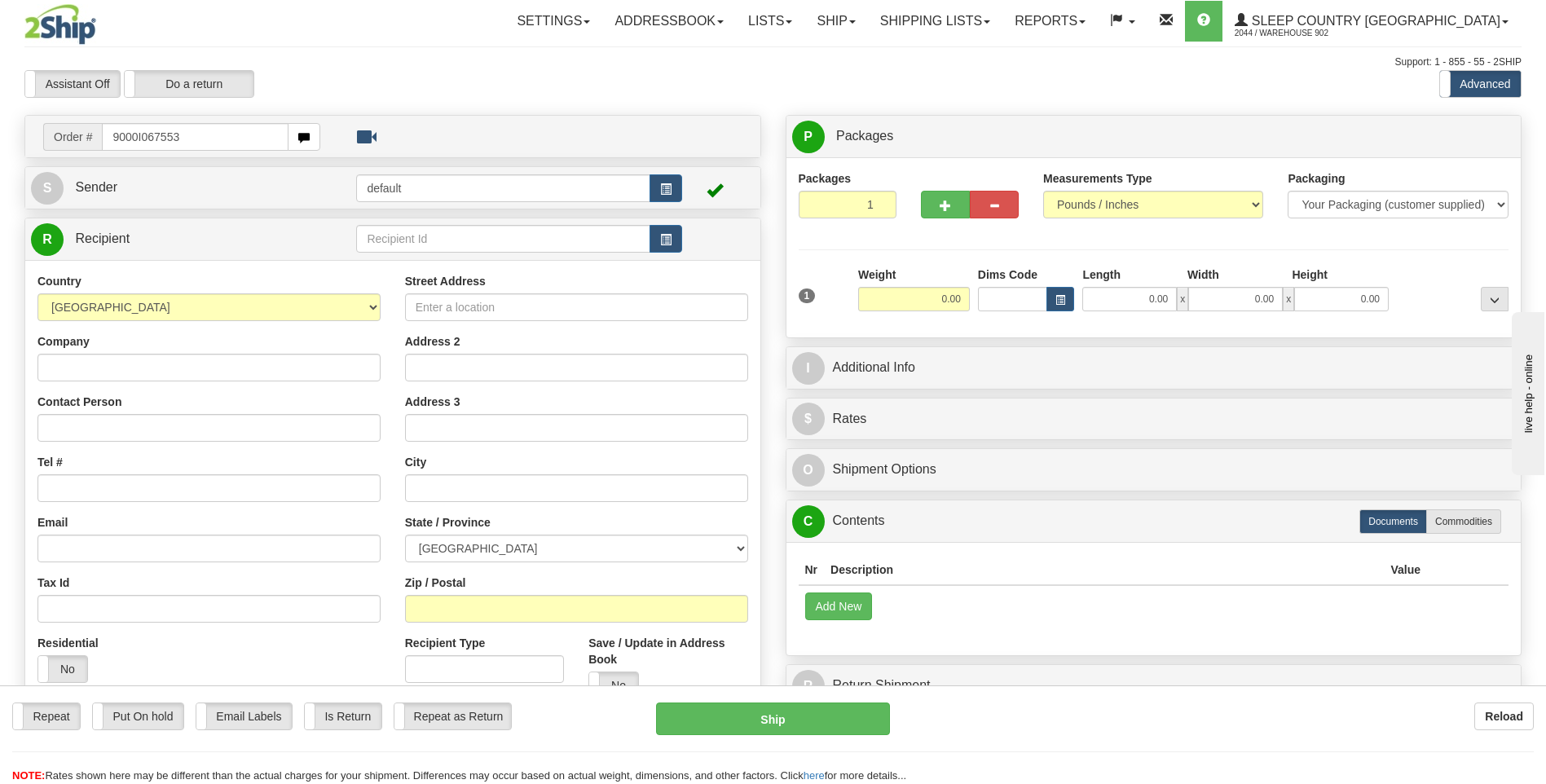
type input "9000I067553"
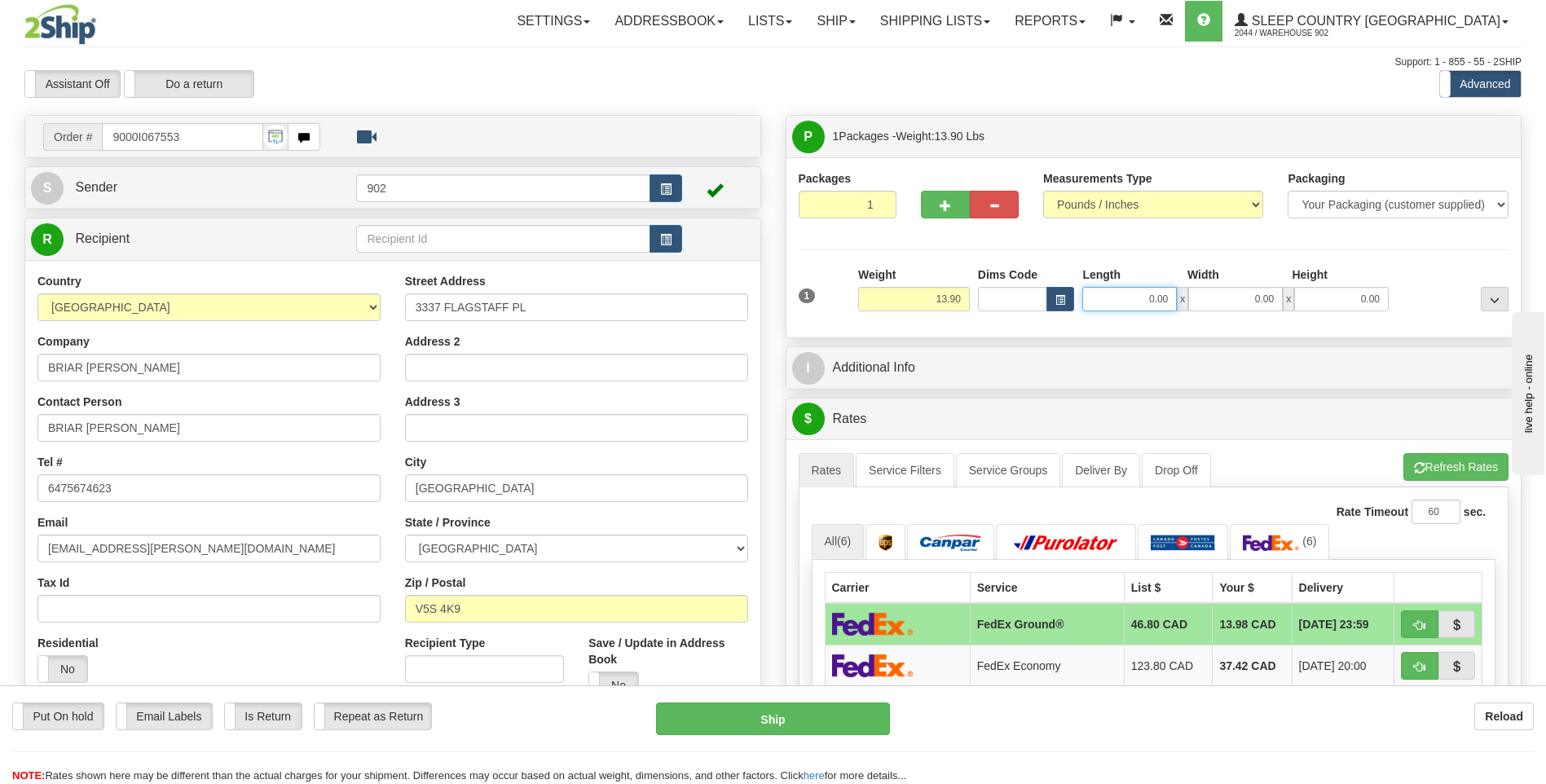
click at [1123, 302] on input "0.00" at bounding box center [1129, 299] width 95 height 24
type input "22.00"
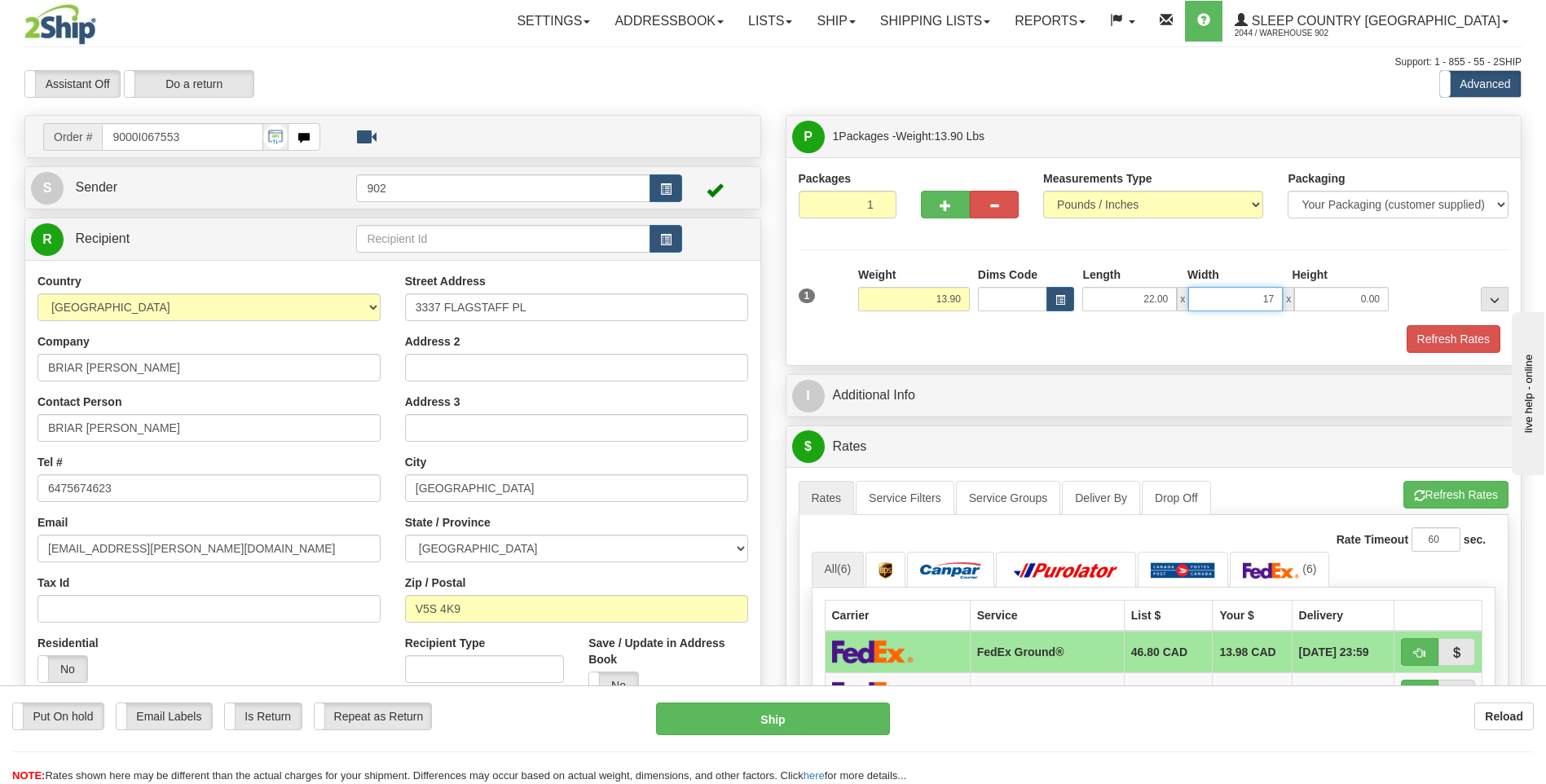
type input "17.00"
type input "7.00"
click at [1479, 337] on button "Refresh Rates" at bounding box center [1454, 338] width 94 height 28
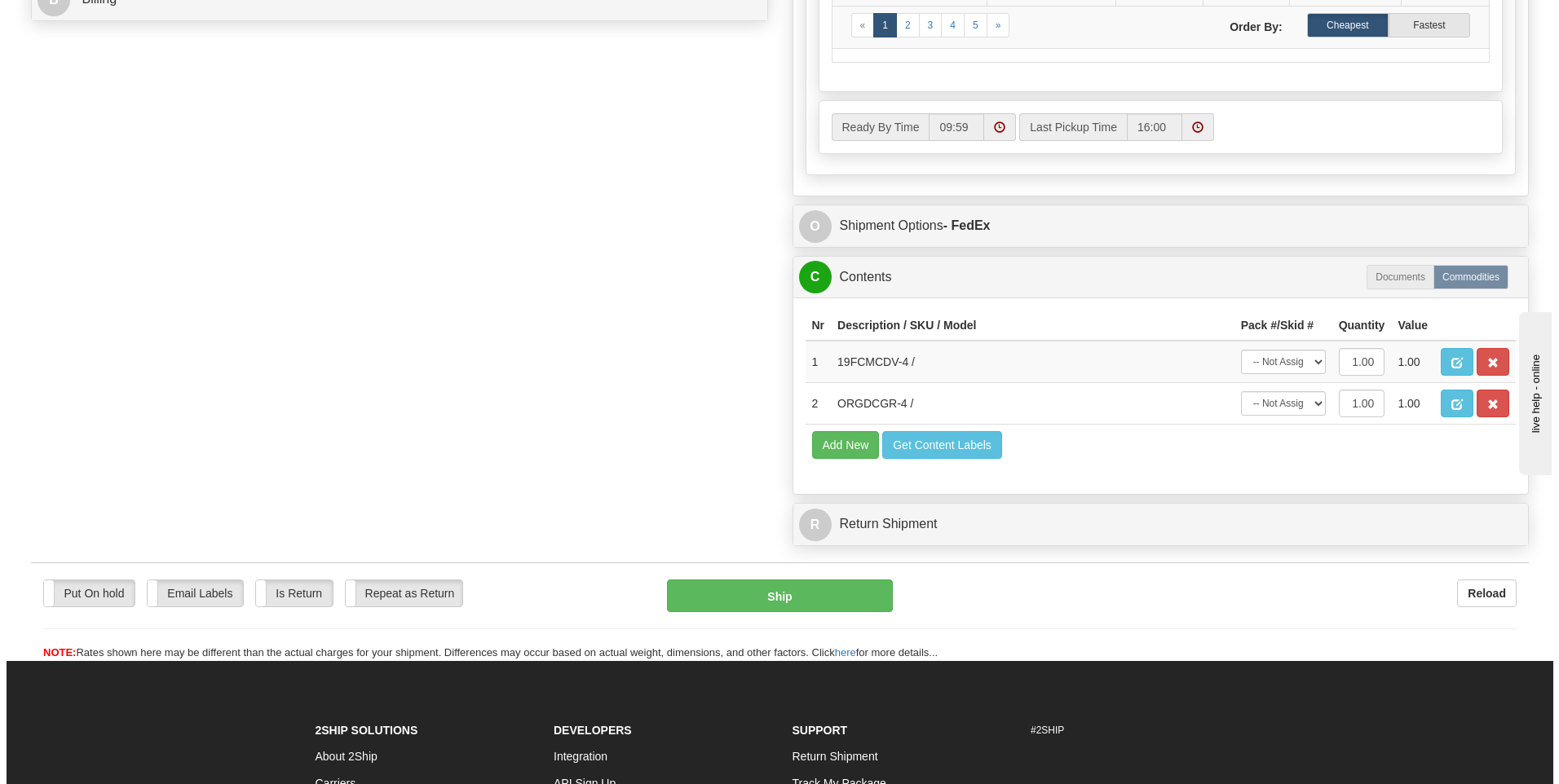
scroll to position [815, 0]
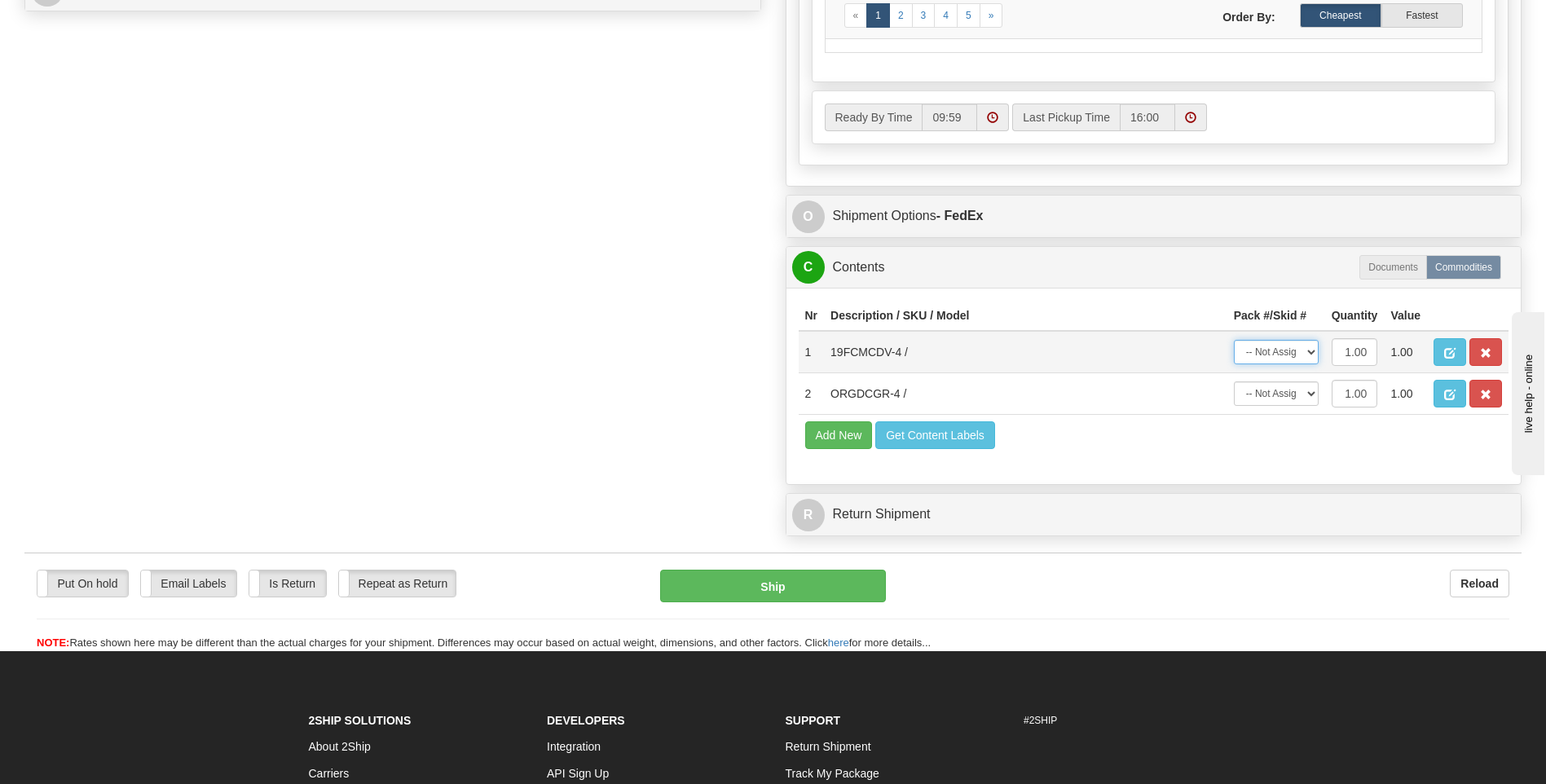
click at [1289, 348] on select "-- Not Assigned -- Package 1" at bounding box center [1276, 352] width 85 height 24
select select "0"
click at [1234, 340] on select "-- Not Assigned -- Package 1" at bounding box center [1276, 352] width 85 height 24
click at [1293, 394] on select "-- Not Assigned -- Package 1" at bounding box center [1276, 393] width 85 height 24
select select "0"
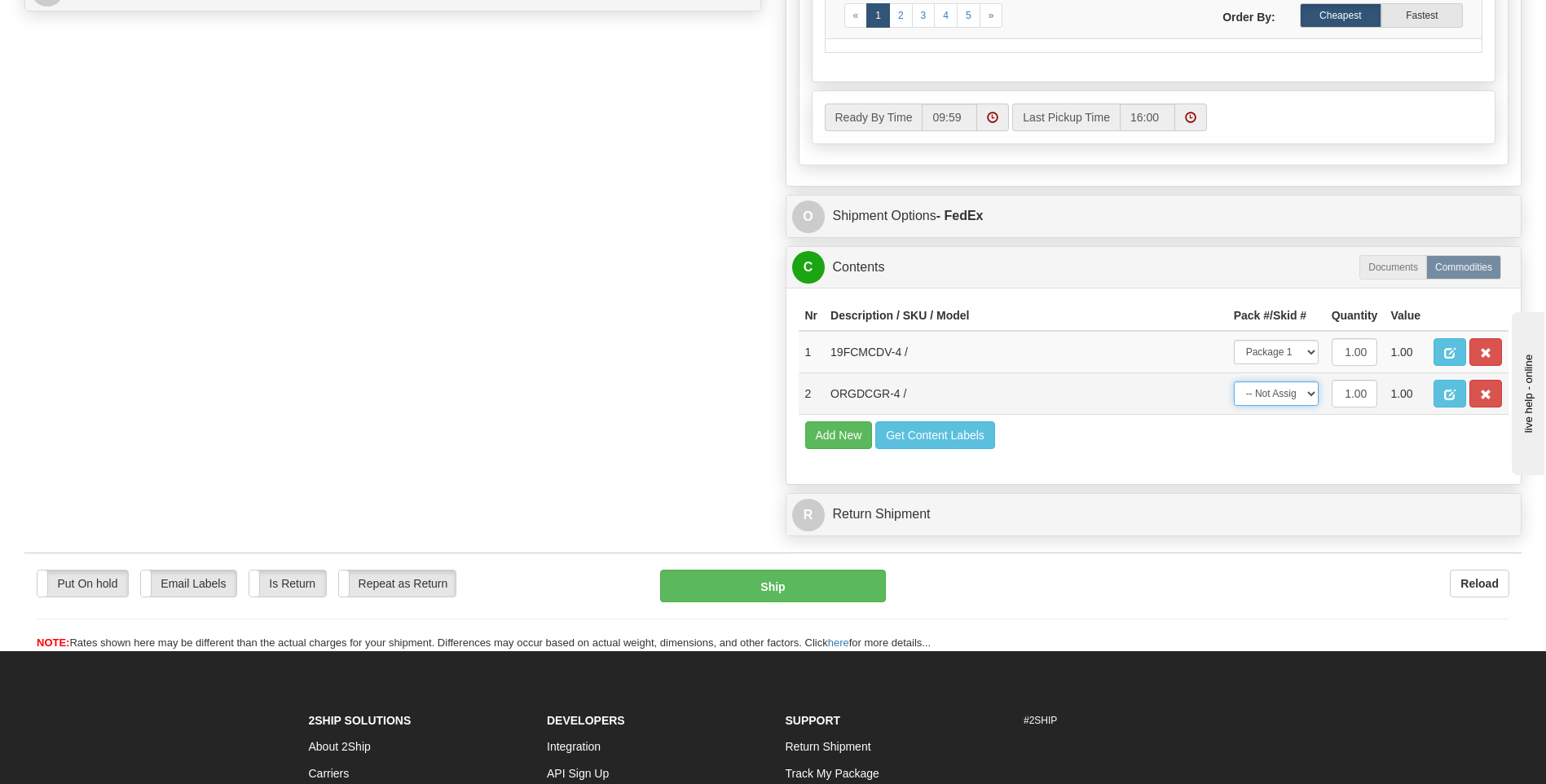
click at [1234, 382] on select "-- Not Assigned -- Package 1" at bounding box center [1276, 393] width 85 height 24
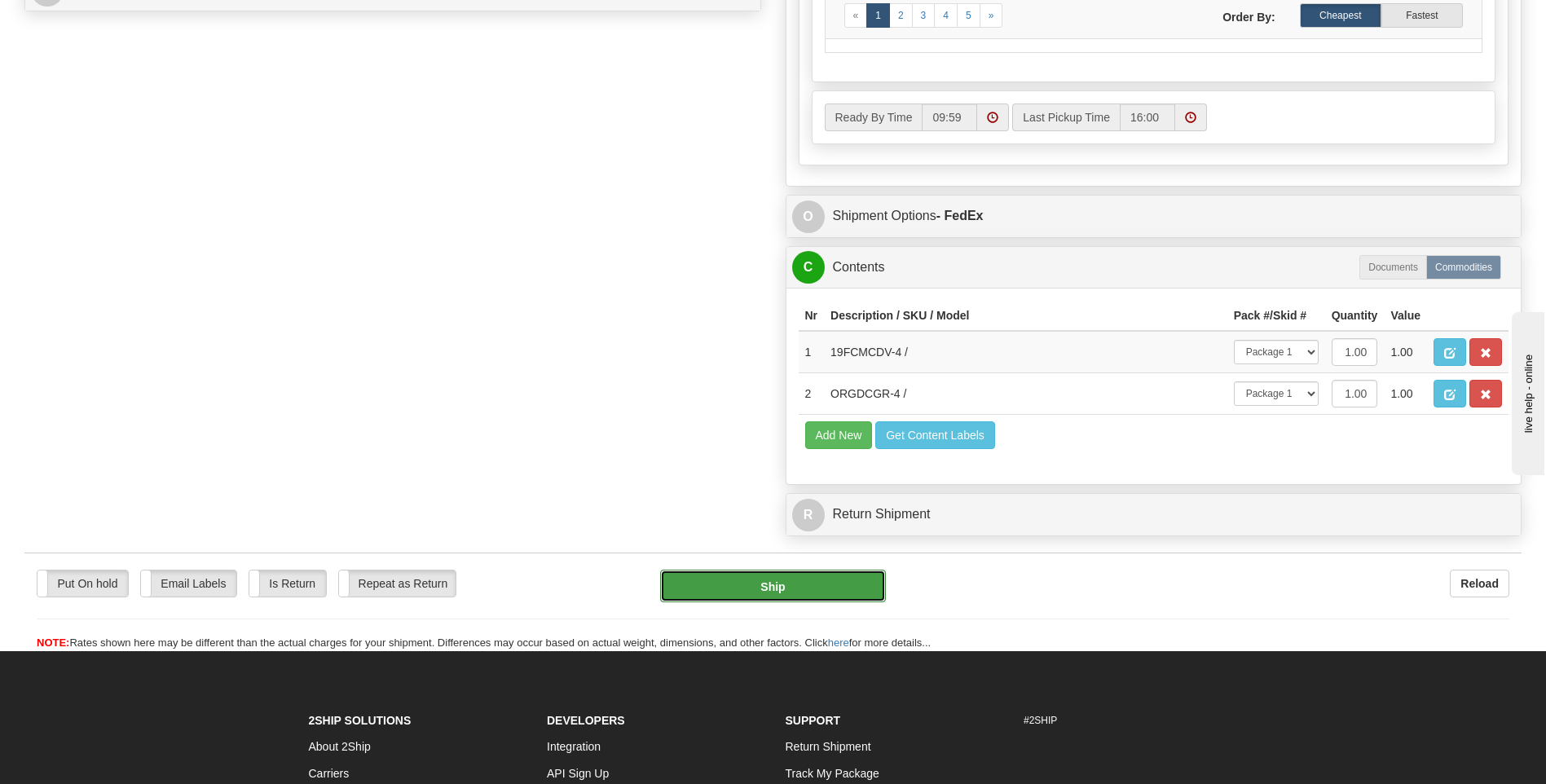
click at [793, 589] on button "Ship" at bounding box center [773, 586] width 225 height 32
type input "92"
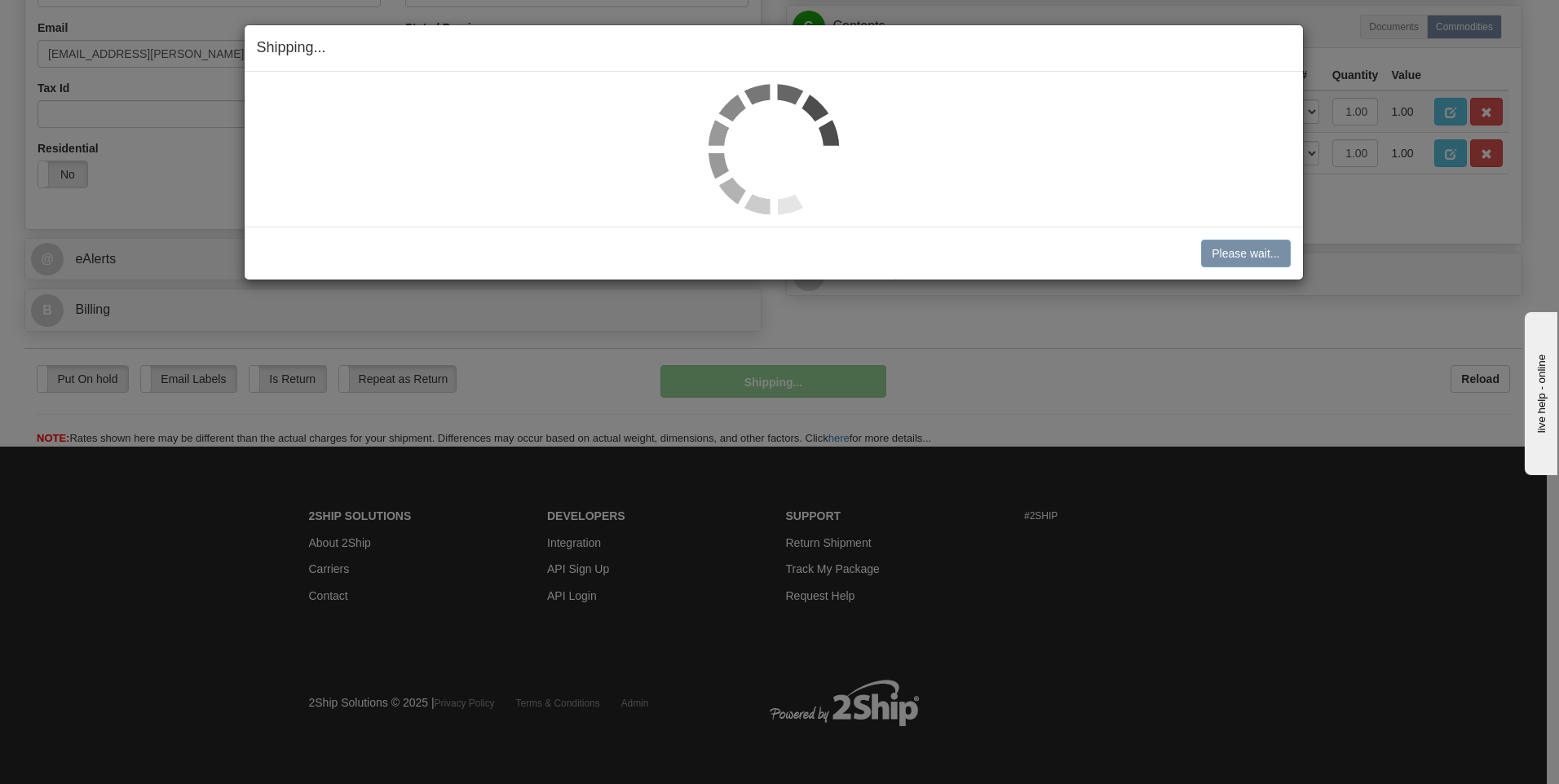
scroll to position [495, 0]
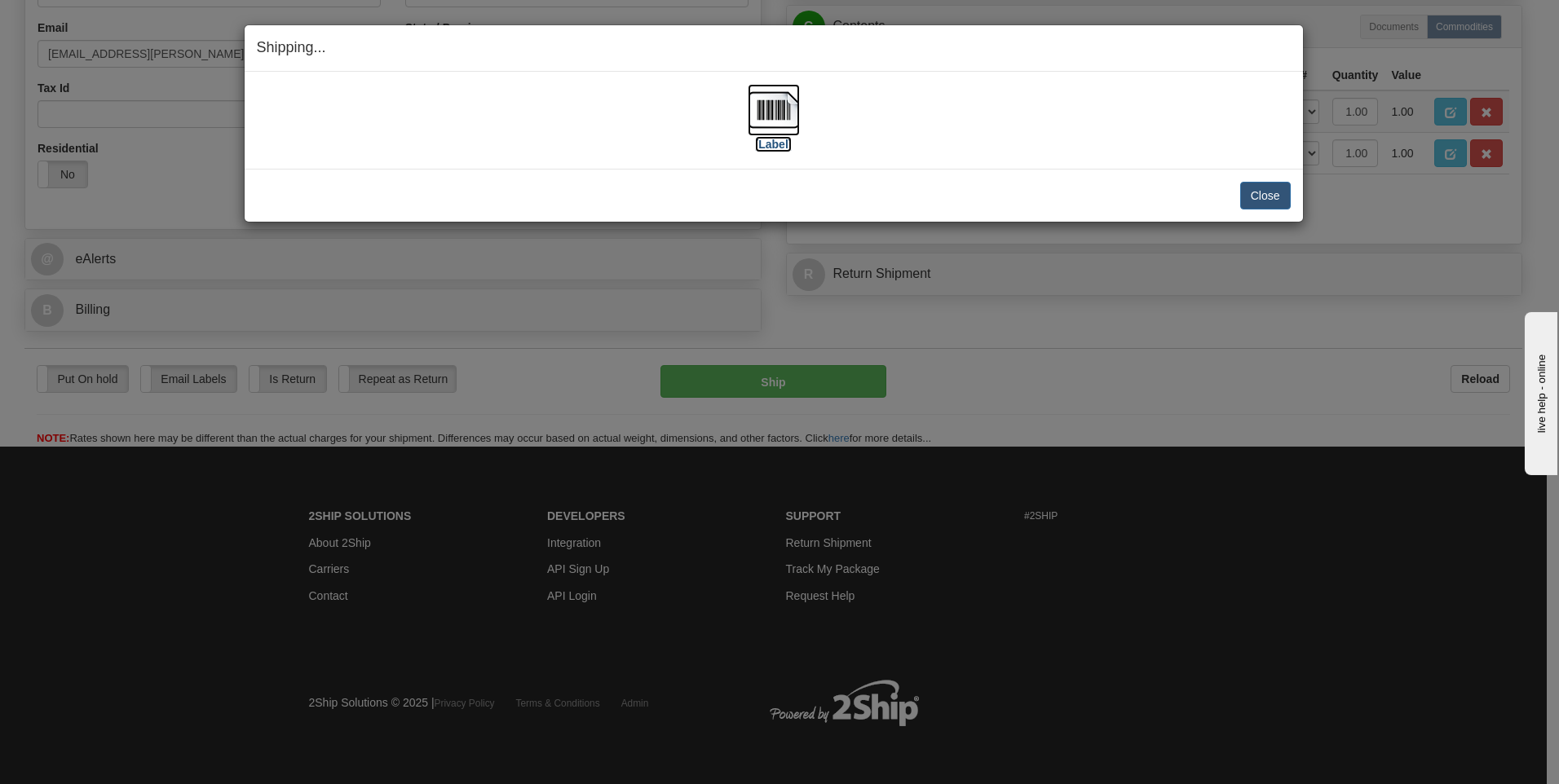
click at [795, 112] on img at bounding box center [774, 110] width 52 height 52
click at [1248, 188] on button "Close" at bounding box center [1266, 195] width 51 height 28
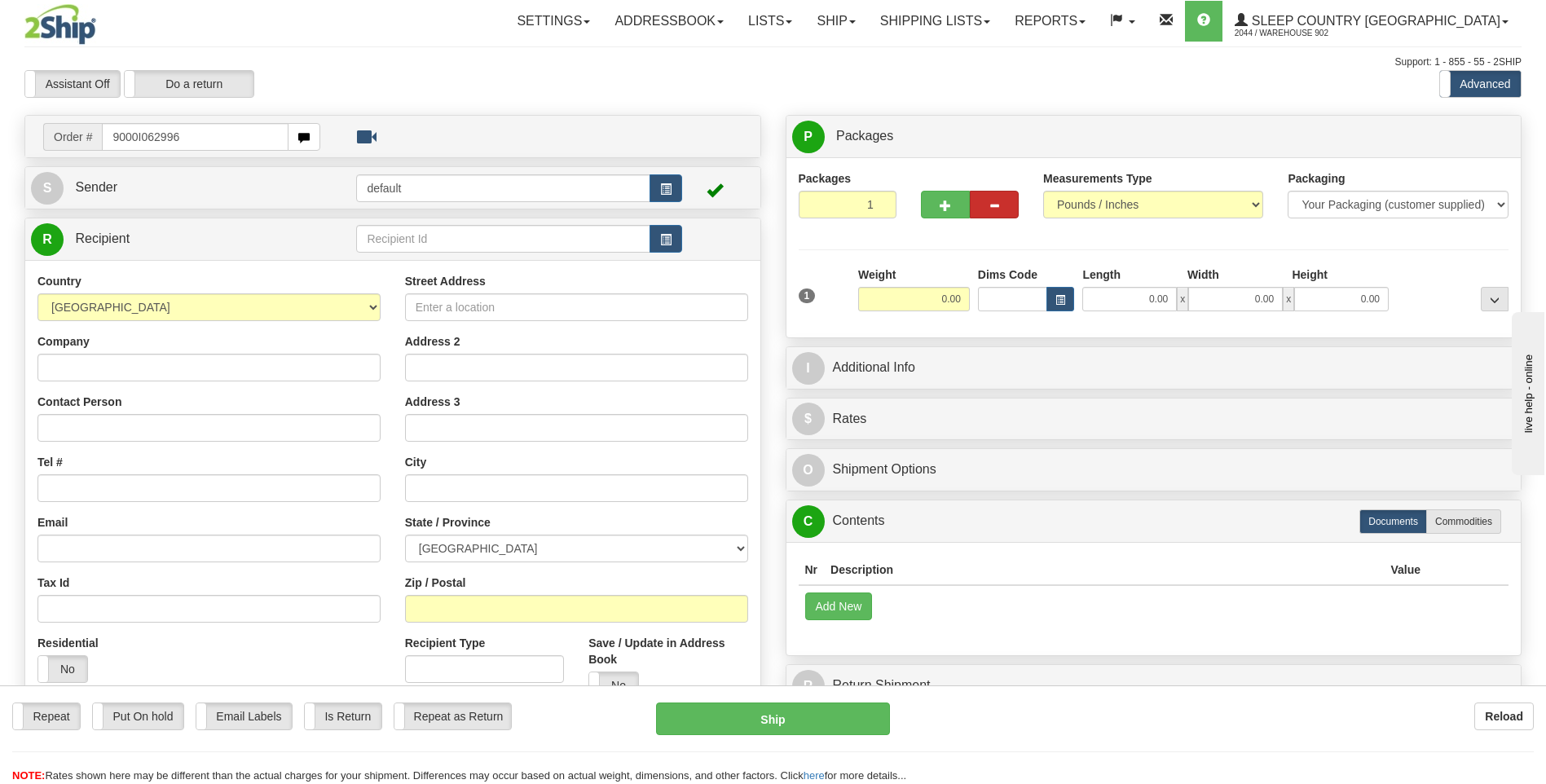
type input "9000I062996"
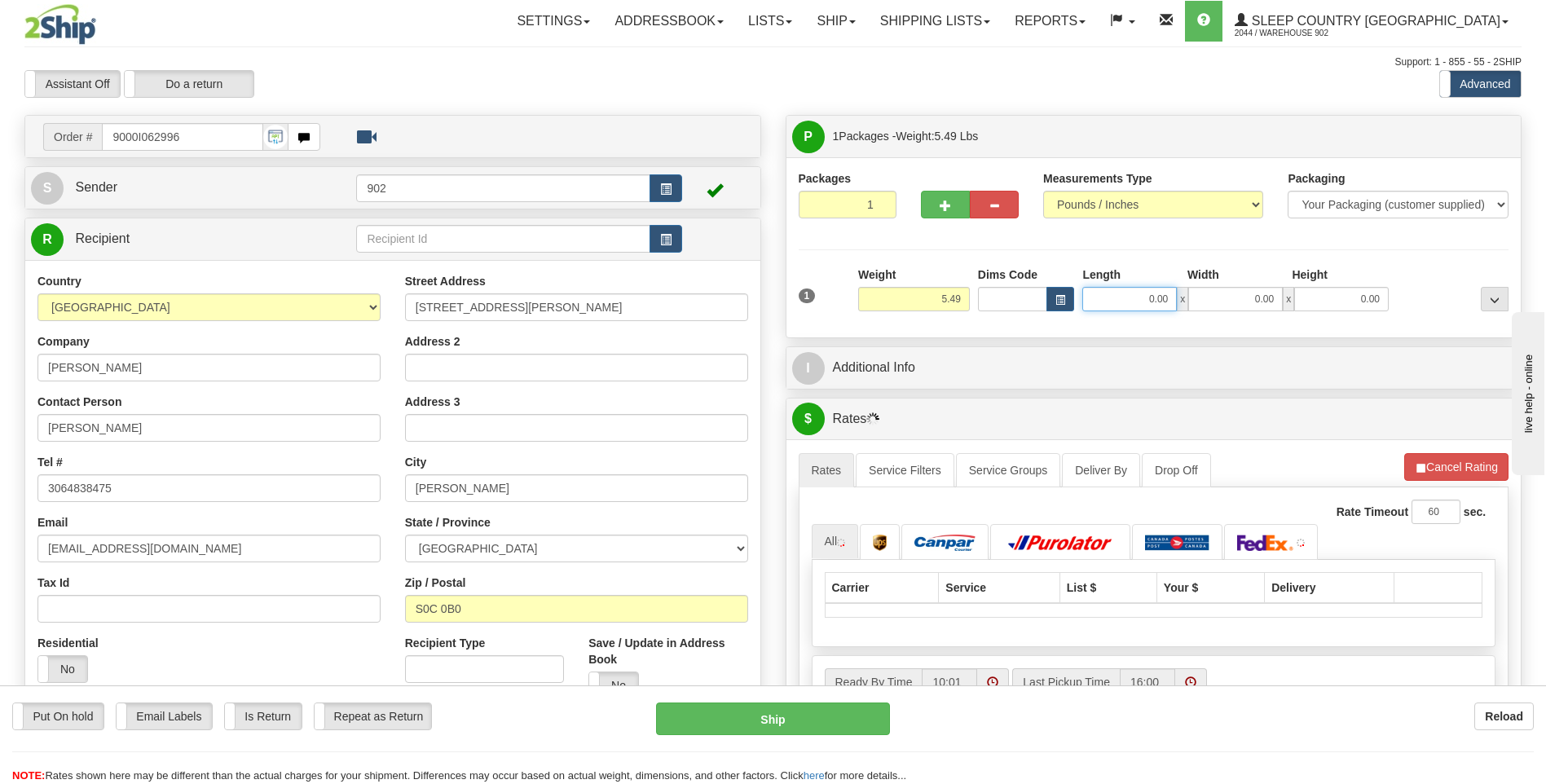
click at [1141, 303] on input "0.00" at bounding box center [1129, 299] width 95 height 24
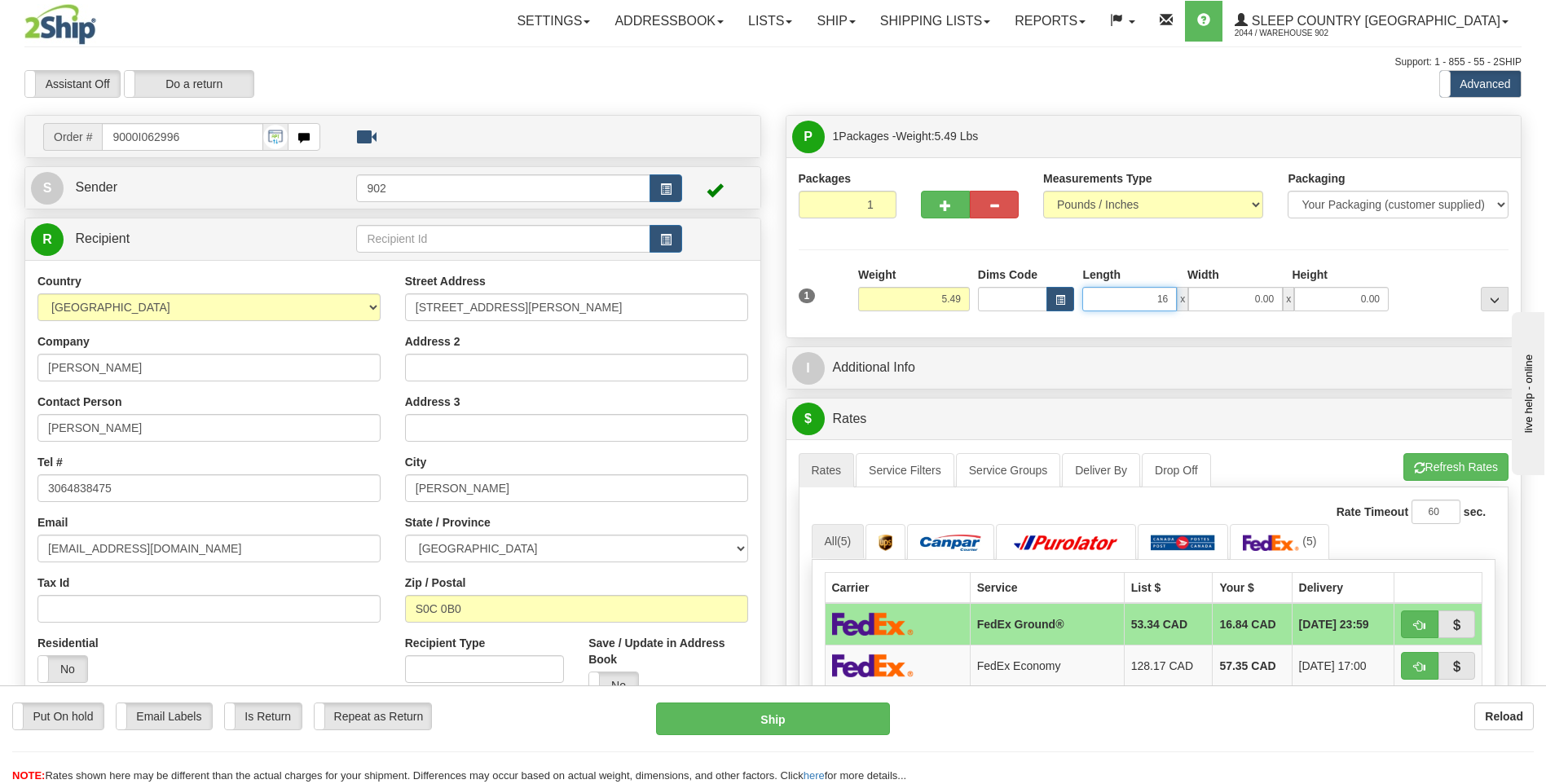
type input "16.00"
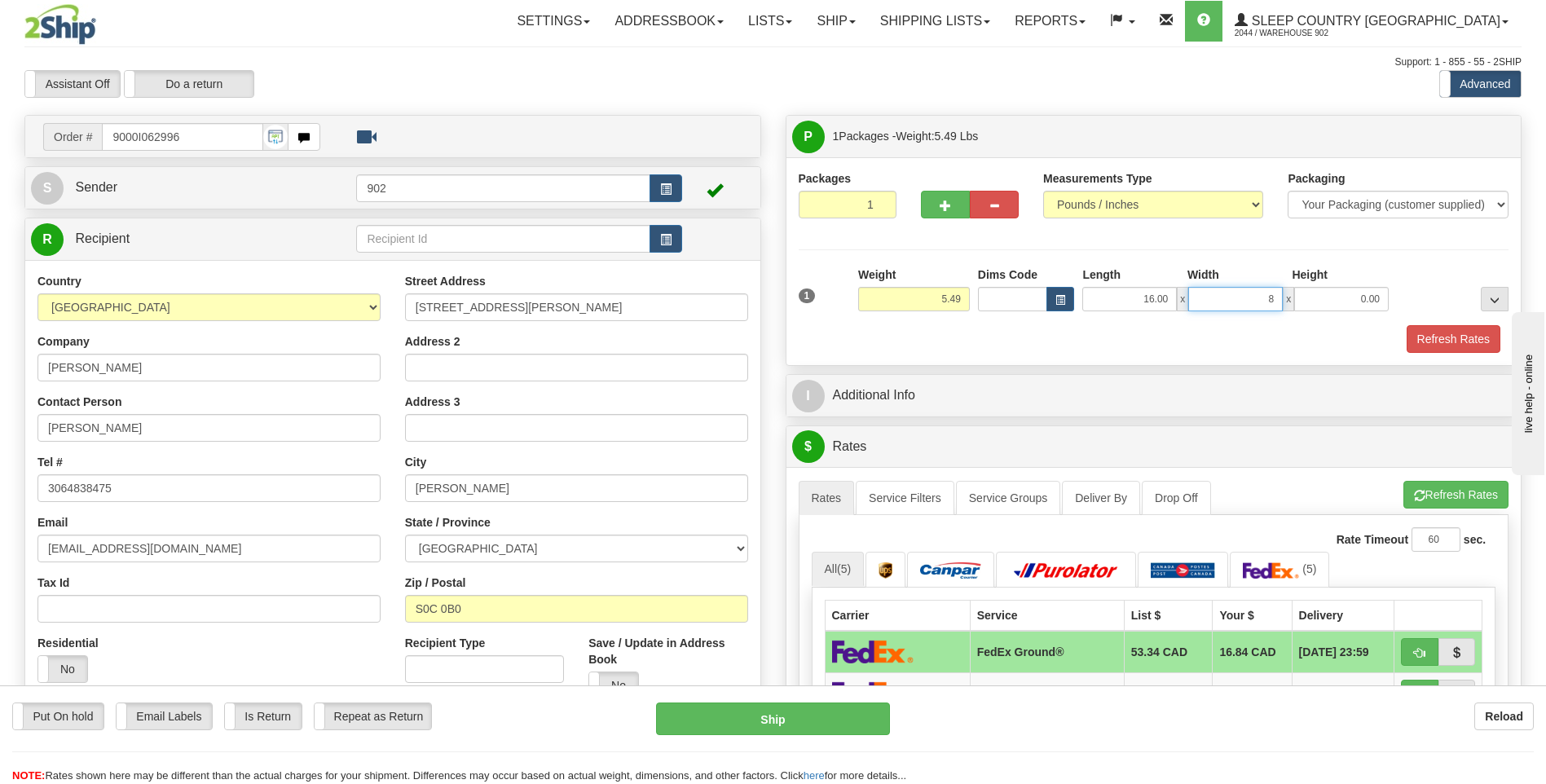
type input "8.00"
click at [1460, 357] on div "Packages 1 1 Measurements Type" at bounding box center [1154, 261] width 736 height 208
click at [1457, 338] on button "Refresh Rates" at bounding box center [1454, 338] width 94 height 28
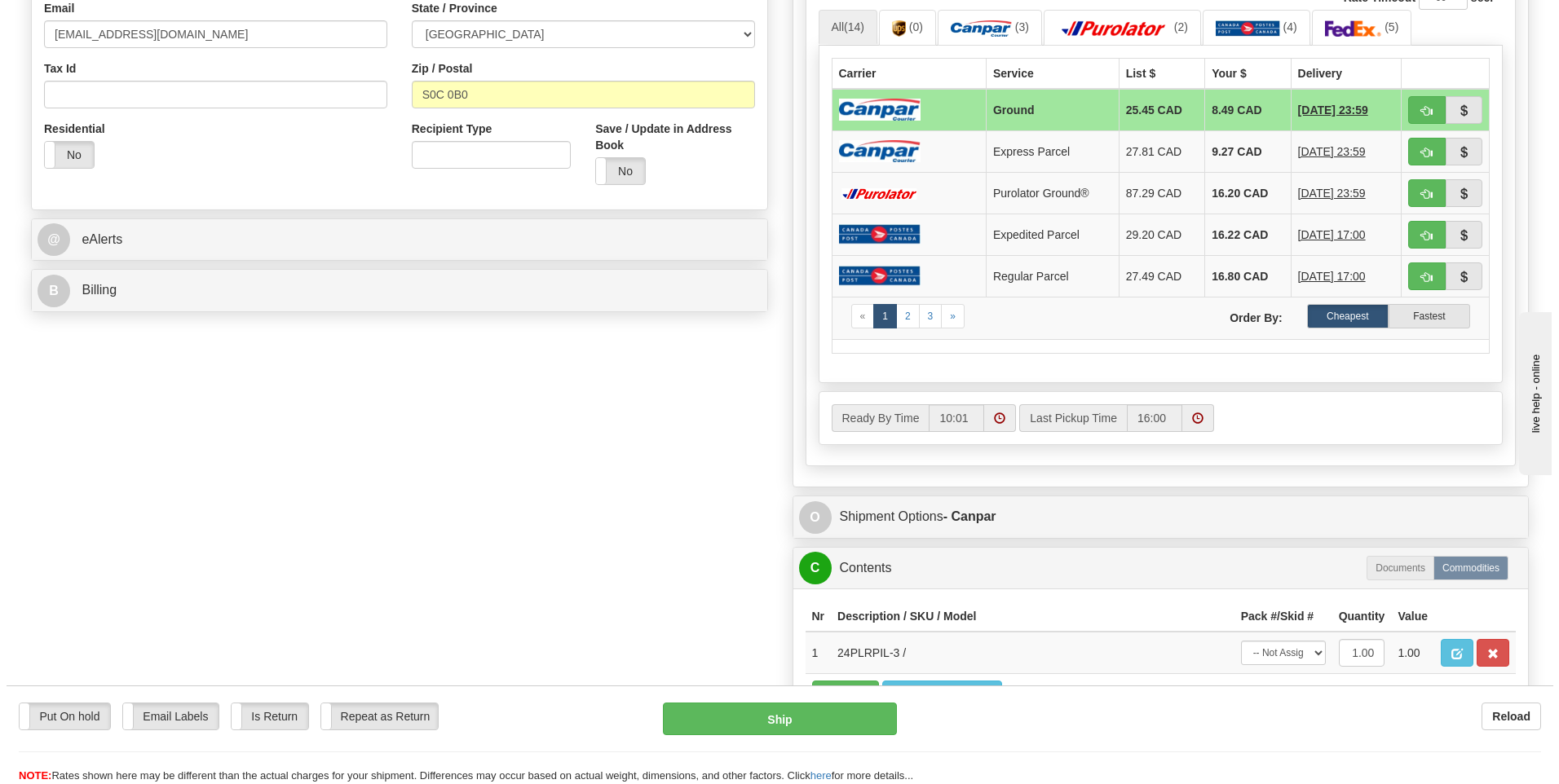
scroll to position [570, 0]
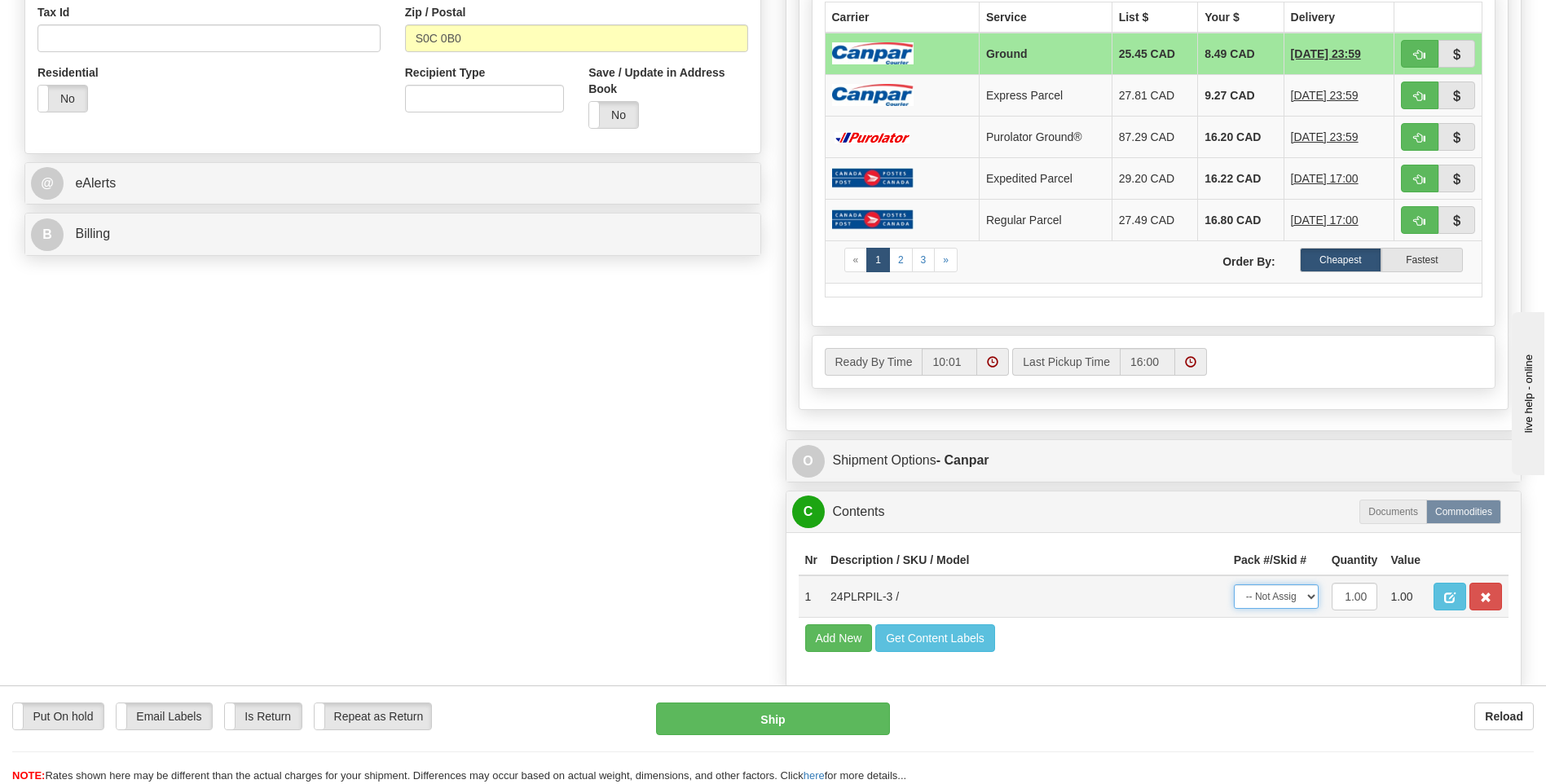
click at [1308, 600] on select "-- Not Assigned -- Package 1" at bounding box center [1276, 596] width 85 height 24
select select "0"
click at [1234, 585] on select "-- Not Assigned -- Package 1" at bounding box center [1276, 596] width 85 height 24
click at [762, 714] on button "Ship" at bounding box center [773, 719] width 233 height 32
type input "1"
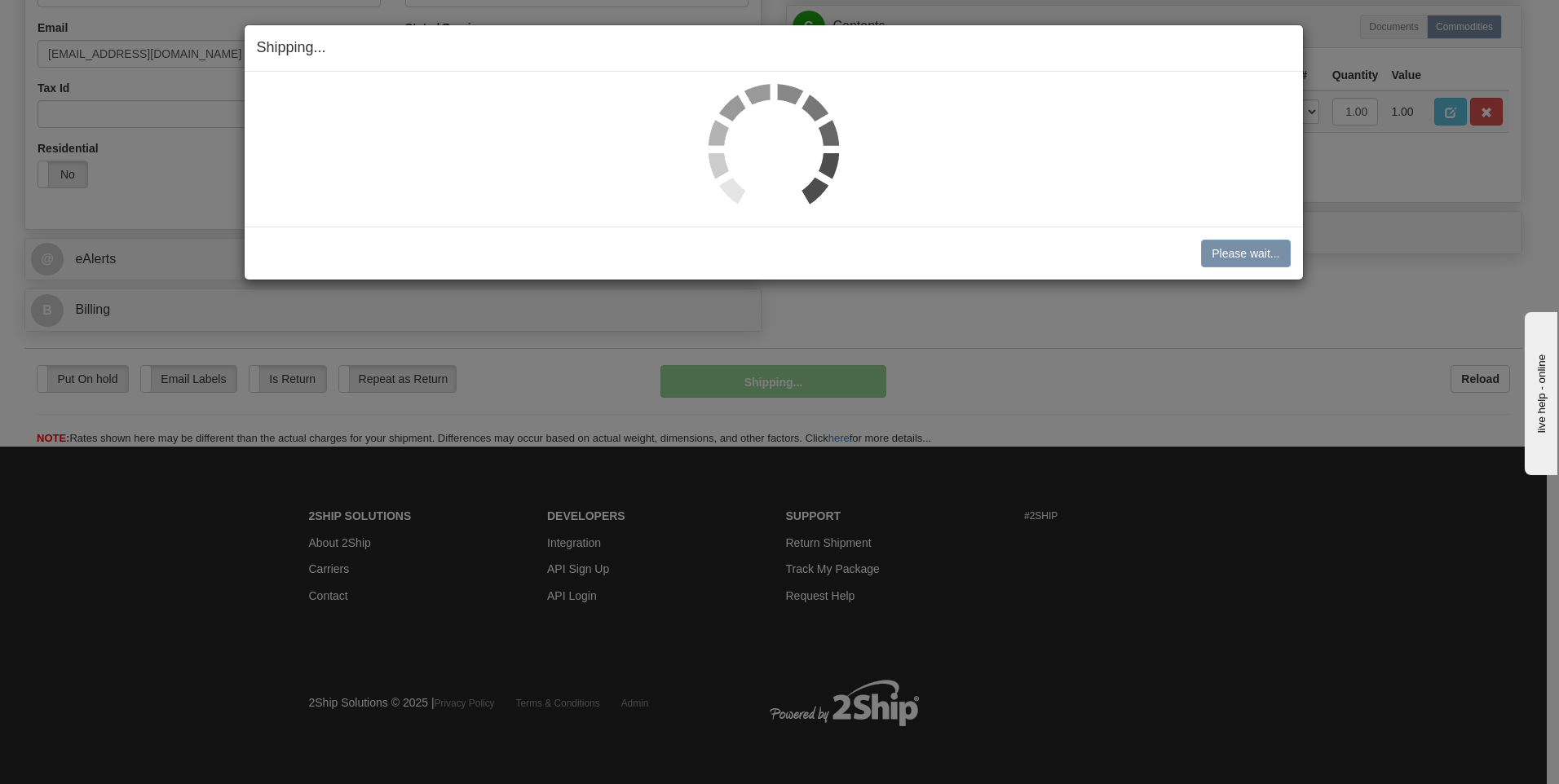
scroll to position [495, 0]
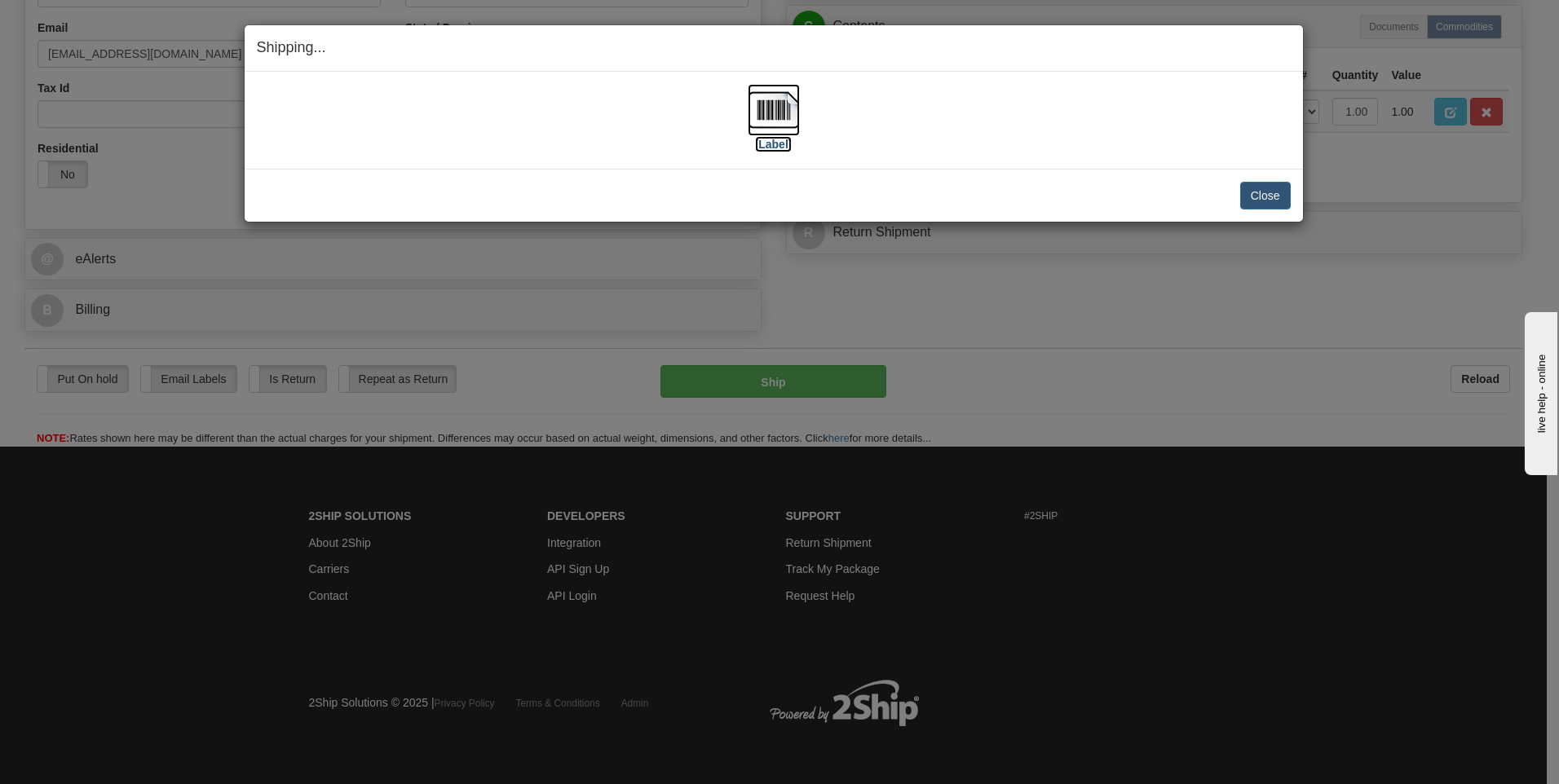
click at [785, 102] on img at bounding box center [774, 110] width 52 height 52
click at [1263, 189] on button "Close" at bounding box center [1266, 195] width 51 height 28
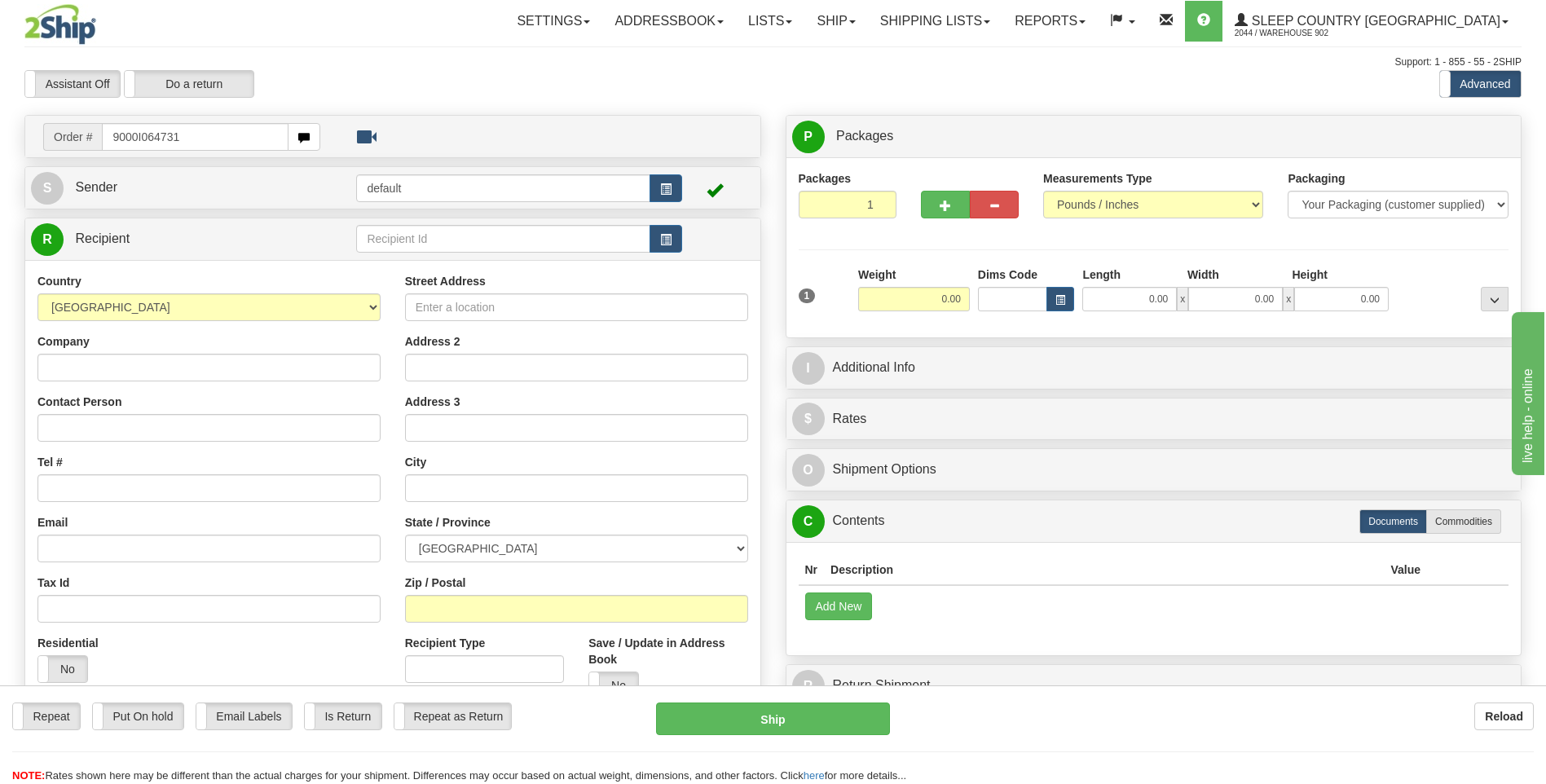
type input "9000I064731"
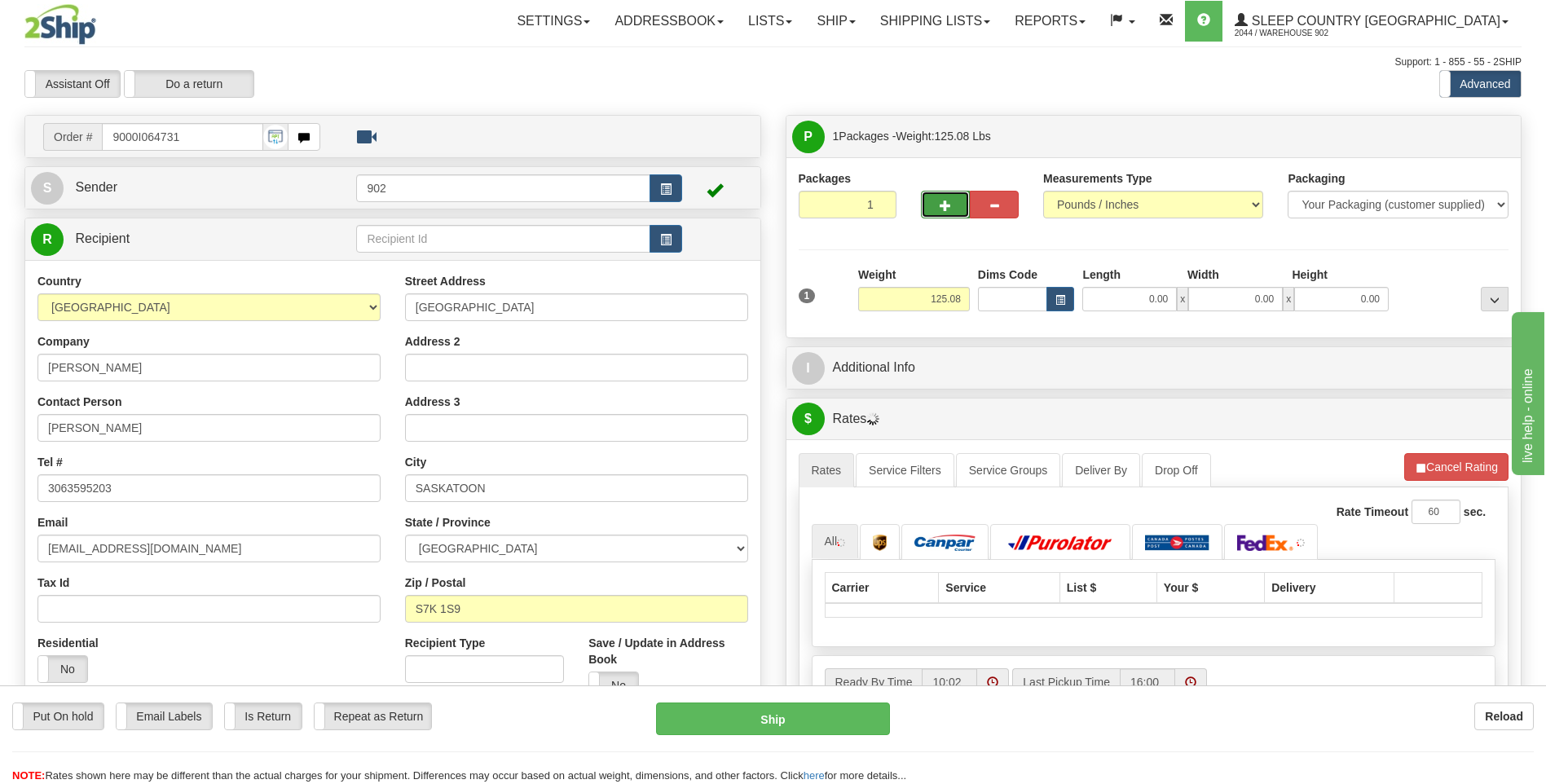
click at [937, 214] on button "button" at bounding box center [946, 204] width 49 height 28
type input "2"
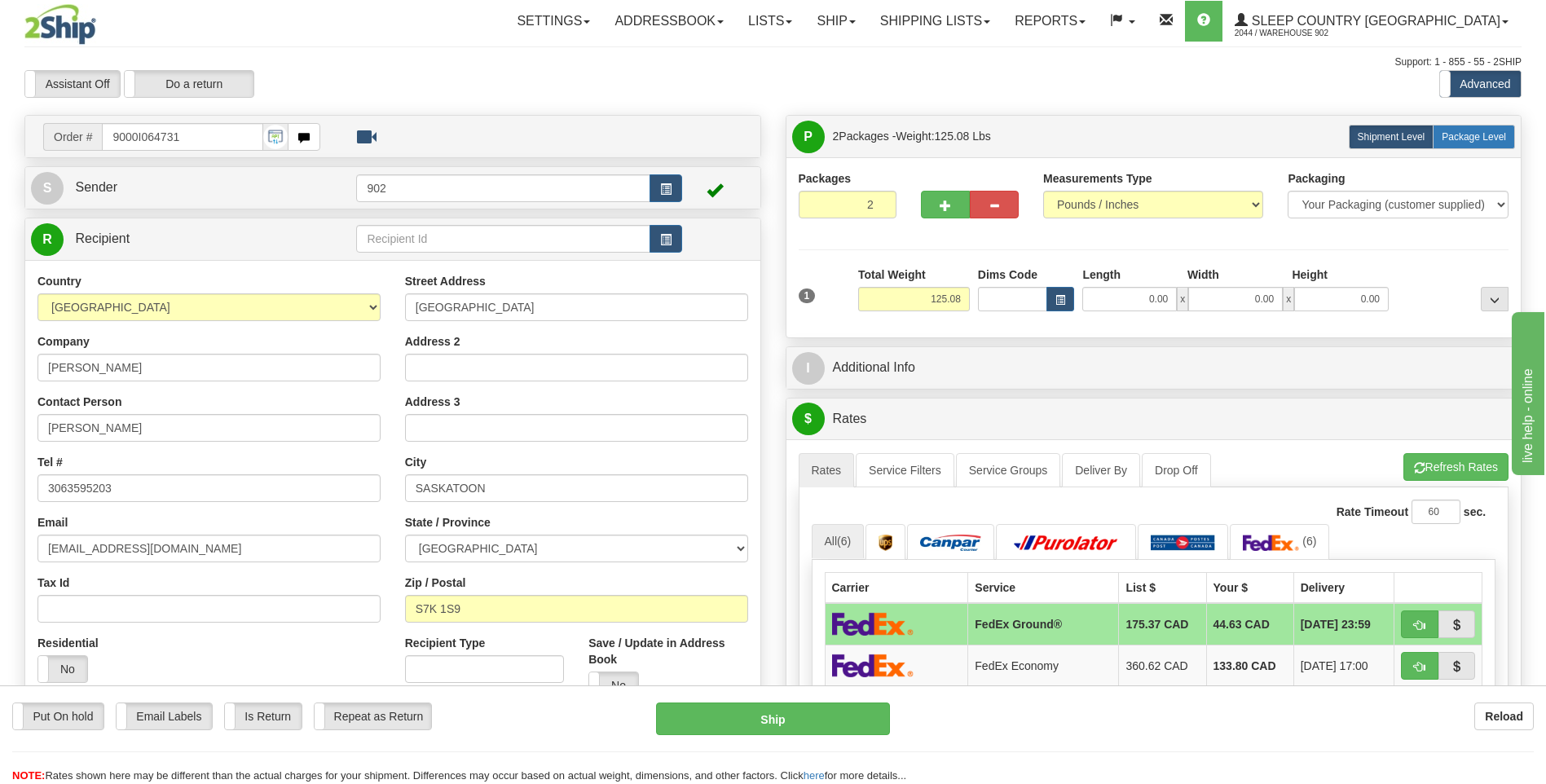
click at [1456, 143] on label "Package Level Pack.." at bounding box center [1474, 136] width 82 height 24
radio input "true"
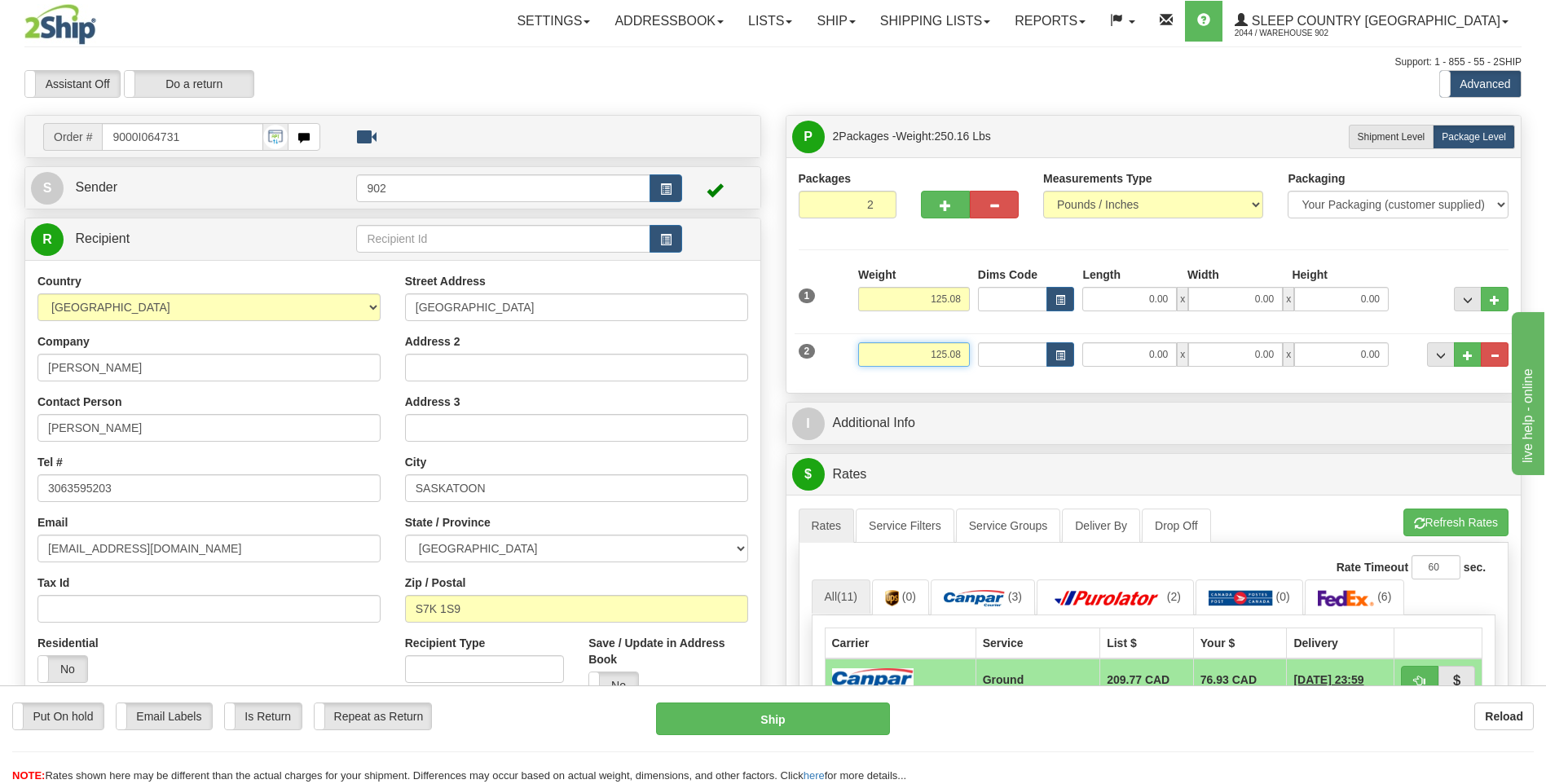
drag, startPoint x: 926, startPoint y: 351, endPoint x: 1160, endPoint y: 366, distance: 234.5
click at [1160, 366] on div "2 Weight 125.08 Dims Code Length Width 0.00" at bounding box center [1154, 352] width 719 height 55
type input "45.00"
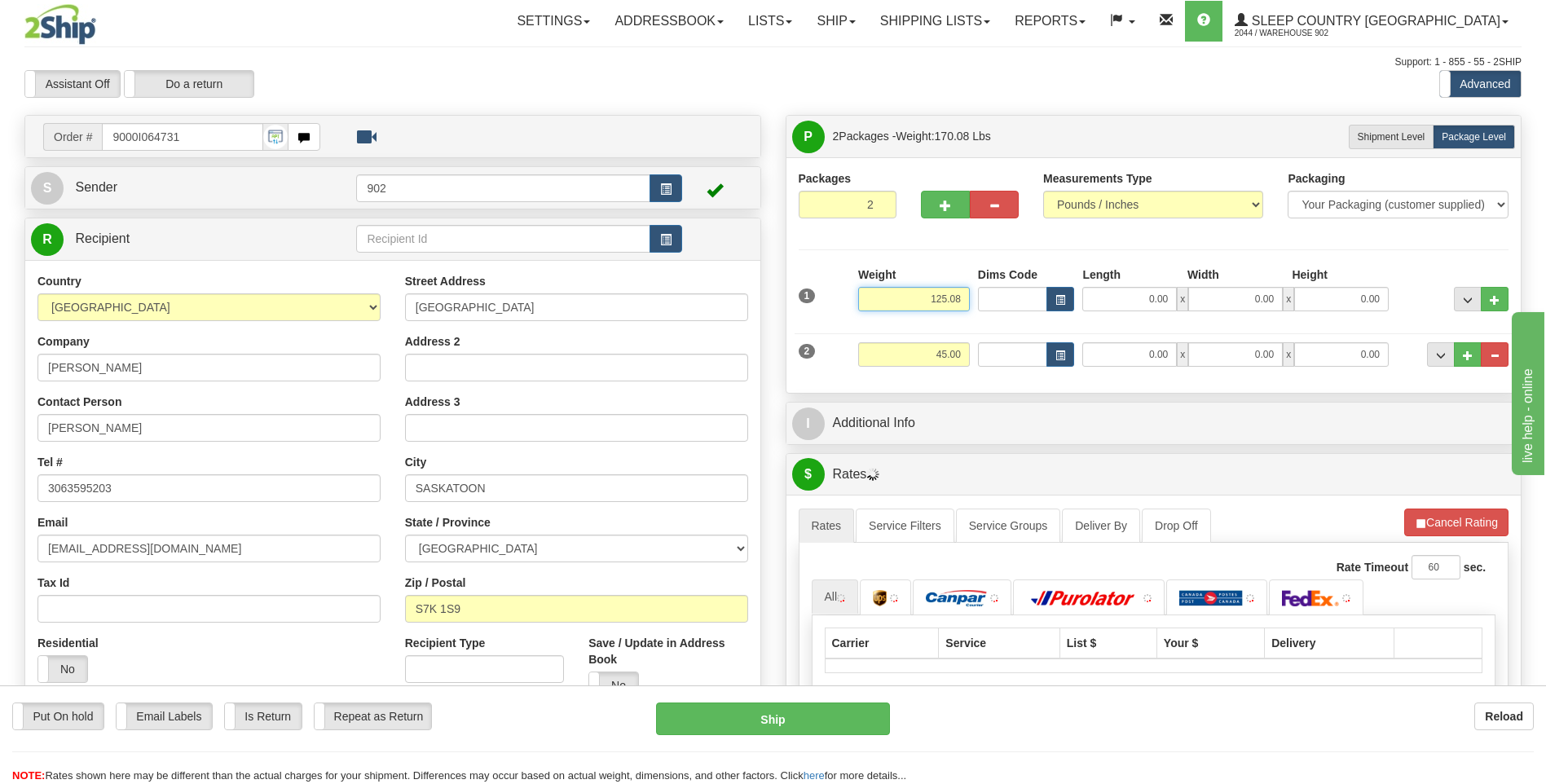
drag, startPoint x: 927, startPoint y: 298, endPoint x: 1291, endPoint y: 298, distance: 364.0
click at [1291, 298] on div "1 Weight 125.08 Dims Code x" at bounding box center [1154, 295] width 719 height 58
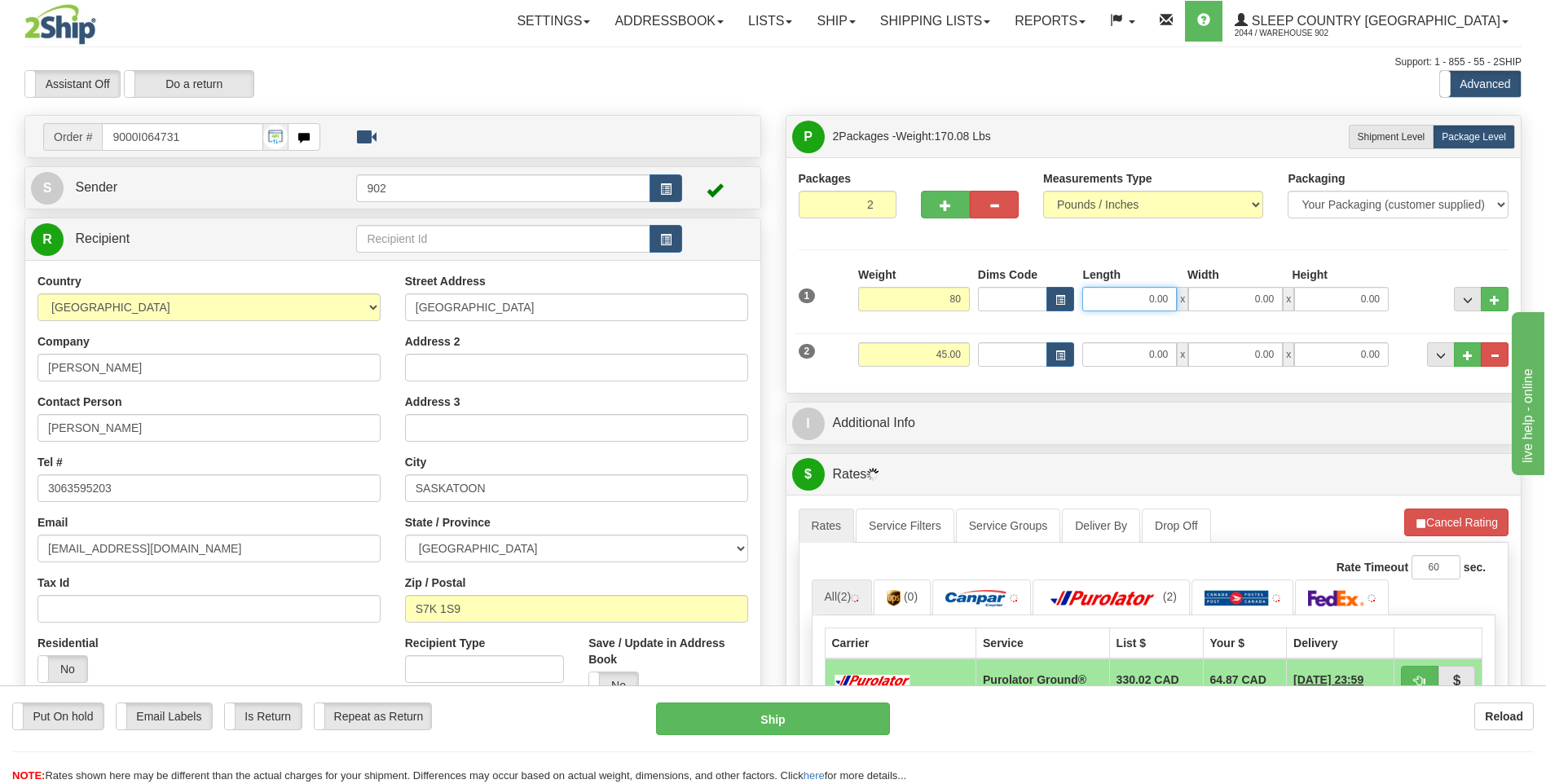
type input "80.00"
click at [1143, 293] on input "0.00" at bounding box center [1129, 299] width 95 height 24
type input "78.00"
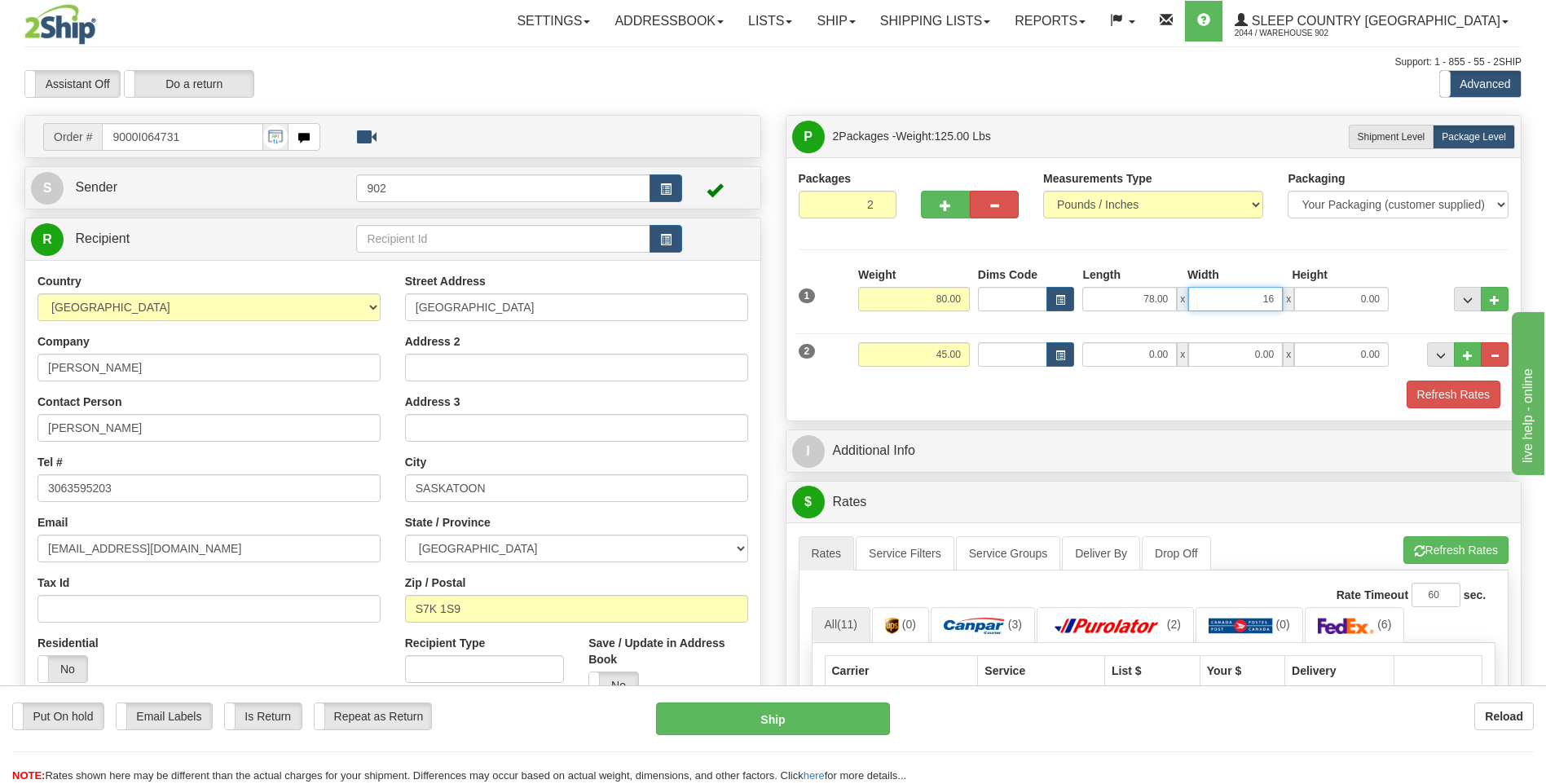
type input "16.00"
type input "10.00"
click at [1052, 410] on div "Packages 2 2 Measurements Type" at bounding box center [1154, 289] width 736 height 263
click at [1136, 358] on input "0.00" at bounding box center [1129, 354] width 95 height 24
type input "42.00"
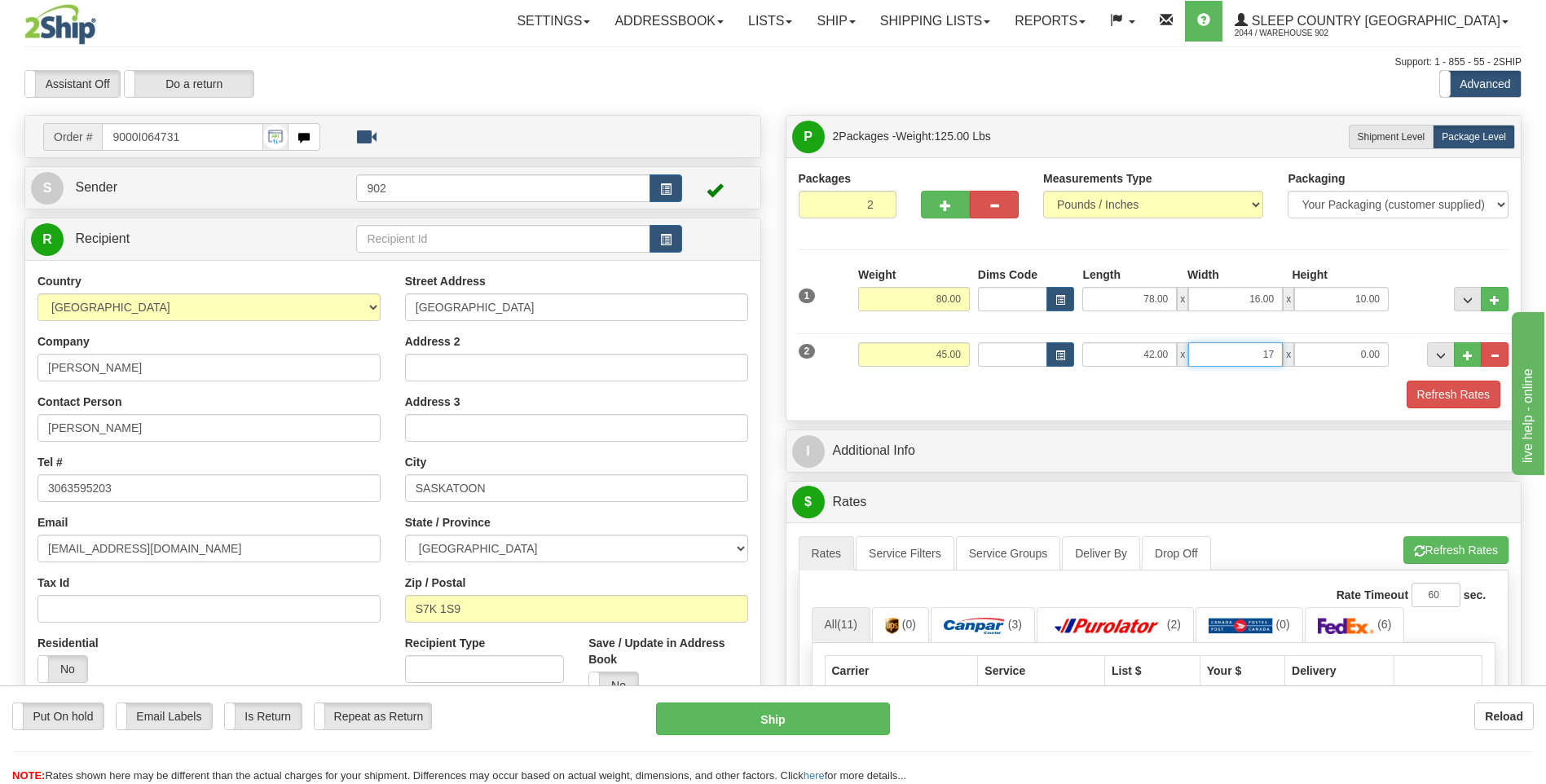
type input "17.00"
click at [1446, 390] on button "Refresh Rates" at bounding box center [1454, 394] width 94 height 28
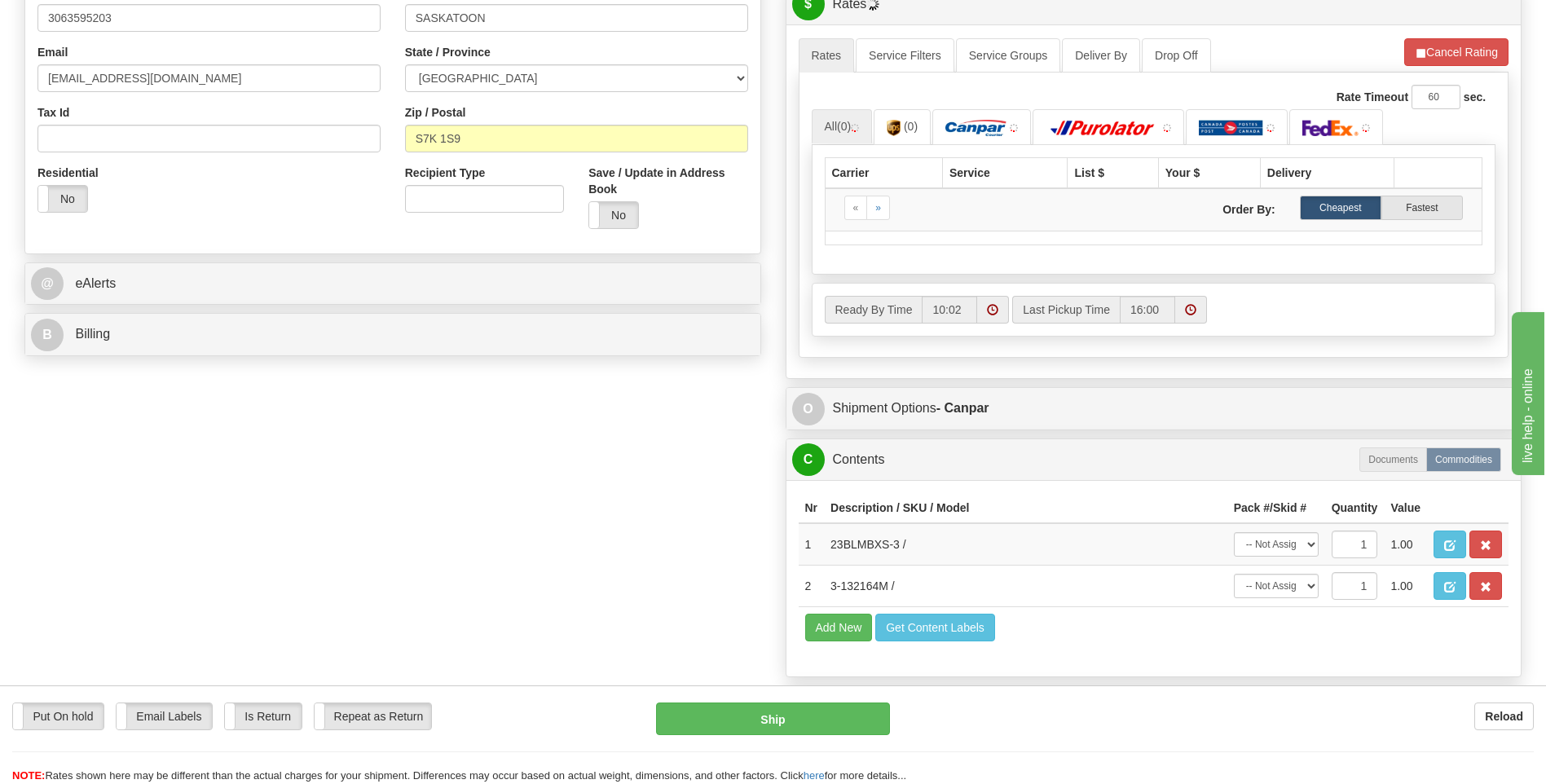
scroll to position [570, 0]
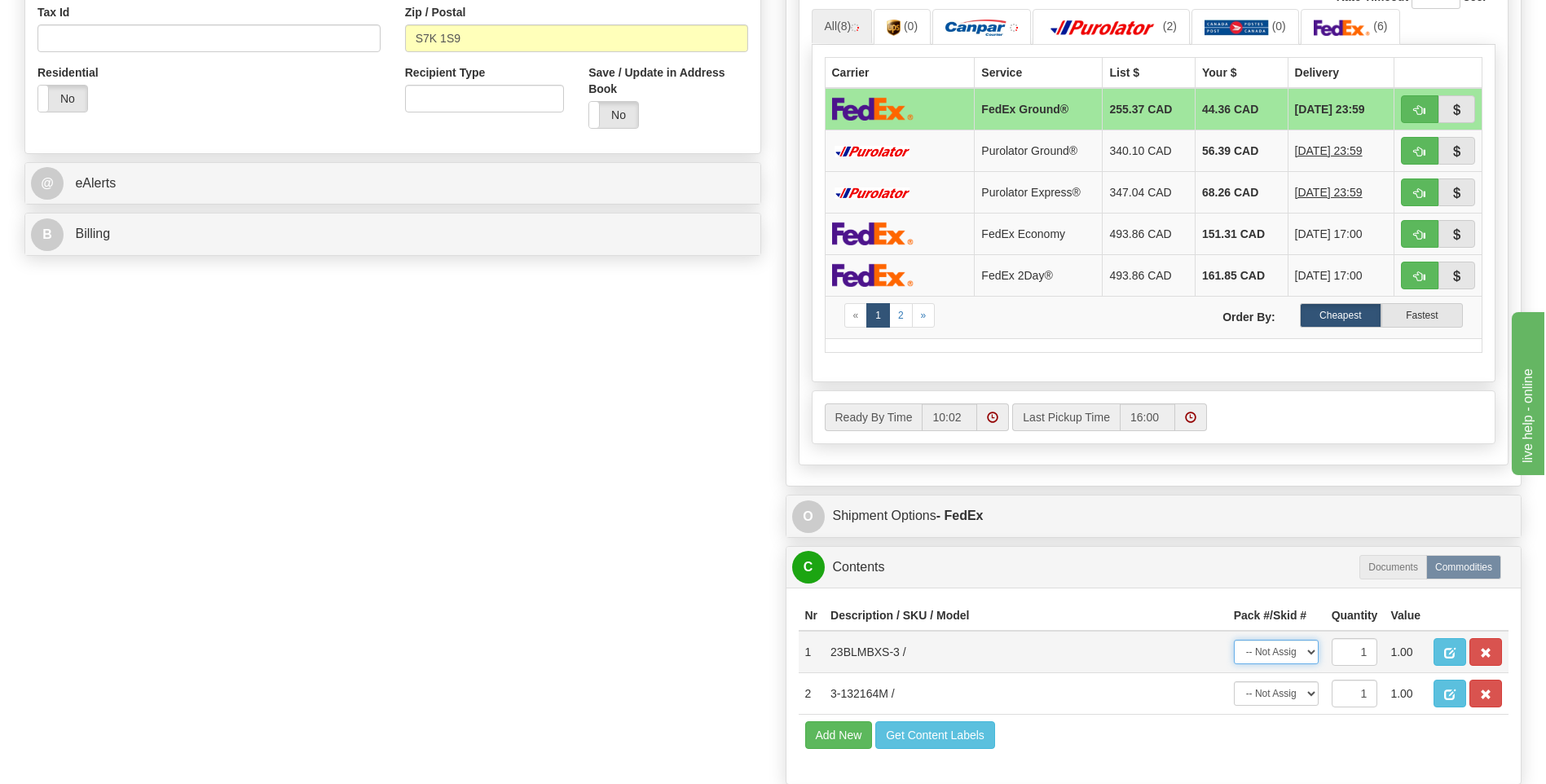
click at [1291, 650] on select "-- Not Assigned -- Package 1 Package 2" at bounding box center [1276, 651] width 85 height 24
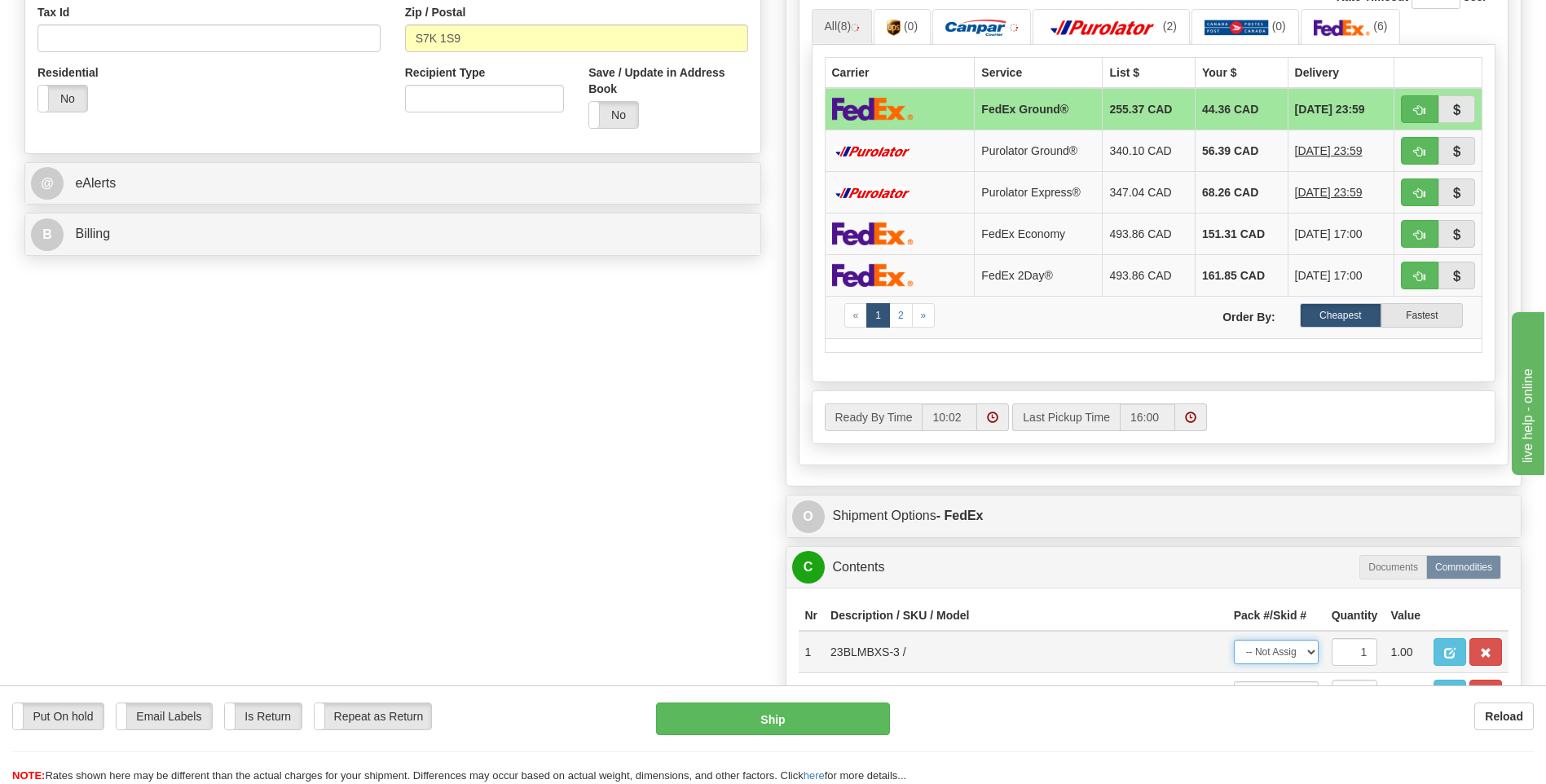
select select "0"
click at [1234, 640] on select "-- Not Assigned -- Package 1 Package 2" at bounding box center [1276, 651] width 85 height 24
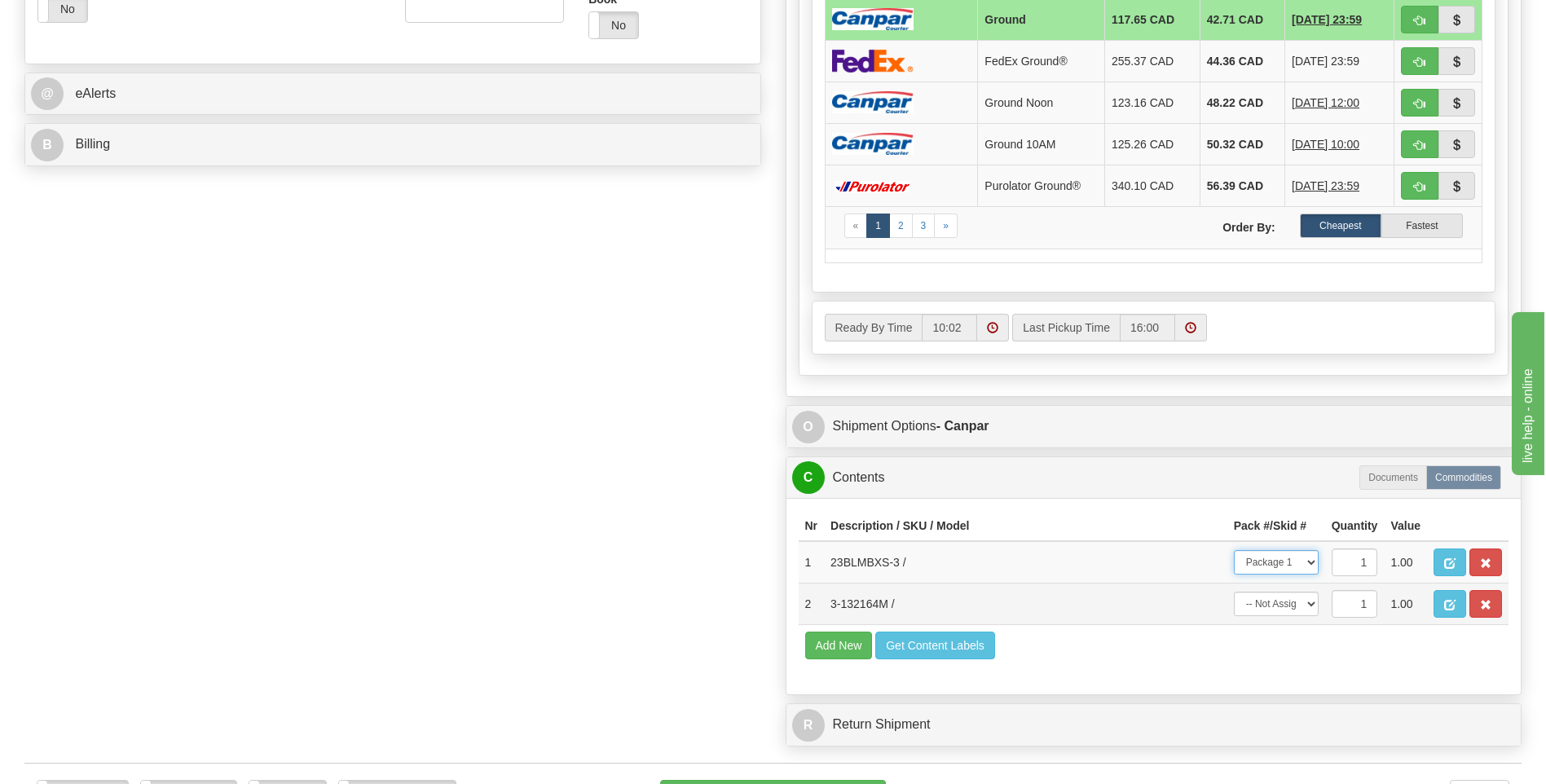
scroll to position [815, 0]
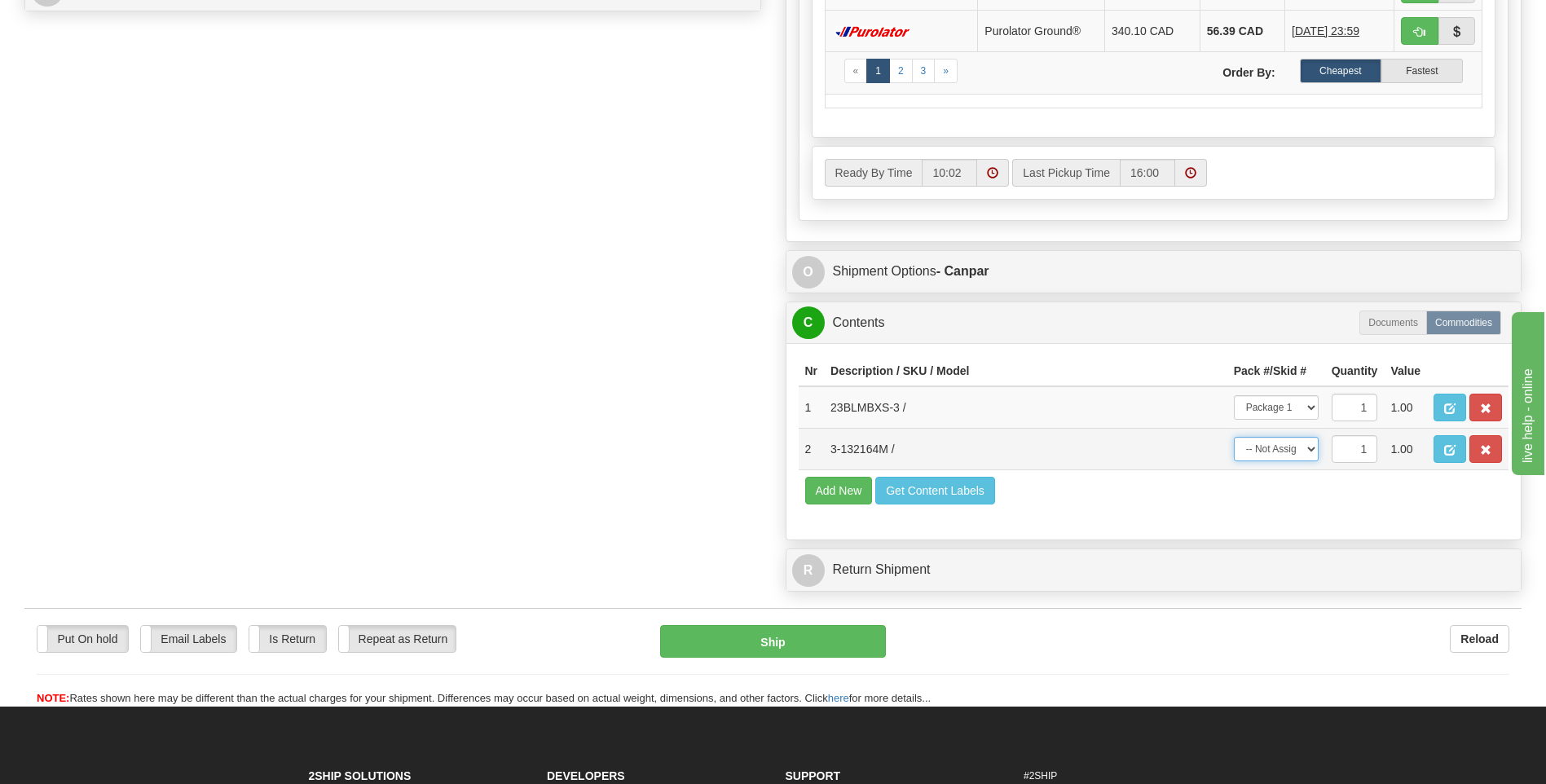
click at [1273, 456] on select "-- Not Assigned -- Package 1 Package 2" at bounding box center [1276, 448] width 85 height 24
select select "1"
click at [1234, 437] on select "-- Not Assigned -- Package 1 Package 2" at bounding box center [1276, 448] width 85 height 24
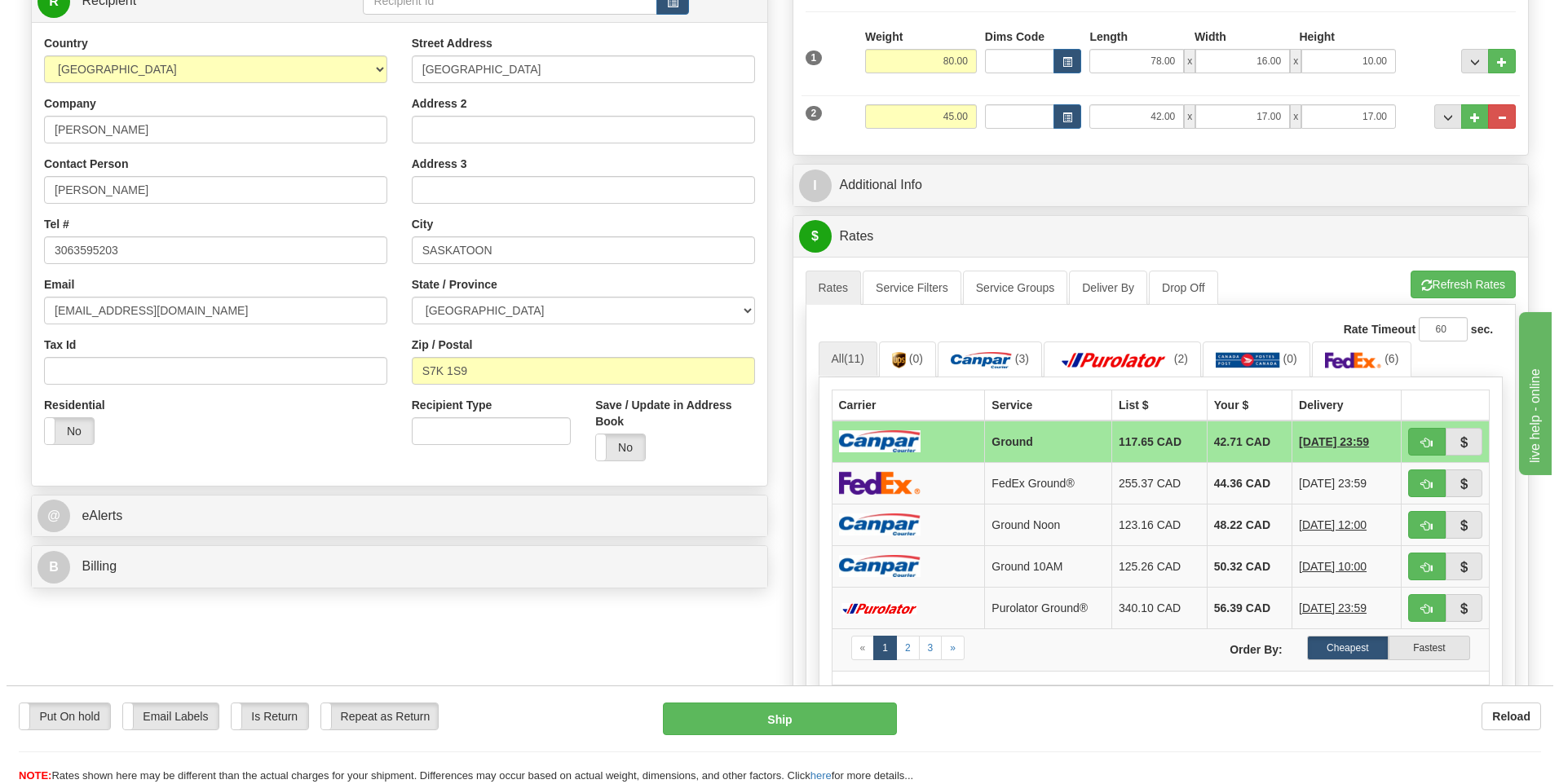
scroll to position [0, 0]
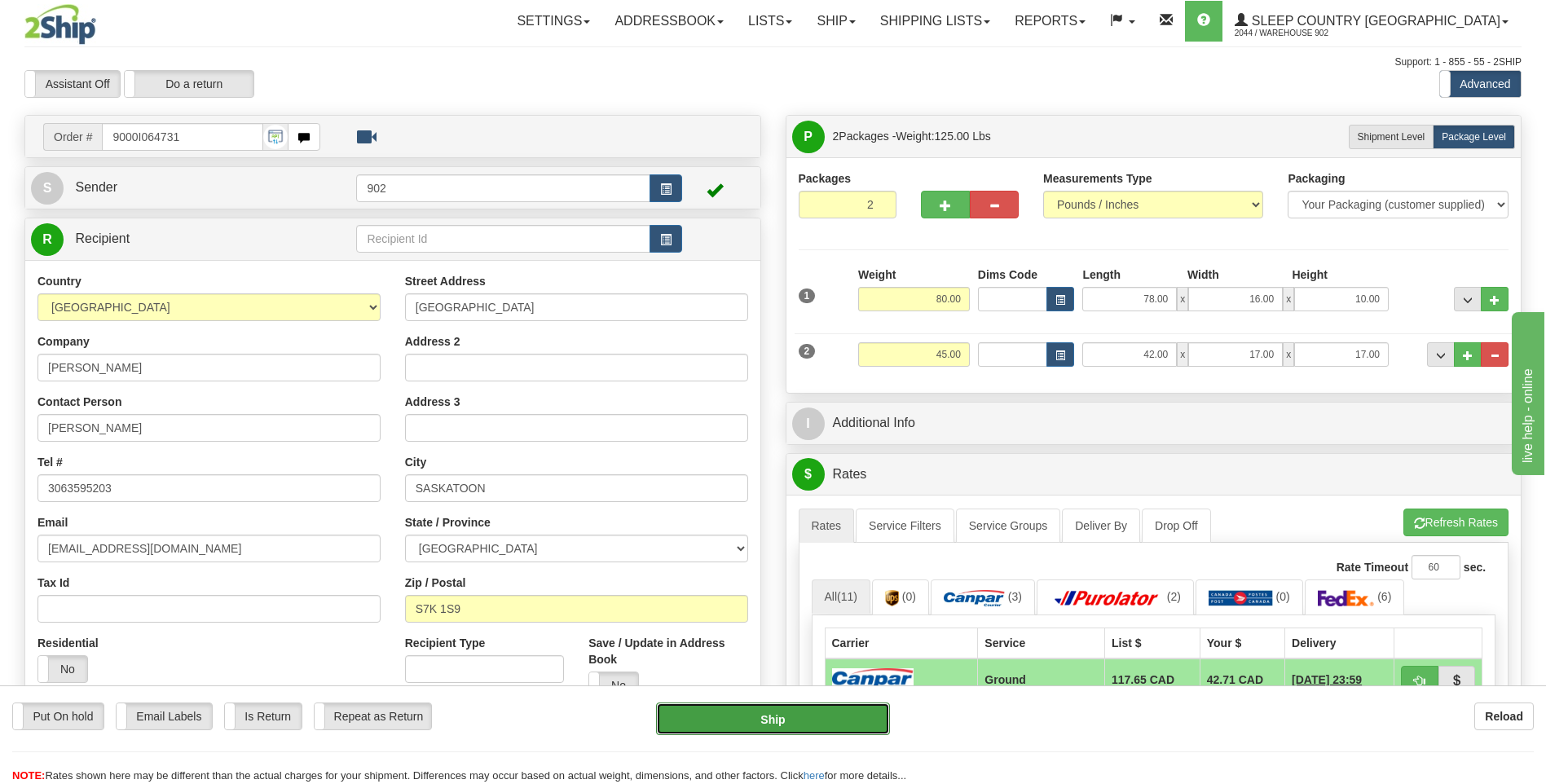
click at [855, 707] on button "Ship" at bounding box center [773, 719] width 233 height 32
type input "1"
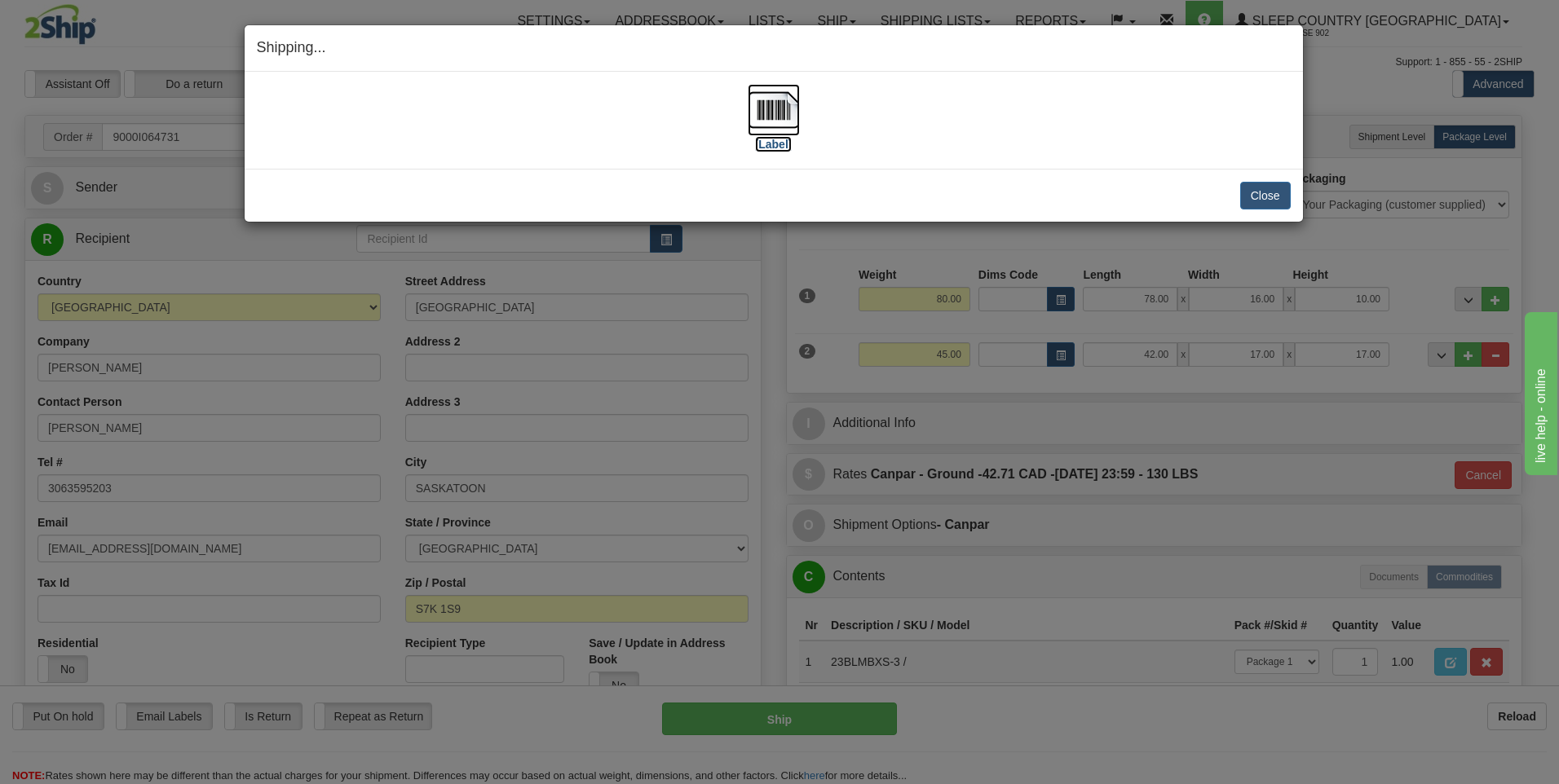
click at [771, 111] on img at bounding box center [774, 110] width 52 height 52
click at [1287, 195] on button "Close" at bounding box center [1266, 195] width 51 height 28
click at [1259, 187] on button "Close" at bounding box center [1266, 195] width 51 height 28
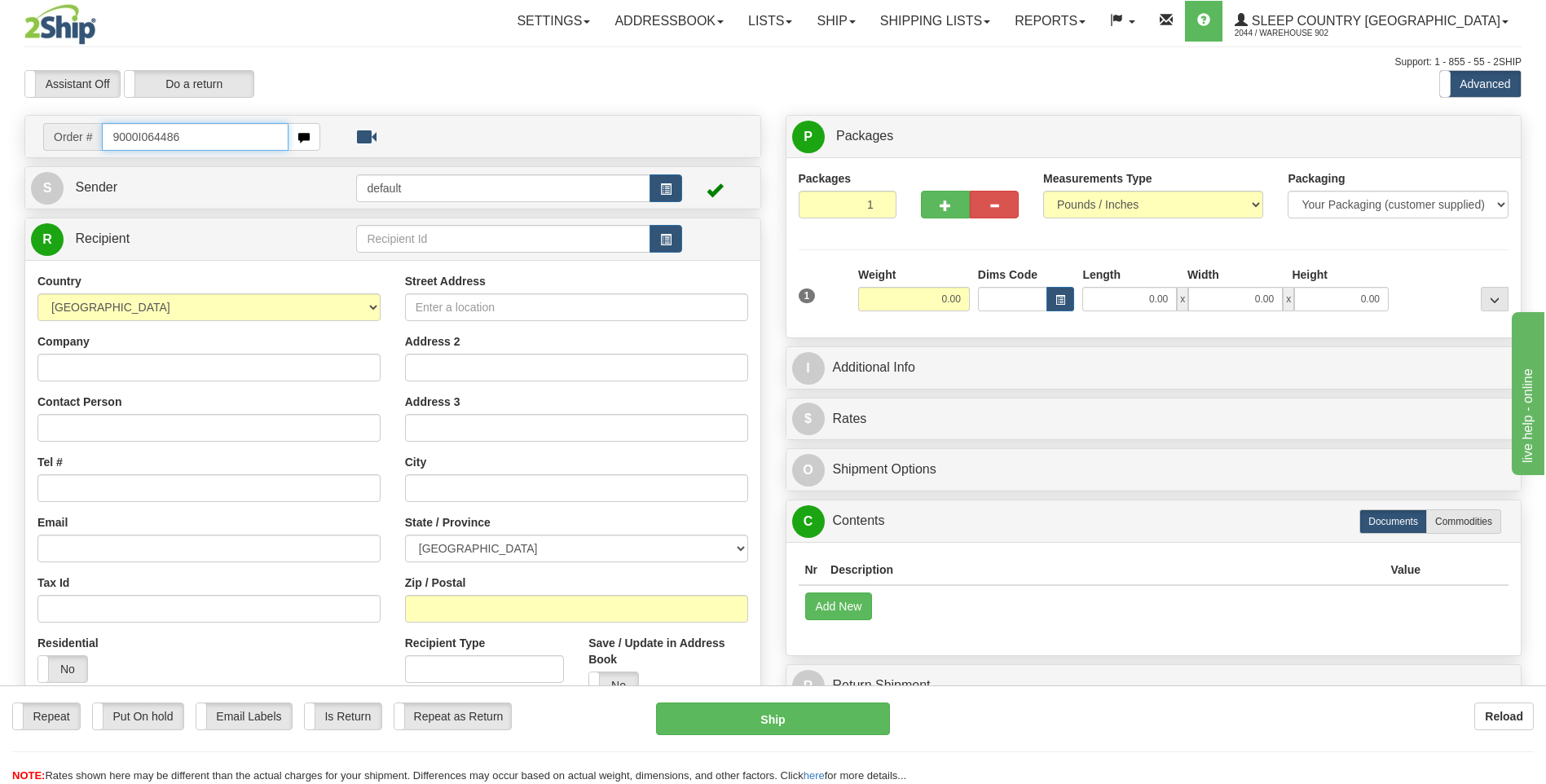
type input "9000I064486"
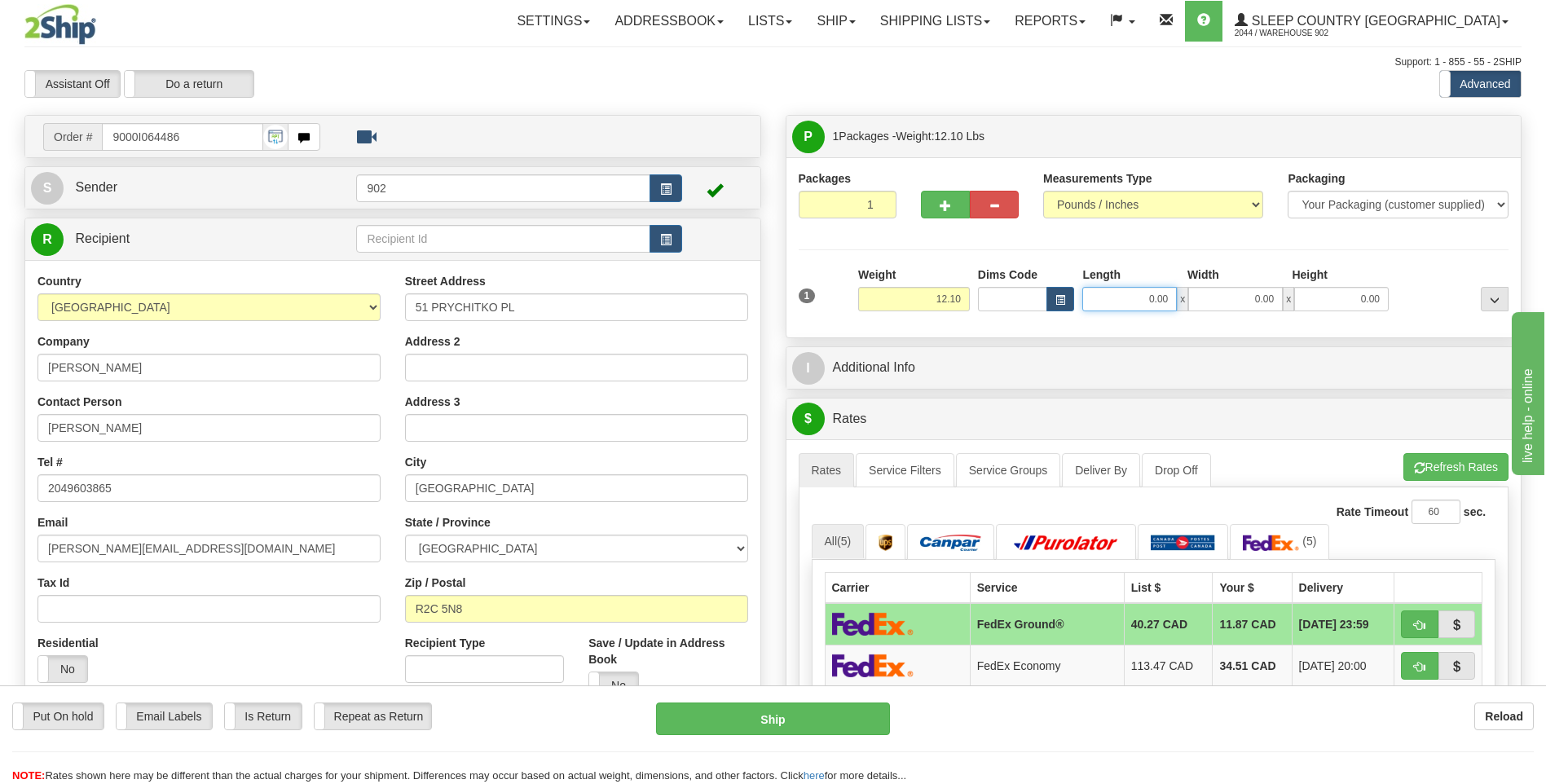
click at [1144, 291] on input "0.00" at bounding box center [1129, 299] width 95 height 24
type input "33.00"
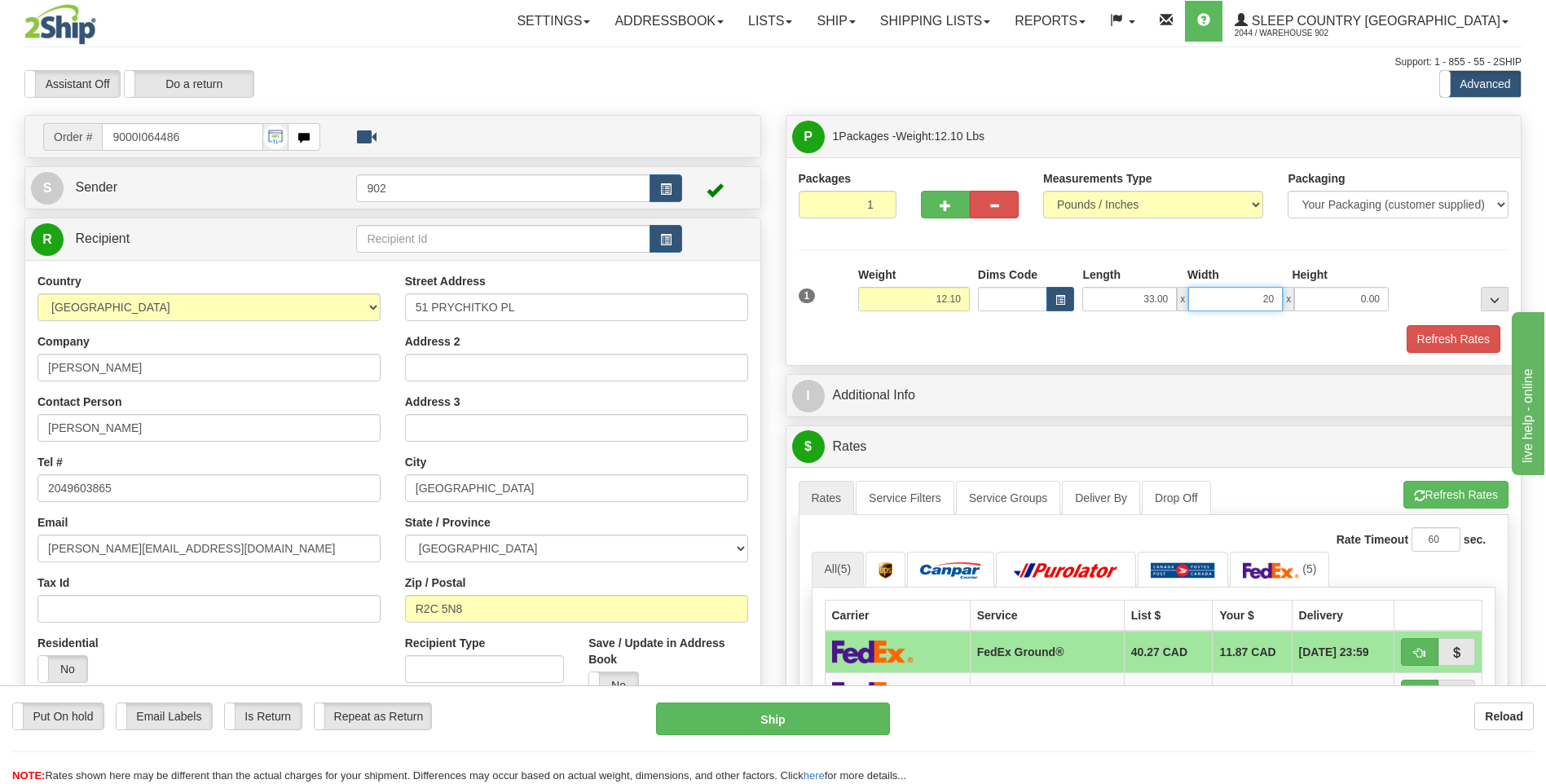
type input "20.00"
type input "14.00"
click at [1426, 341] on button "Refresh Rates" at bounding box center [1454, 338] width 94 height 28
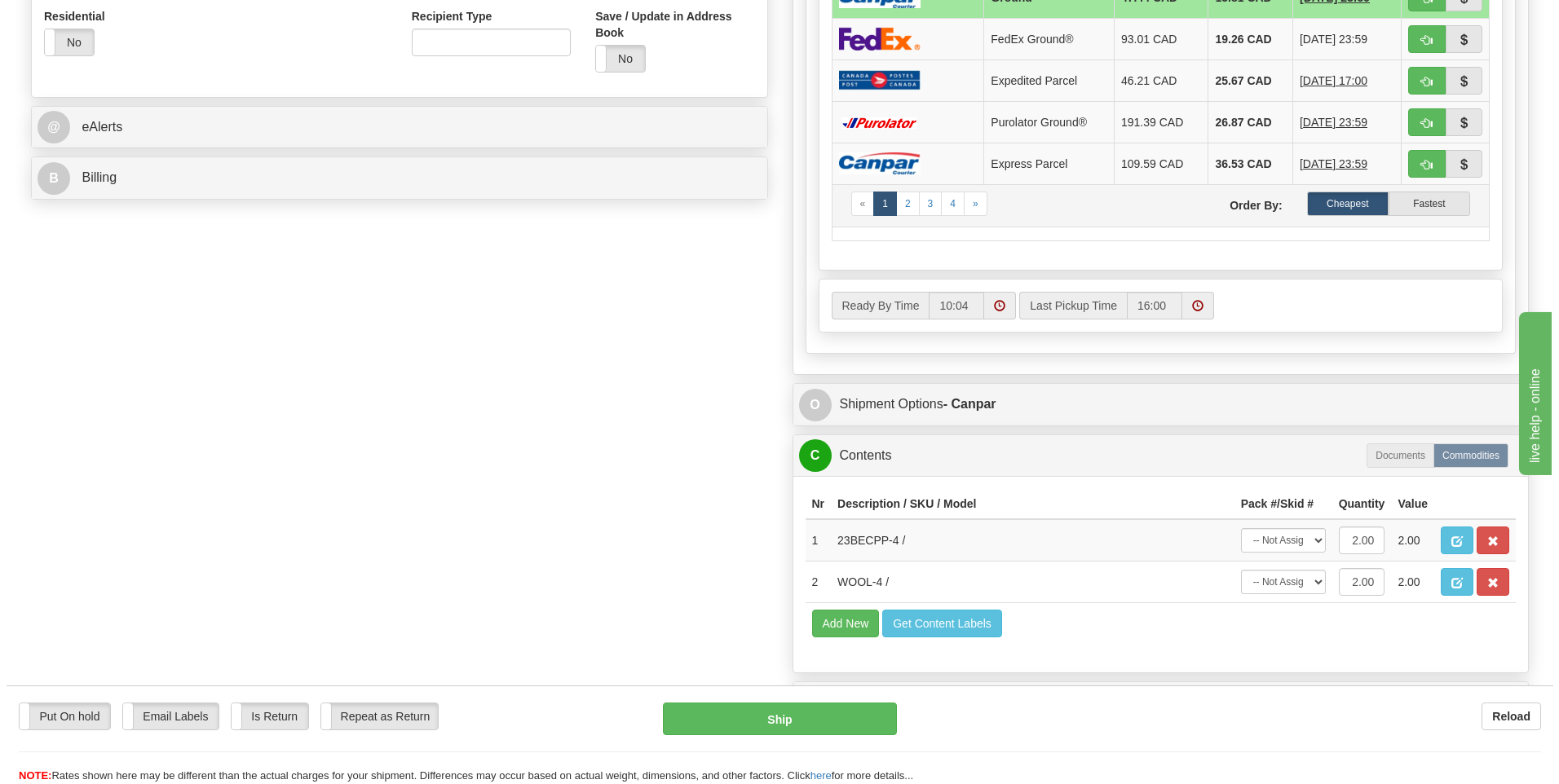
scroll to position [652, 0]
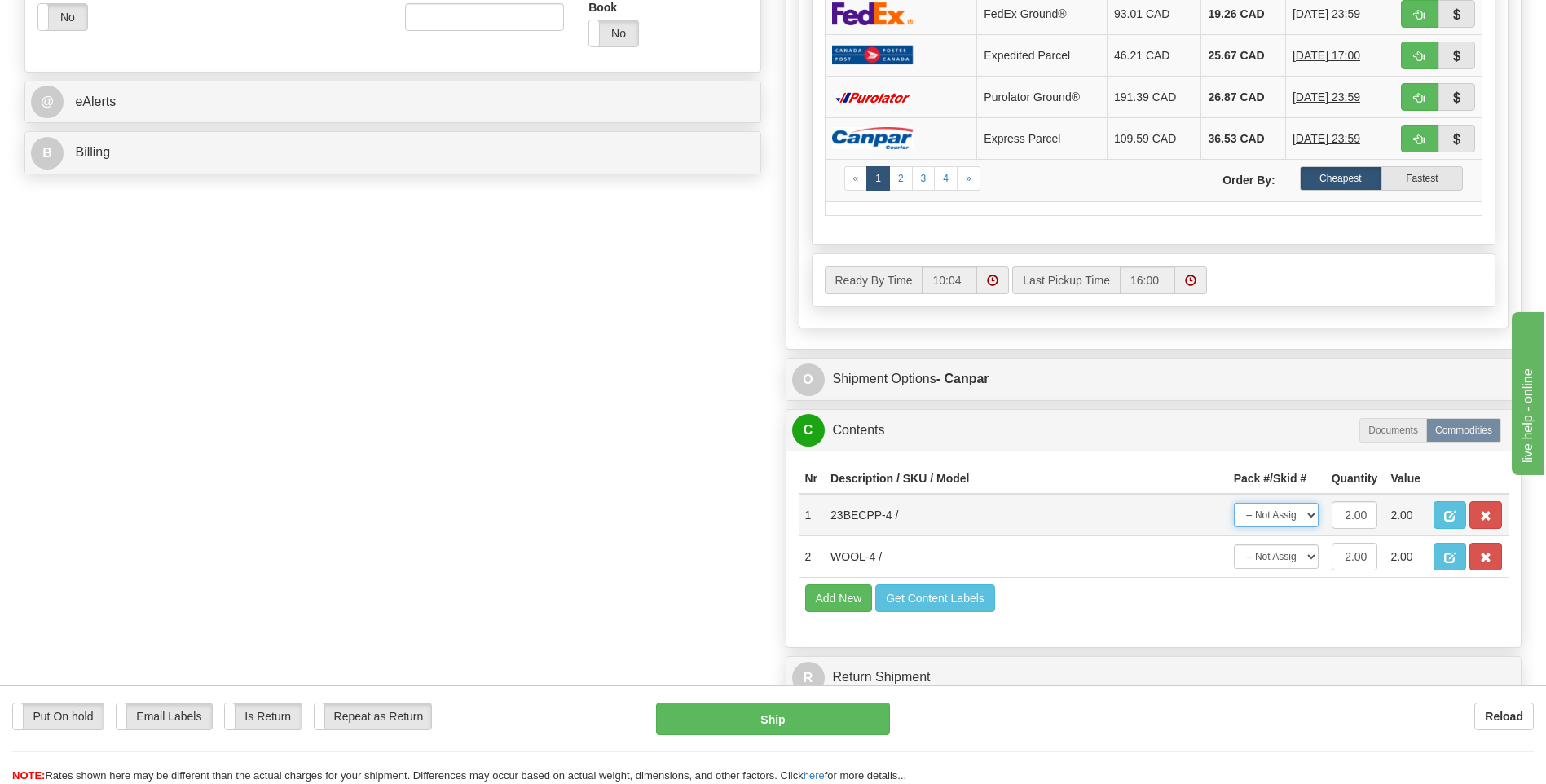
click at [1303, 521] on select "-- Not Assigned -- Package 1" at bounding box center [1276, 514] width 85 height 24
select select "0"
click at [1234, 503] on select "-- Not Assigned -- Package 1" at bounding box center [1276, 514] width 85 height 24
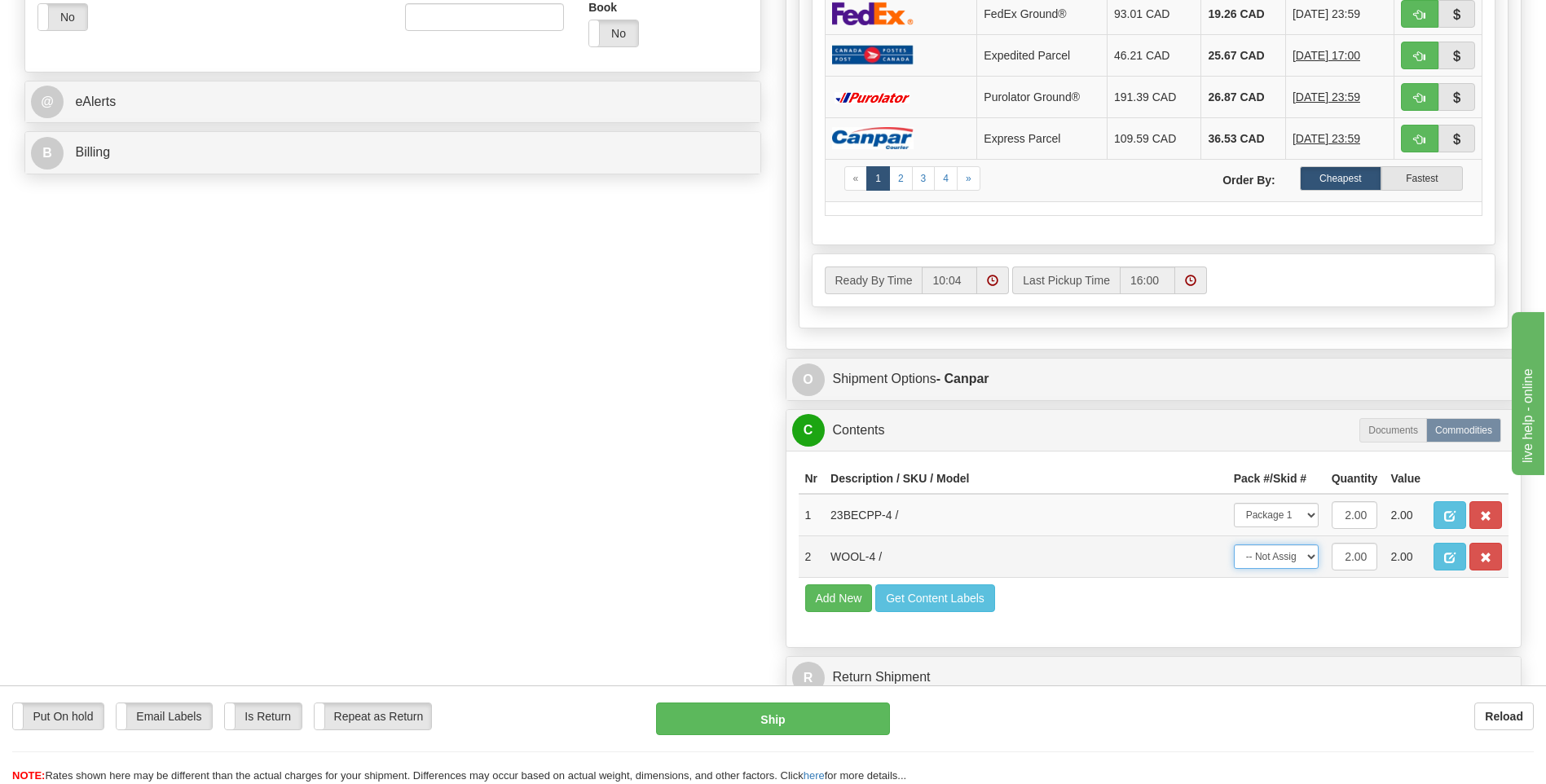
click at [1304, 555] on select "-- Not Assigned -- Package 1" at bounding box center [1276, 556] width 85 height 24
select select "0"
click at [1234, 544] on select "-- Not Assigned -- Package 1" at bounding box center [1276, 556] width 85 height 24
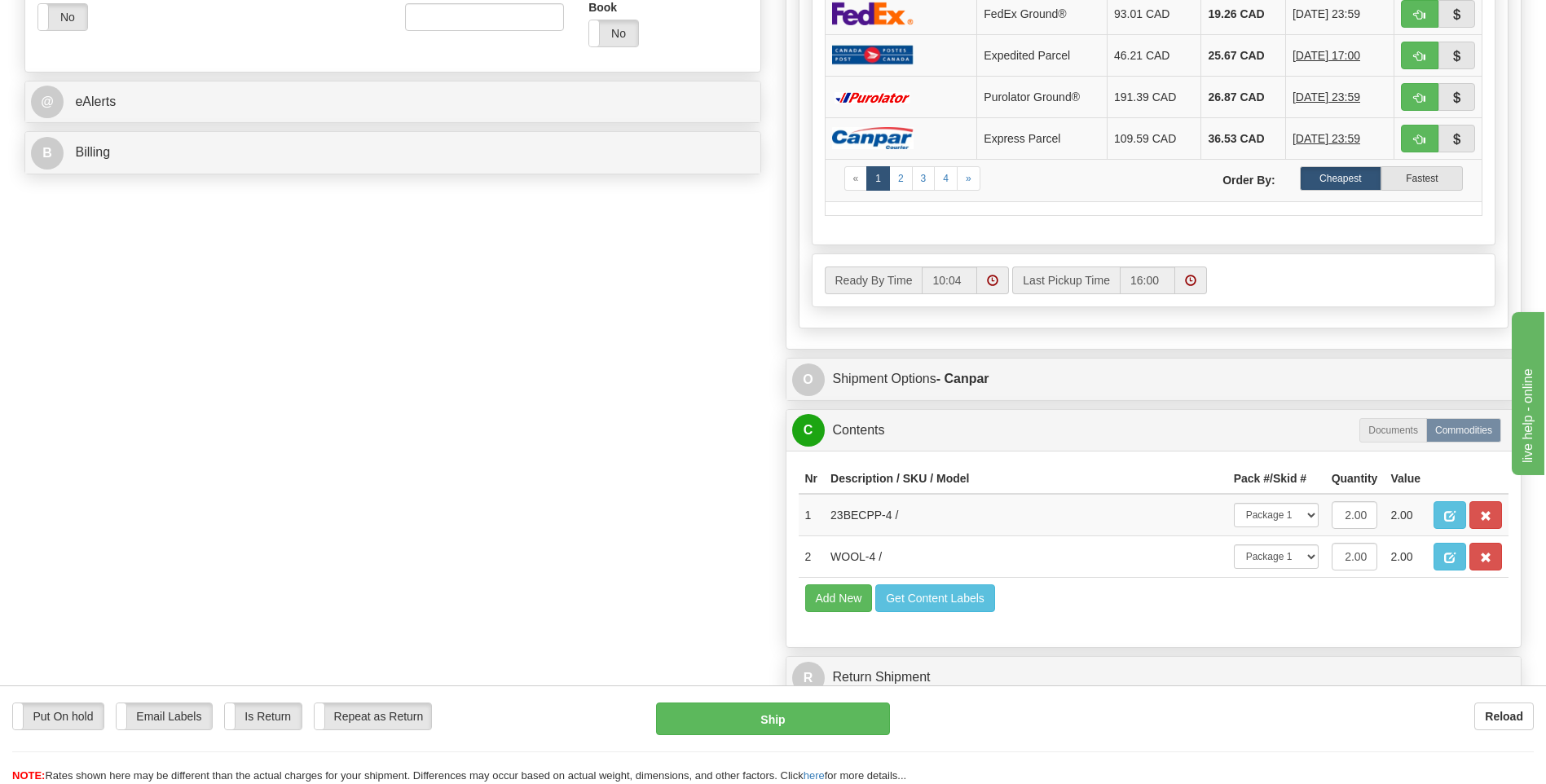
click at [893, 715] on div "Ship" at bounding box center [773, 719] width 257 height 32
click at [824, 707] on button "Ship" at bounding box center [773, 719] width 233 height 32
type input "1"
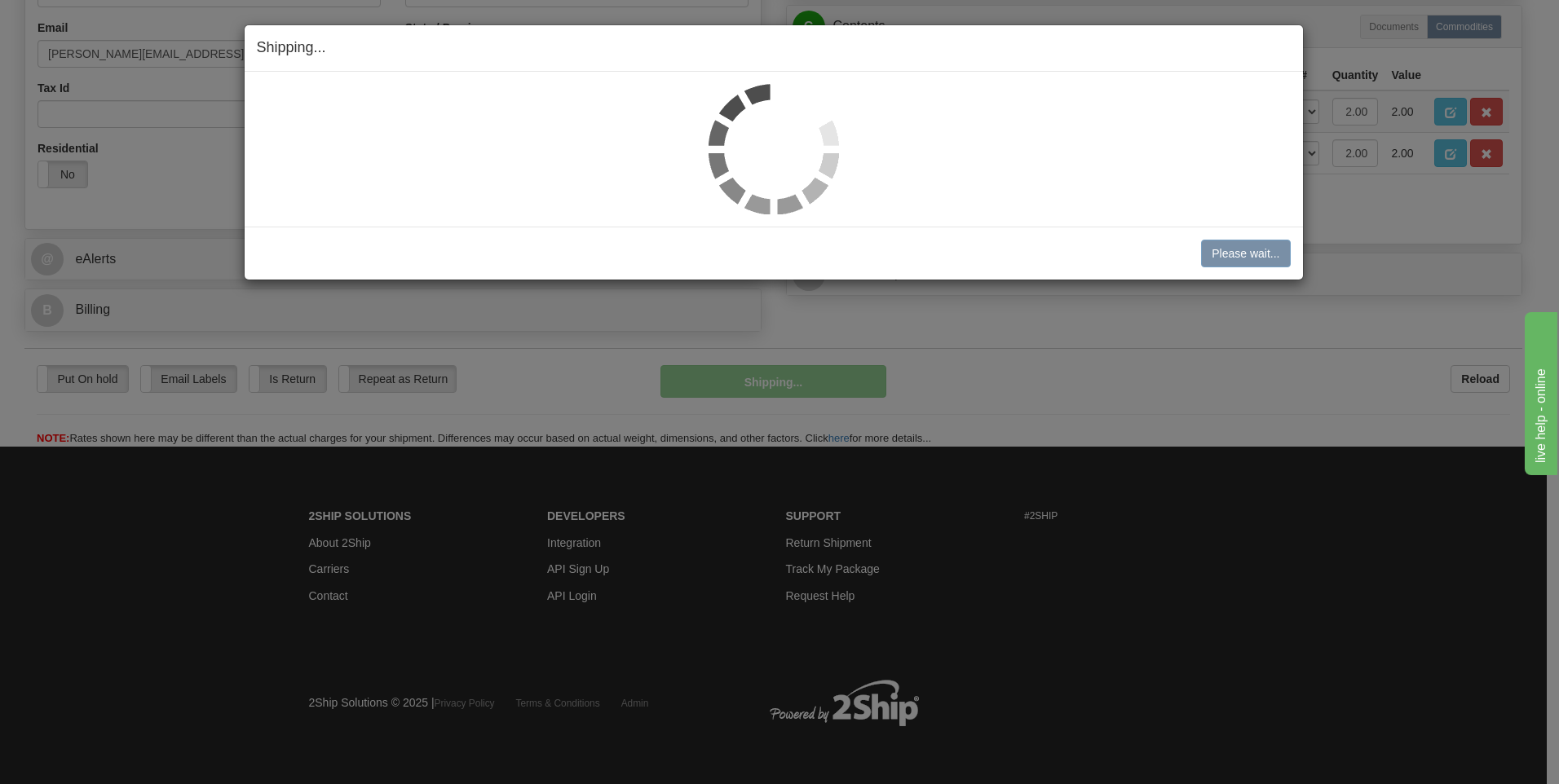
scroll to position [495, 0]
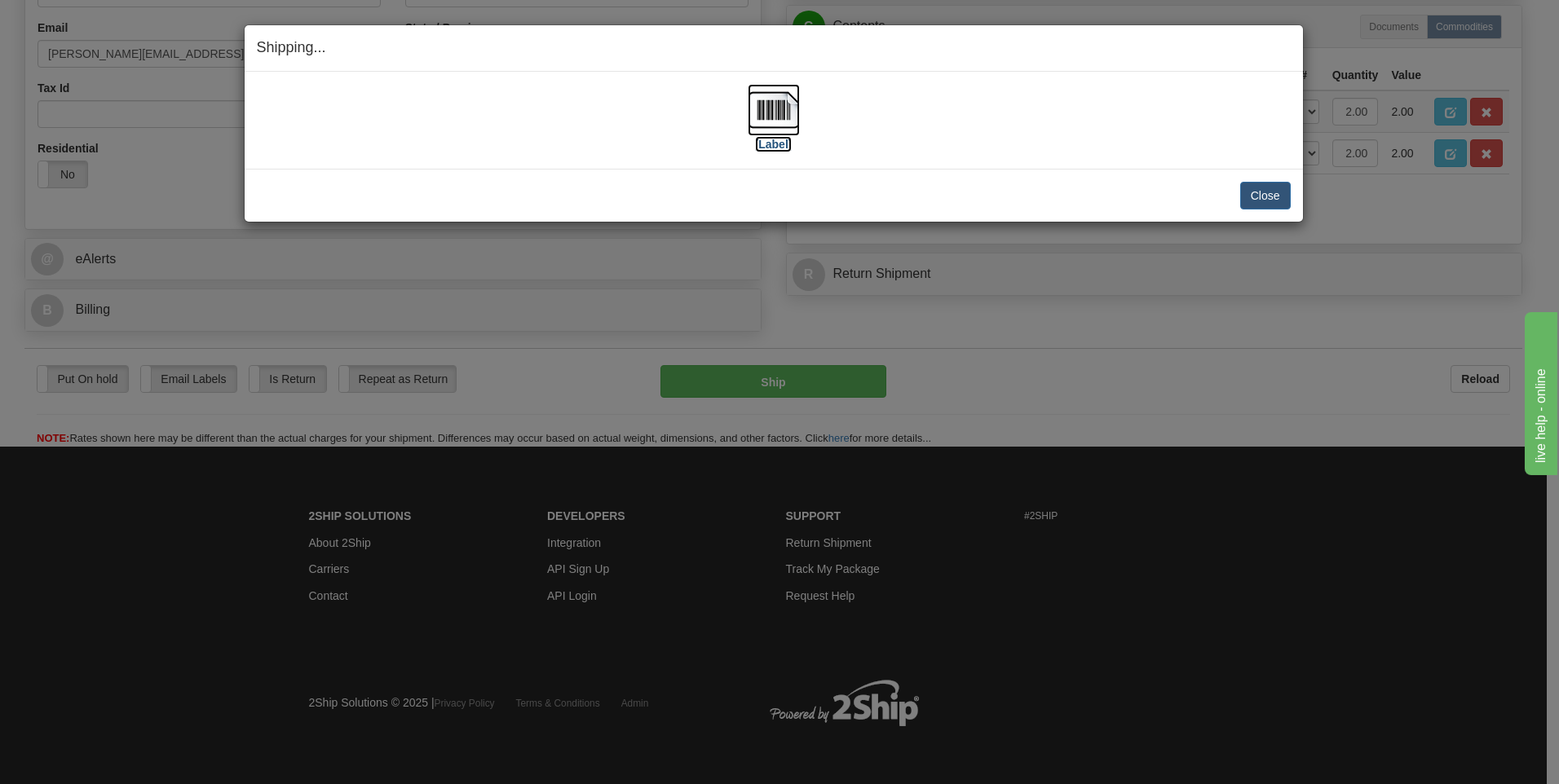
click at [791, 113] on img at bounding box center [774, 110] width 52 height 52
click at [1259, 208] on button "Close" at bounding box center [1266, 195] width 51 height 28
click at [1257, 199] on button "Close" at bounding box center [1266, 195] width 51 height 28
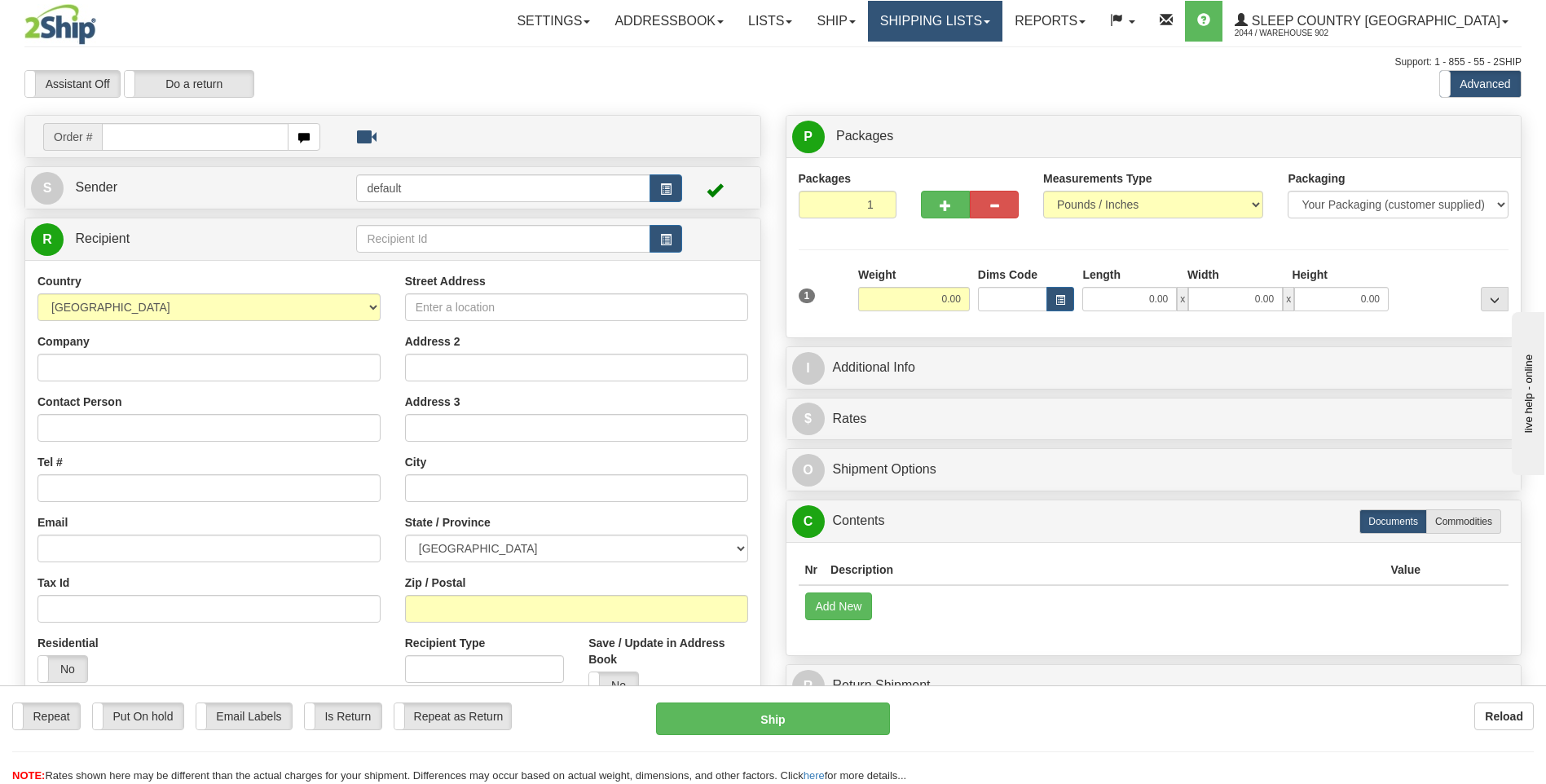
click at [1003, 11] on link "Shipping lists" at bounding box center [935, 21] width 134 height 41
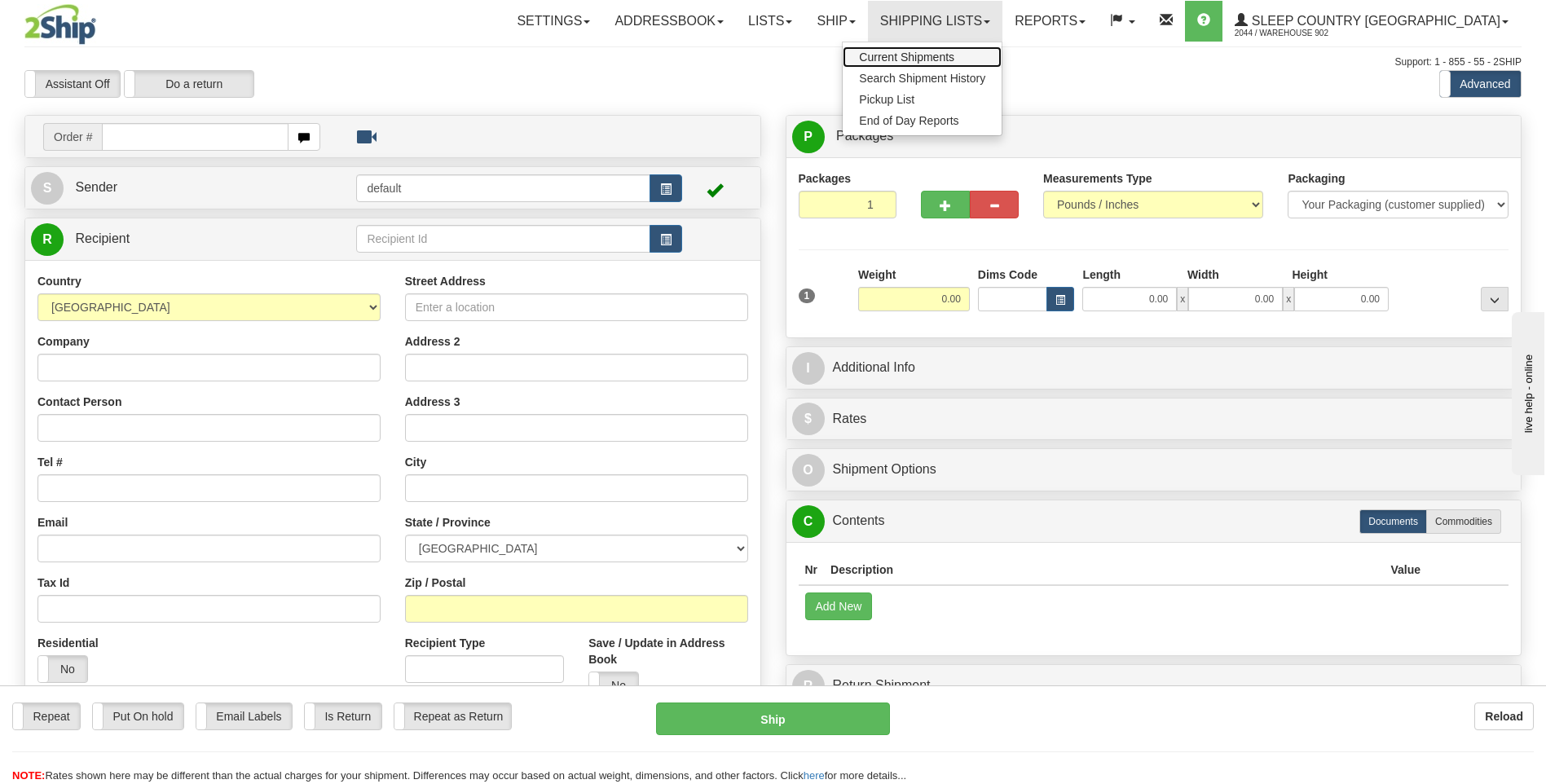
click at [1002, 51] on link "Current Shipments" at bounding box center [922, 56] width 159 height 21
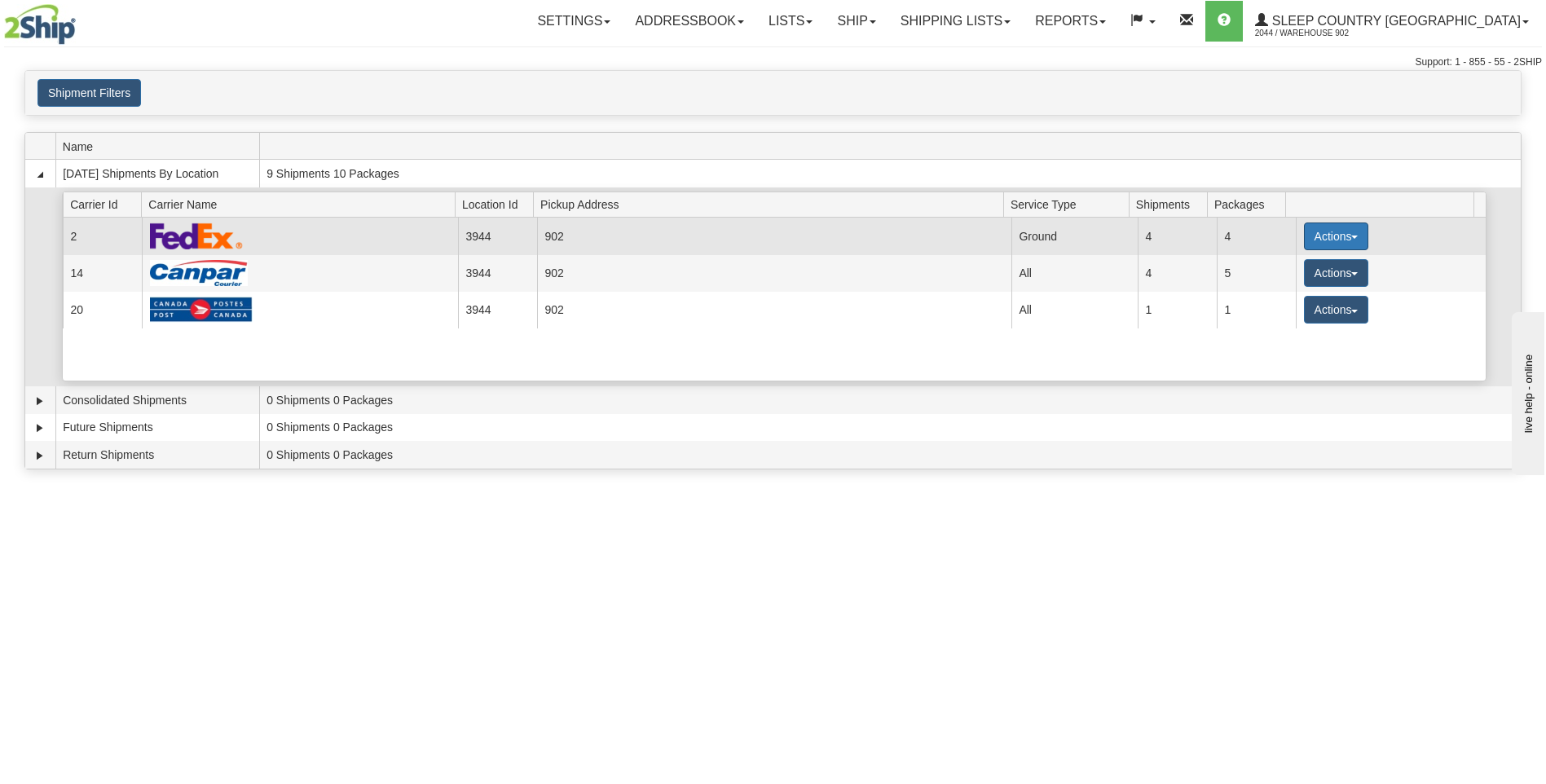
click at [1344, 245] on button "Actions" at bounding box center [1337, 236] width 65 height 28
click at [1318, 291] on link "Close" at bounding box center [1302, 288] width 131 height 21
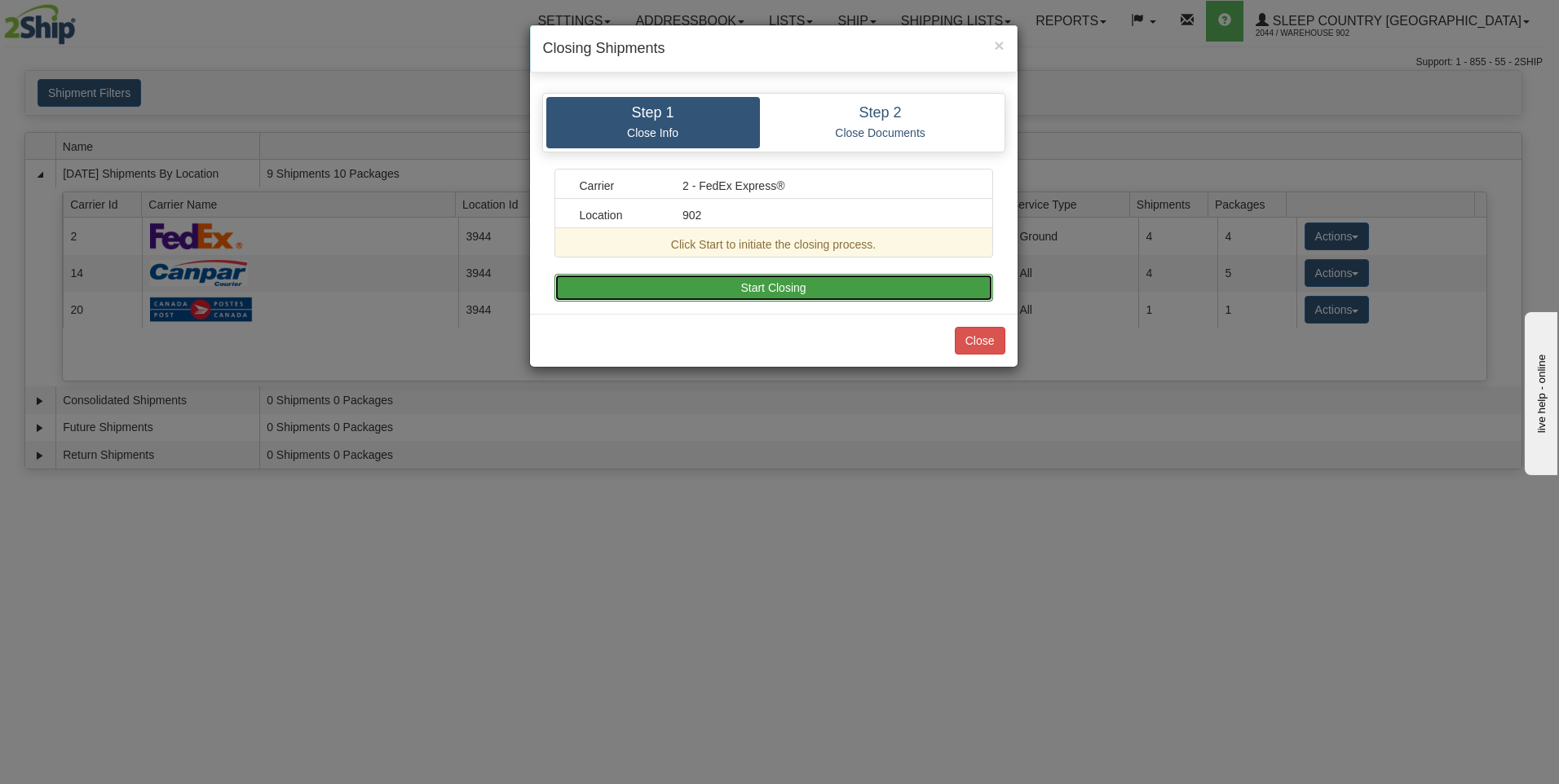
click at [830, 291] on button "Start Closing" at bounding box center [774, 287] width 439 height 28
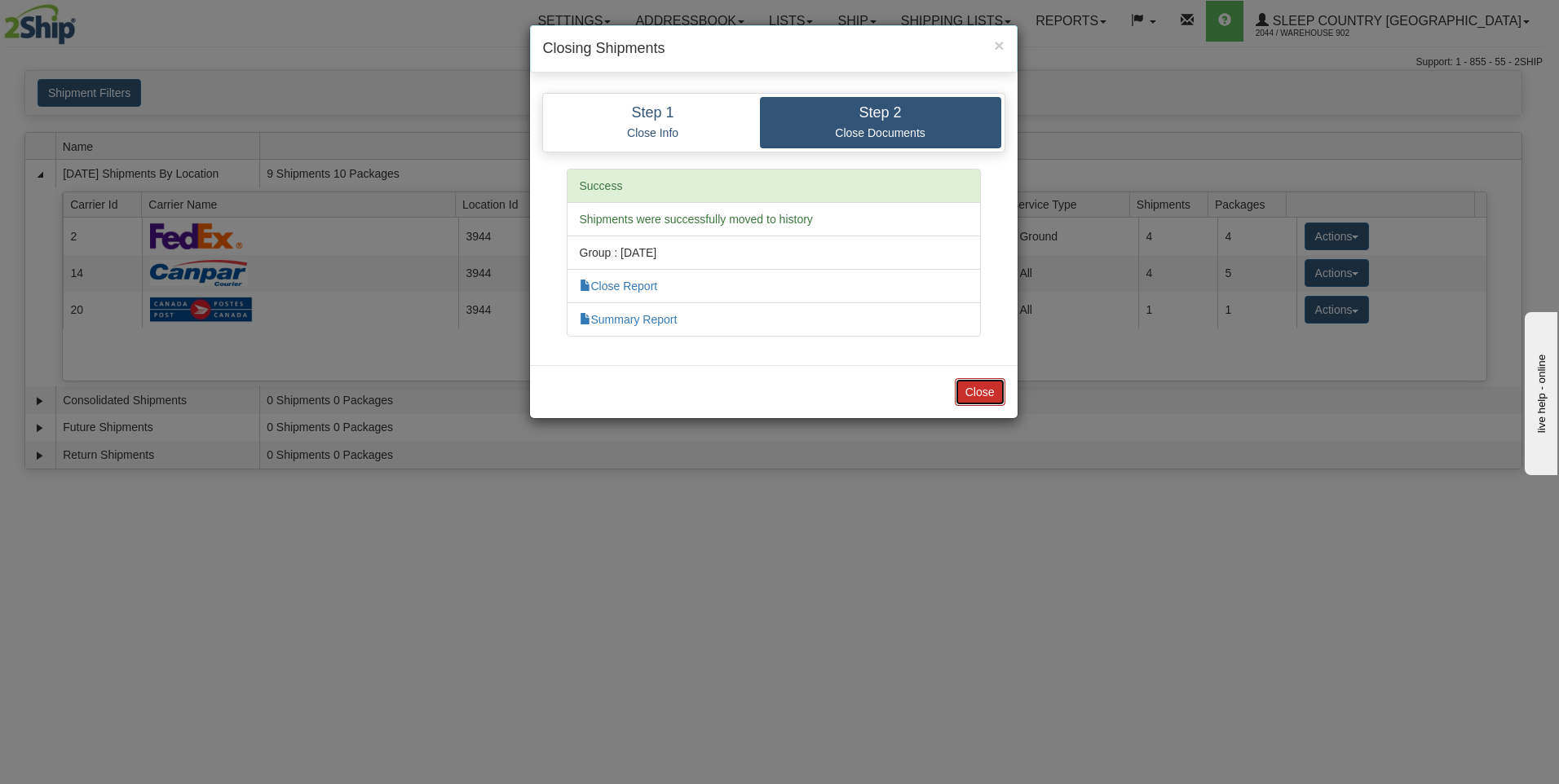
click at [989, 394] on button "Close" at bounding box center [980, 392] width 51 height 28
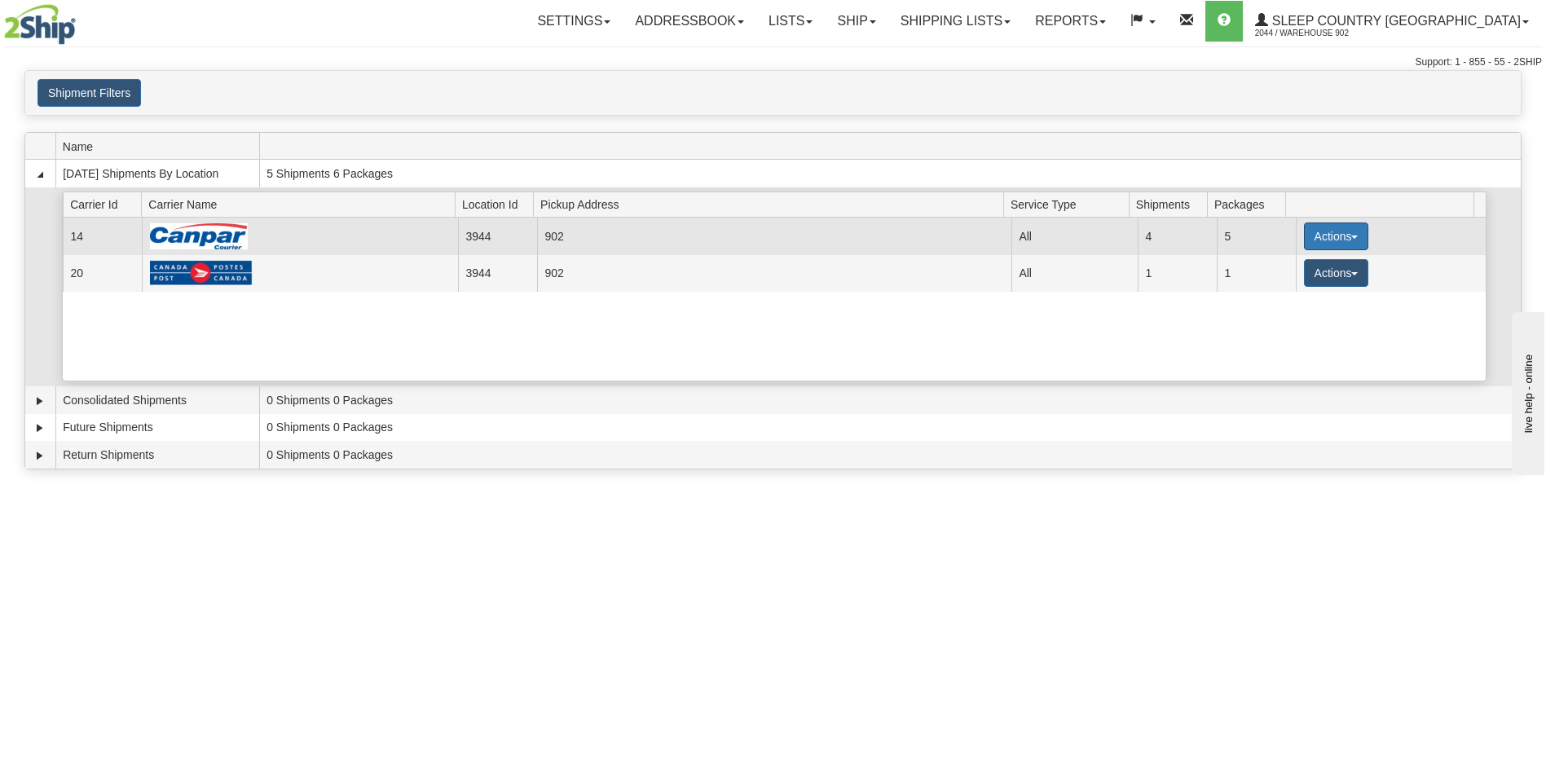
click at [1350, 240] on button "Actions" at bounding box center [1337, 236] width 65 height 28
click at [1320, 291] on link "Close" at bounding box center [1302, 288] width 131 height 21
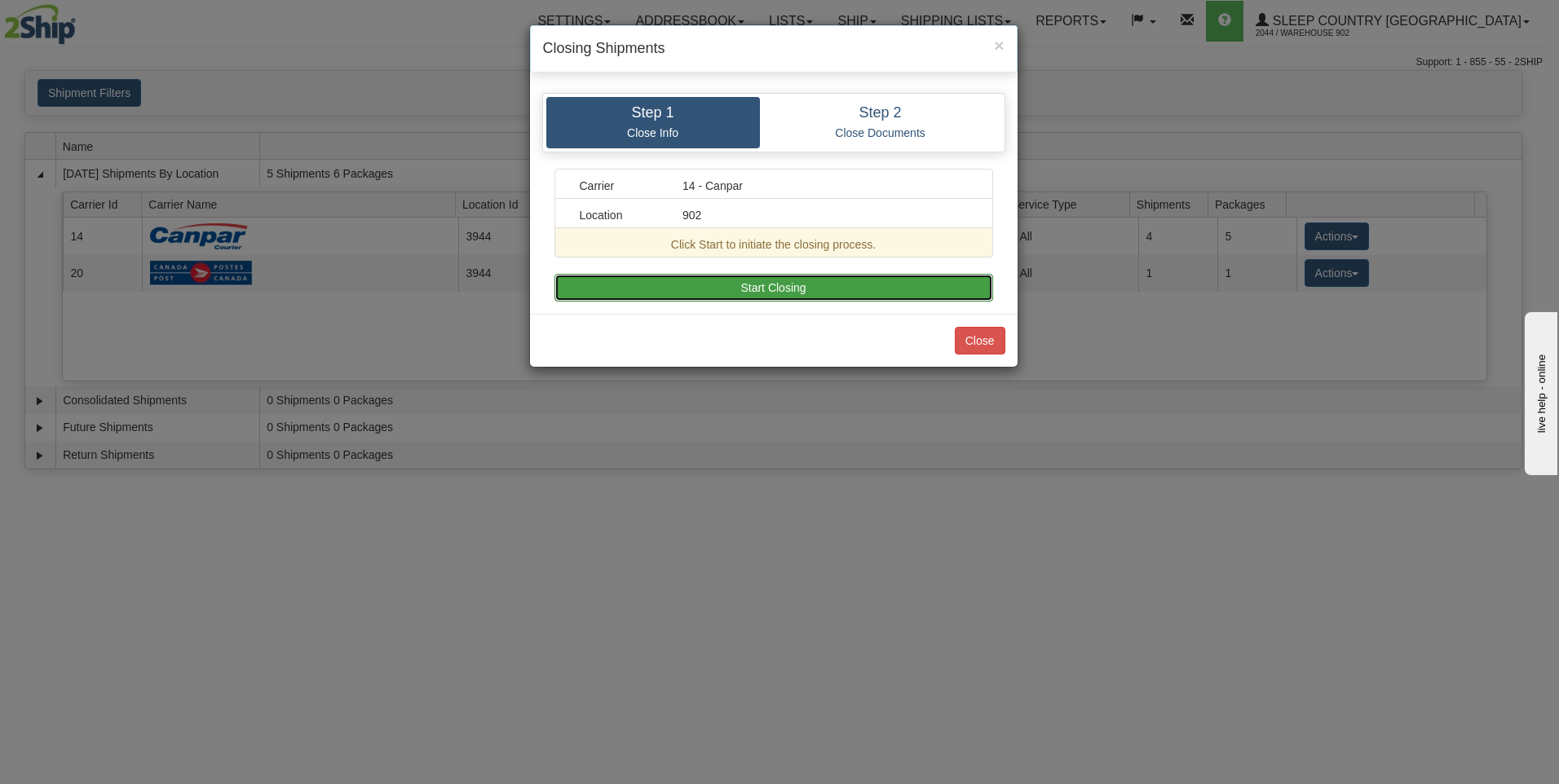
click at [921, 281] on button "Start Closing" at bounding box center [774, 287] width 439 height 28
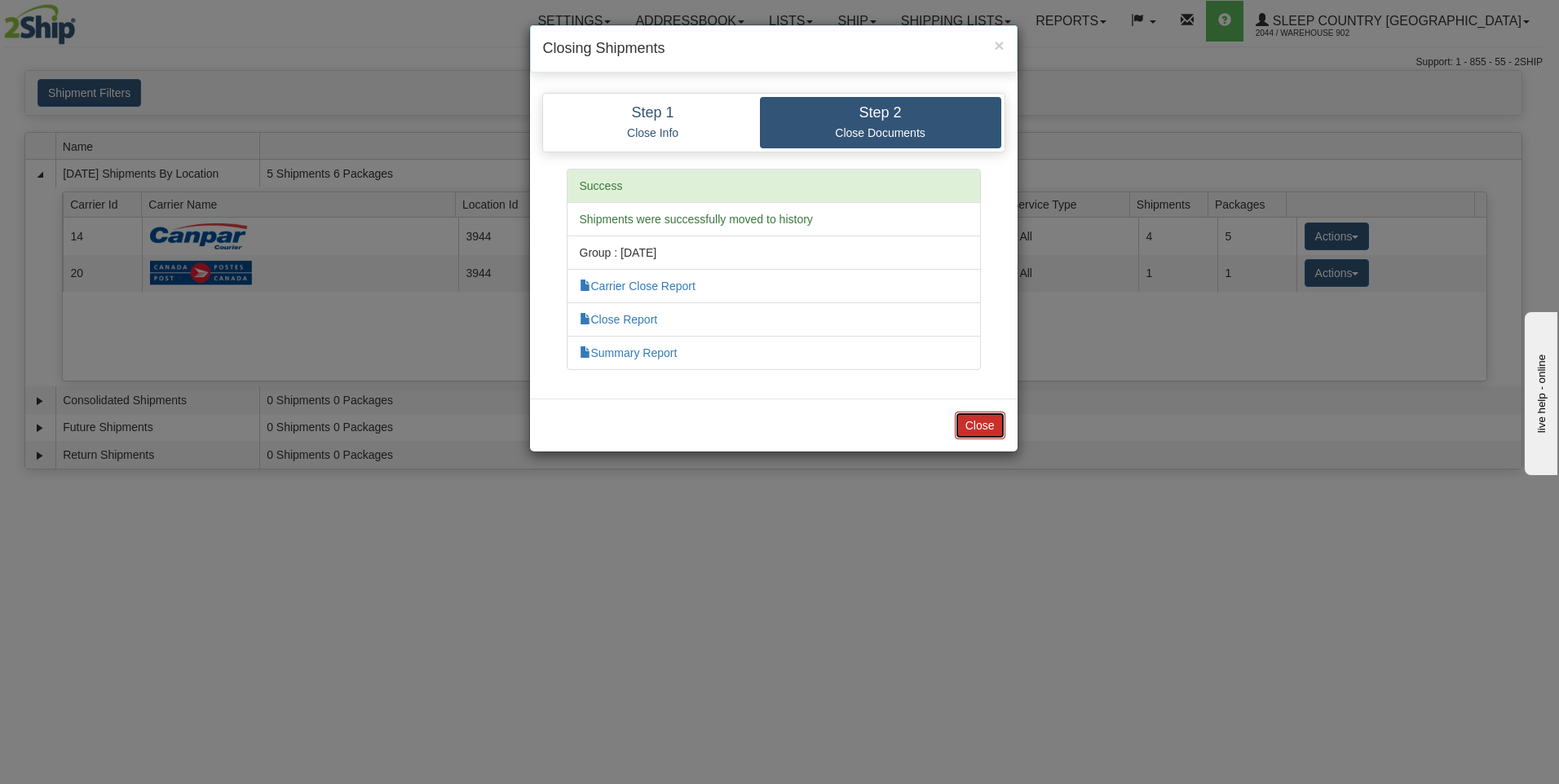
click at [981, 422] on button "Close" at bounding box center [980, 425] width 51 height 28
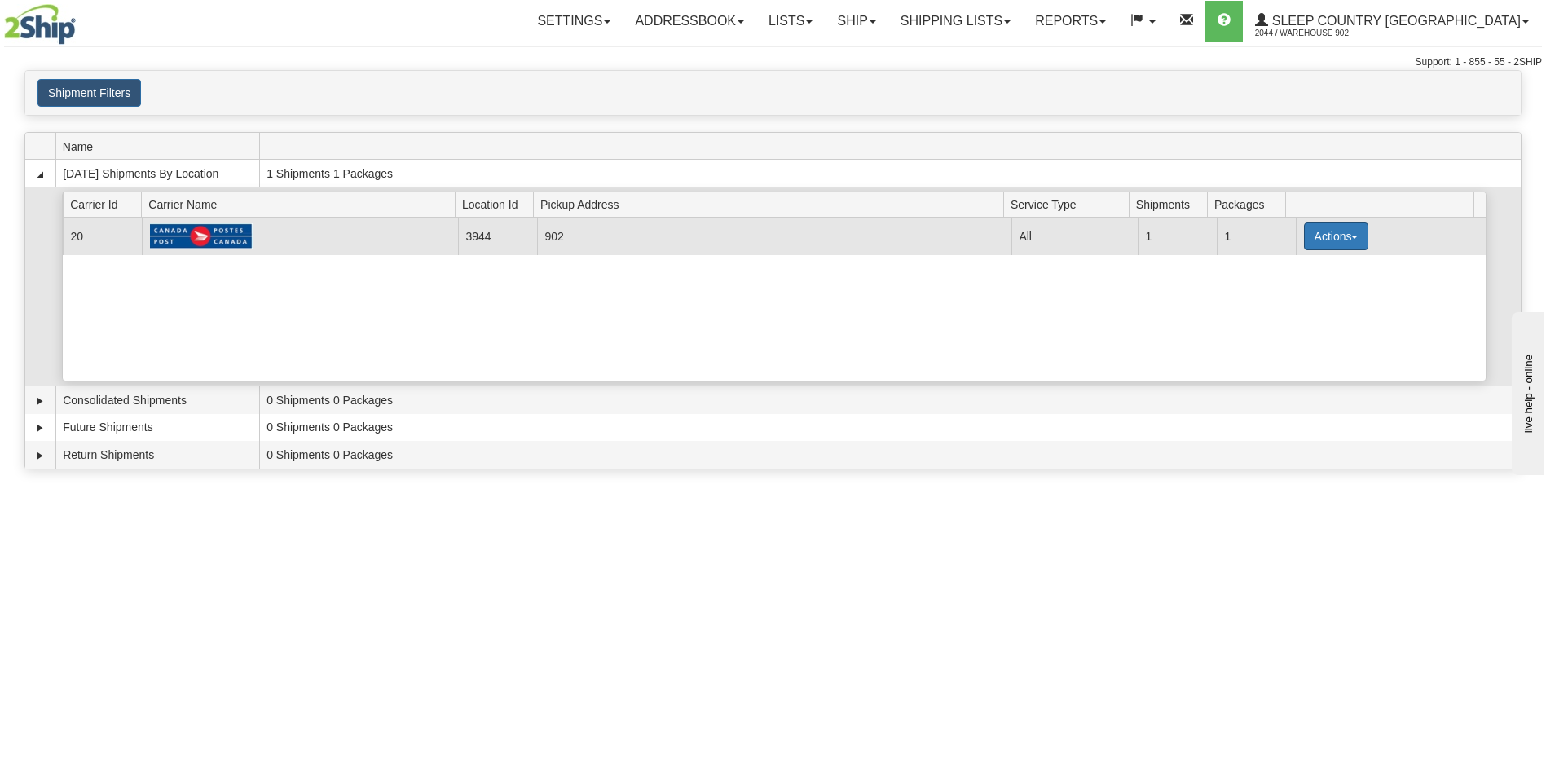
click at [1343, 244] on button "Actions" at bounding box center [1337, 236] width 65 height 28
click at [1314, 286] on link "Close" at bounding box center [1302, 288] width 131 height 21
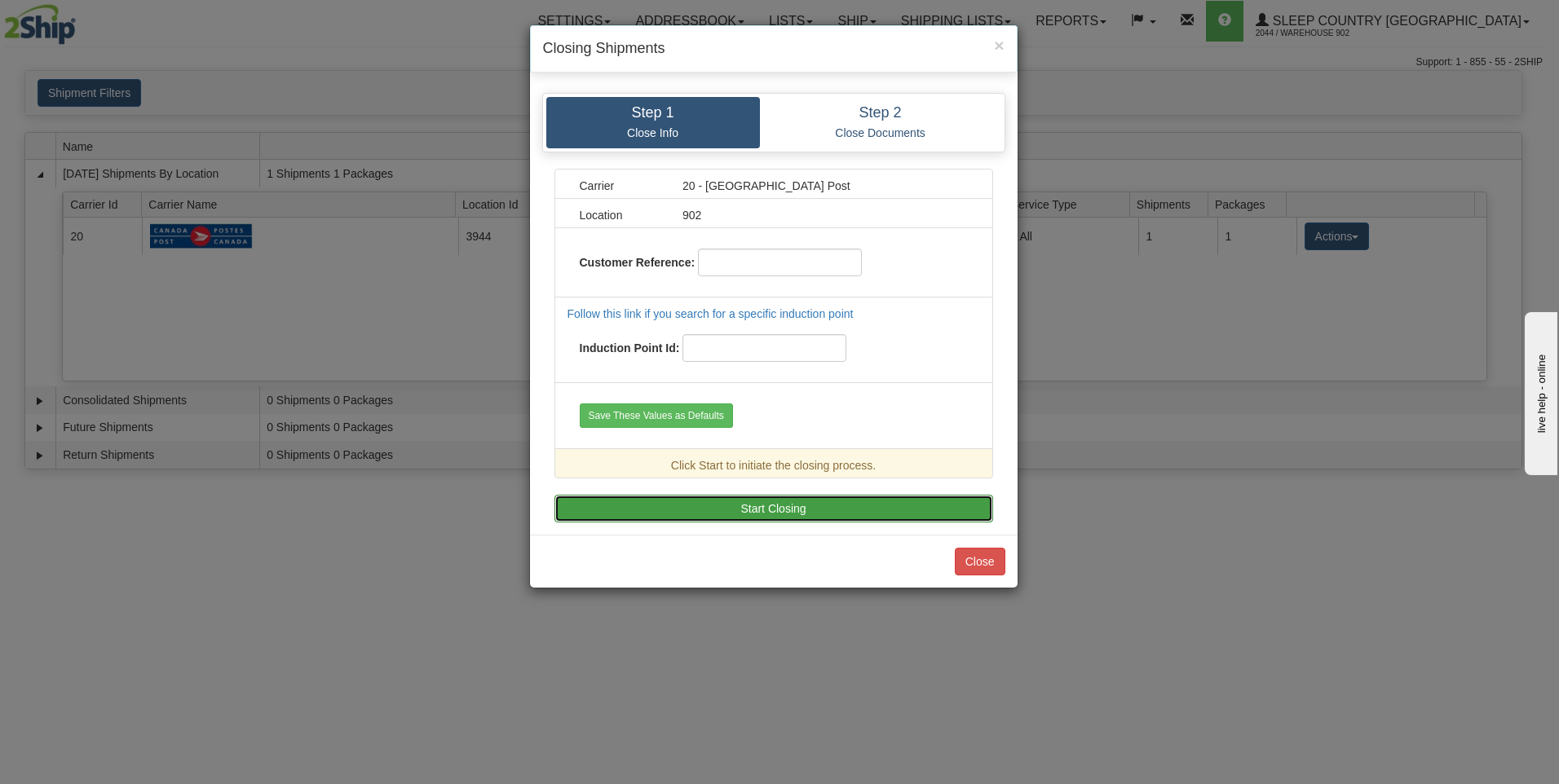
click at [726, 510] on button "Start Closing" at bounding box center [774, 508] width 439 height 28
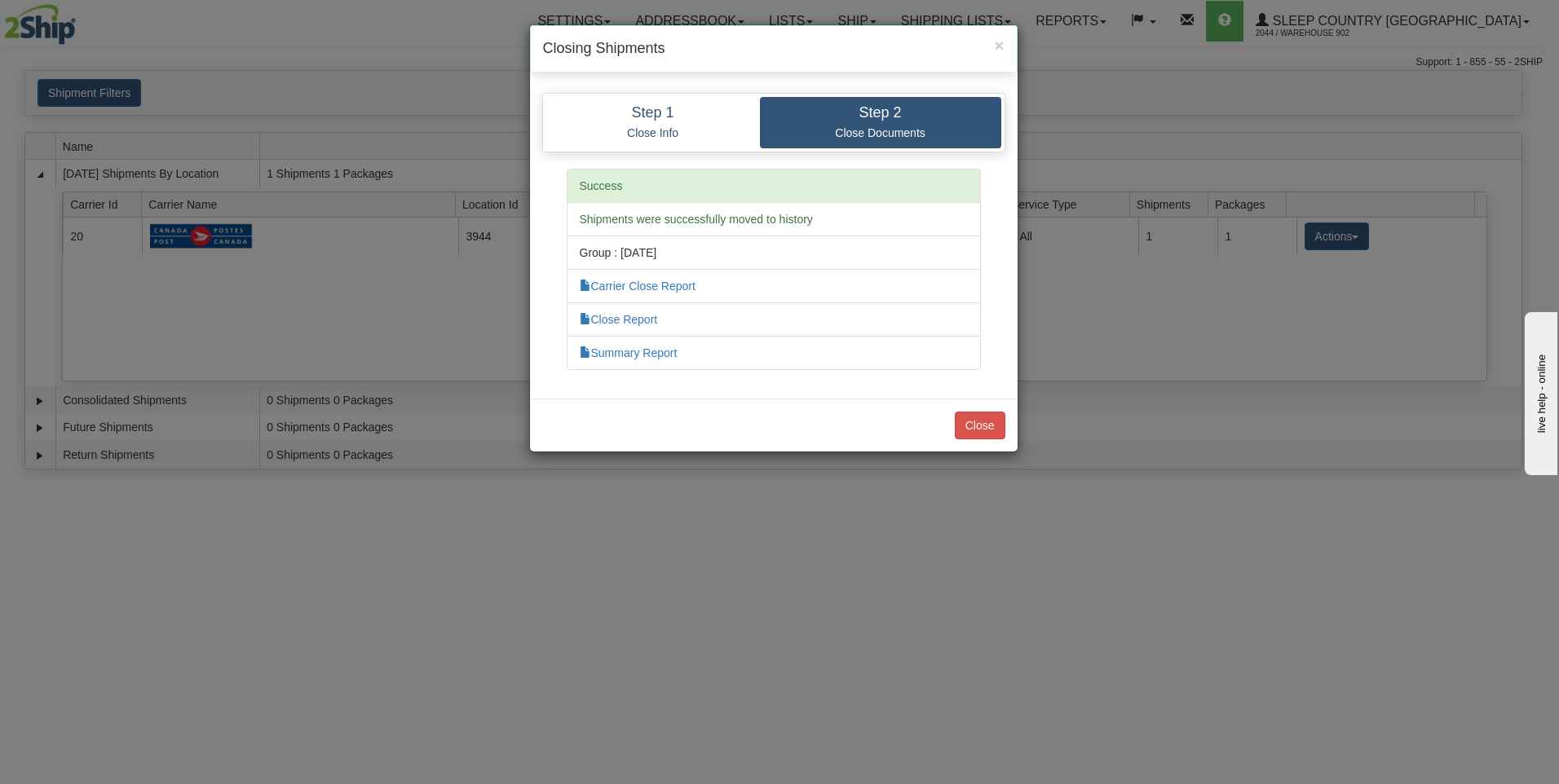
click at [755, 281] on li "Carrier Close Report" at bounding box center [774, 286] width 414 height 34
click at [686, 285] on link "Carrier Close Report" at bounding box center [637, 286] width 116 height 13
drag, startPoint x: 983, startPoint y: 440, endPoint x: 983, endPoint y: 428, distance: 12.0
click at [983, 440] on div "Close" at bounding box center [774, 425] width 487 height 53
click at [983, 428] on button "Close" at bounding box center [980, 425] width 51 height 28
